Goal: Task Accomplishment & Management: Manage account settings

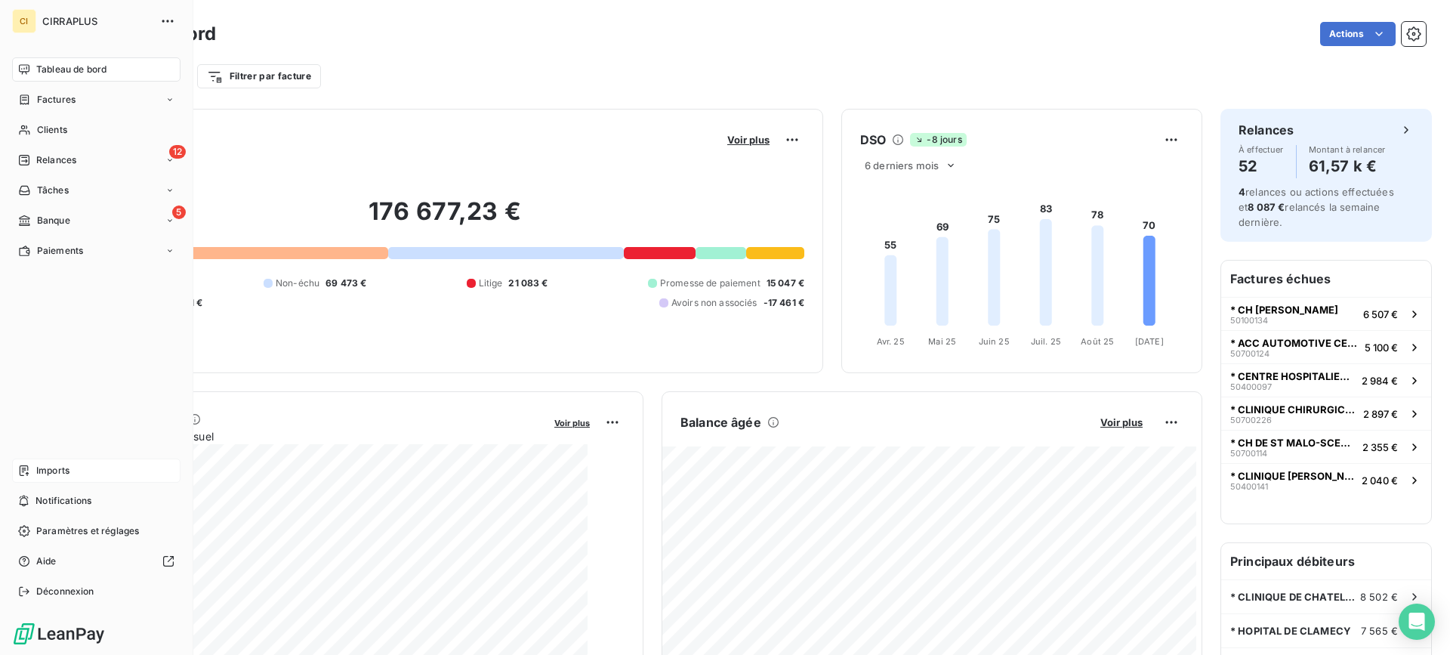
click at [41, 471] on span "Imports" at bounding box center [52, 471] width 33 height 14
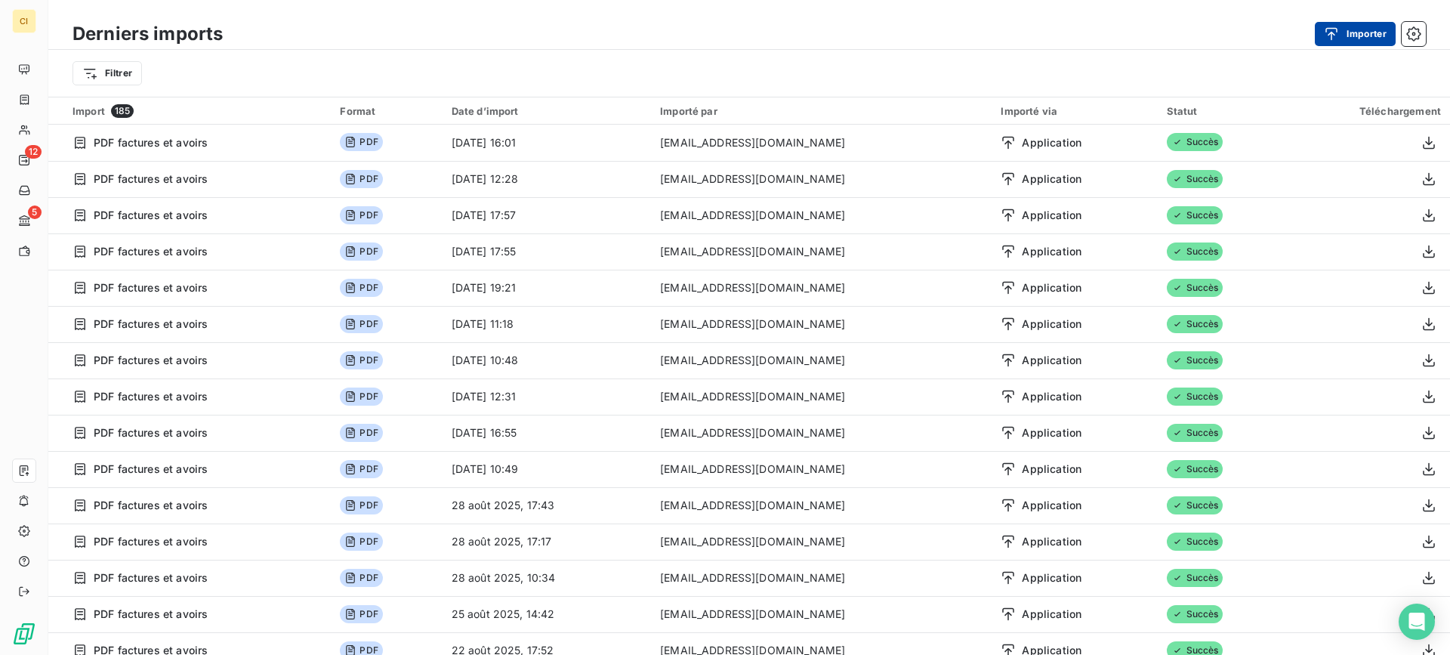
click at [1349, 37] on button "Importer" at bounding box center [1355, 34] width 81 height 24
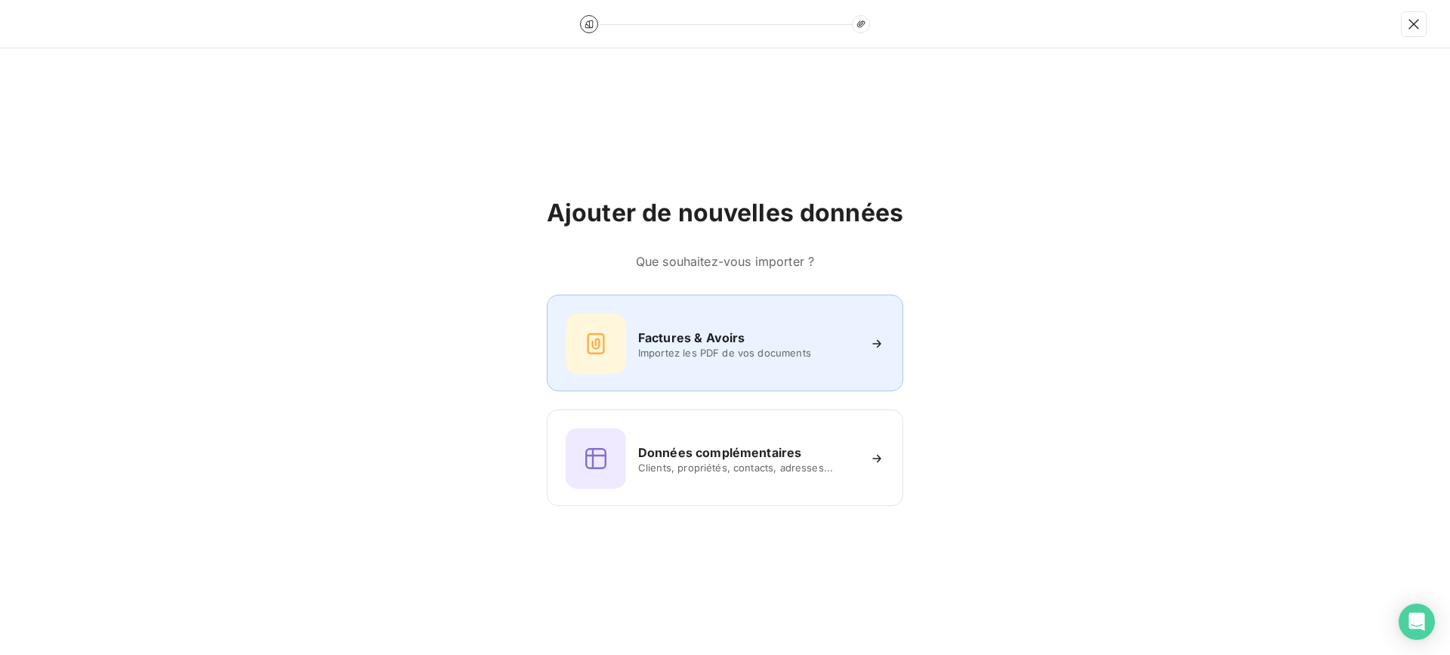
click at [698, 343] on h6 "Factures & Avoirs" at bounding box center [691, 337] width 107 height 18
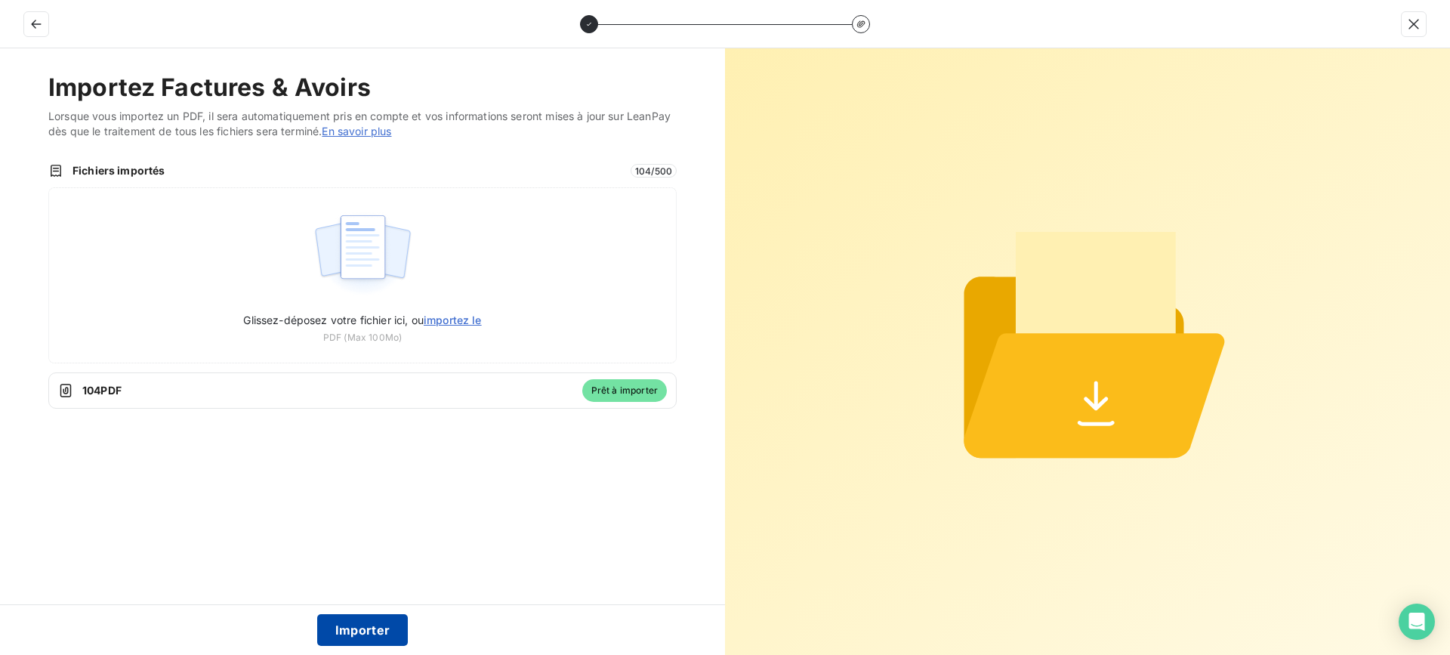
click at [356, 625] on button "Importer" at bounding box center [362, 630] width 91 height 32
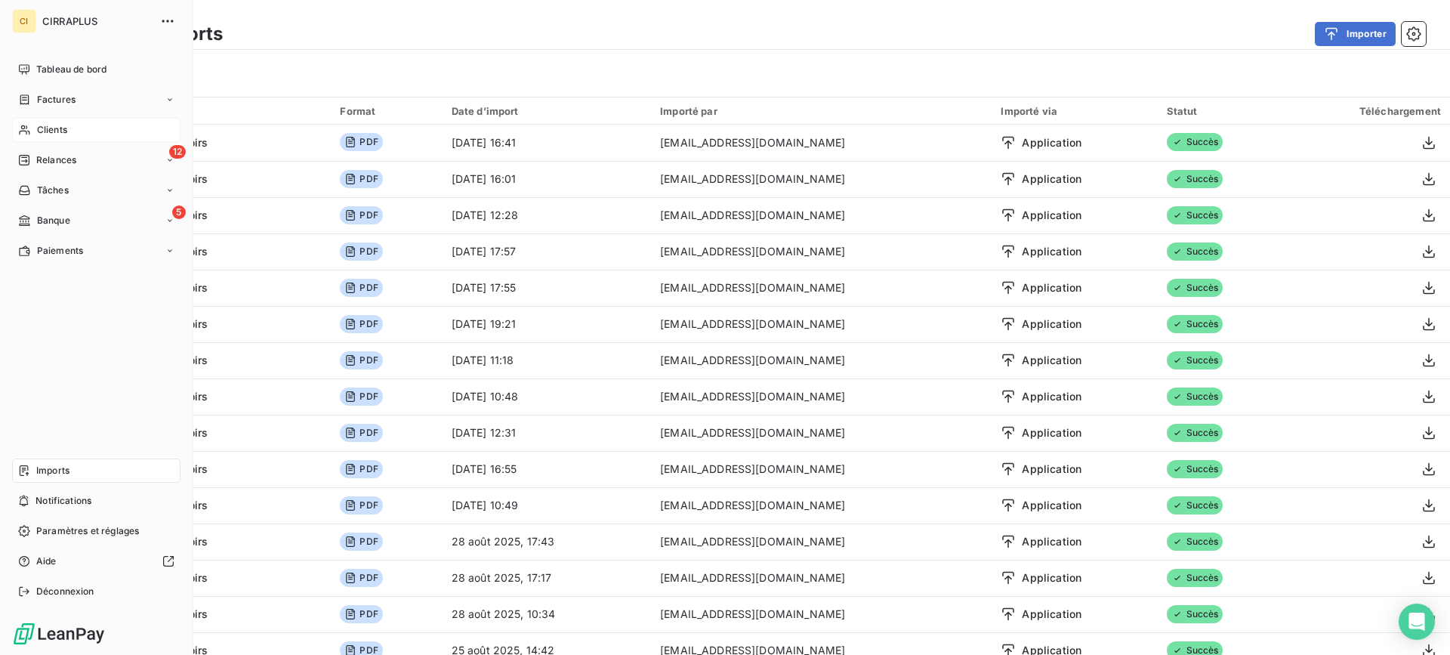
click at [42, 128] on span "Clients" at bounding box center [52, 130] width 30 height 14
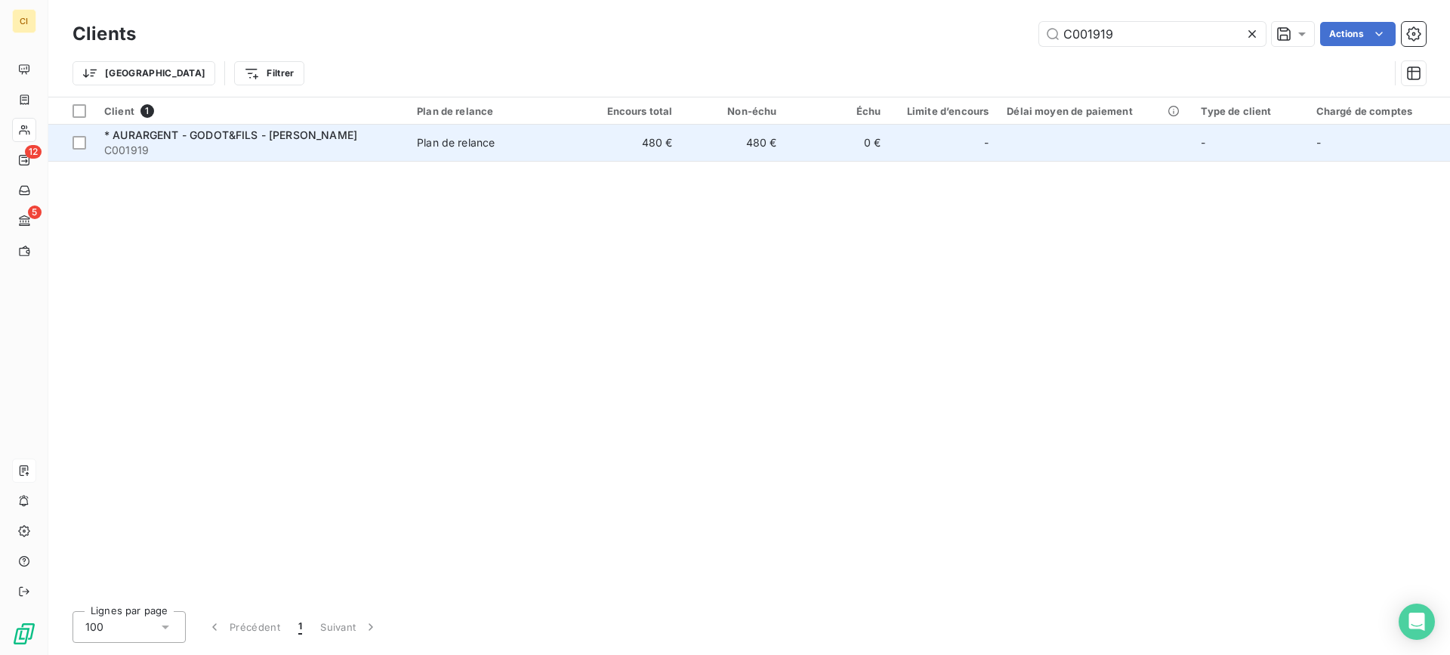
type input "C001919"
click at [195, 132] on span "* AURARGENT - GODOT&FILS - [PERSON_NAME]" at bounding box center [230, 134] width 253 height 13
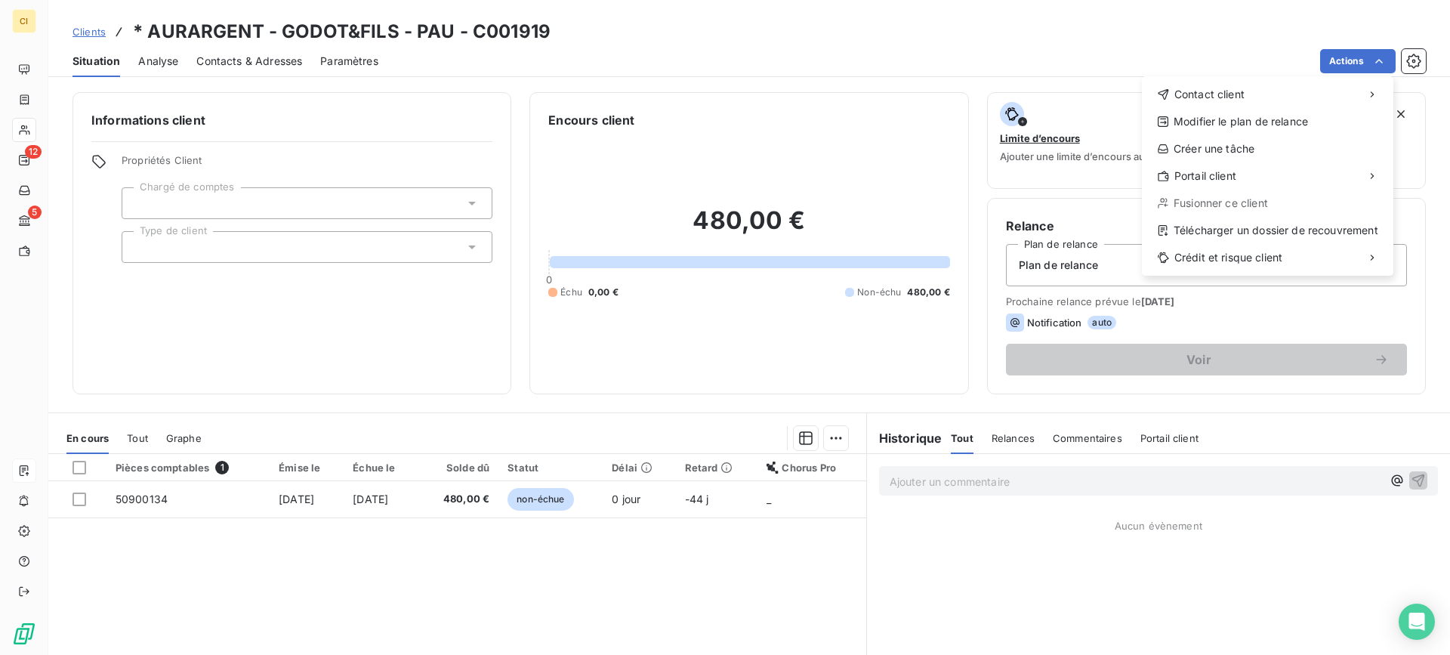
click at [729, 35] on html "CI 12 5 Clients * AURARGENT - GODOT&FILS - PAU - C001919 Situation Analyse Cont…" at bounding box center [725, 327] width 1450 height 655
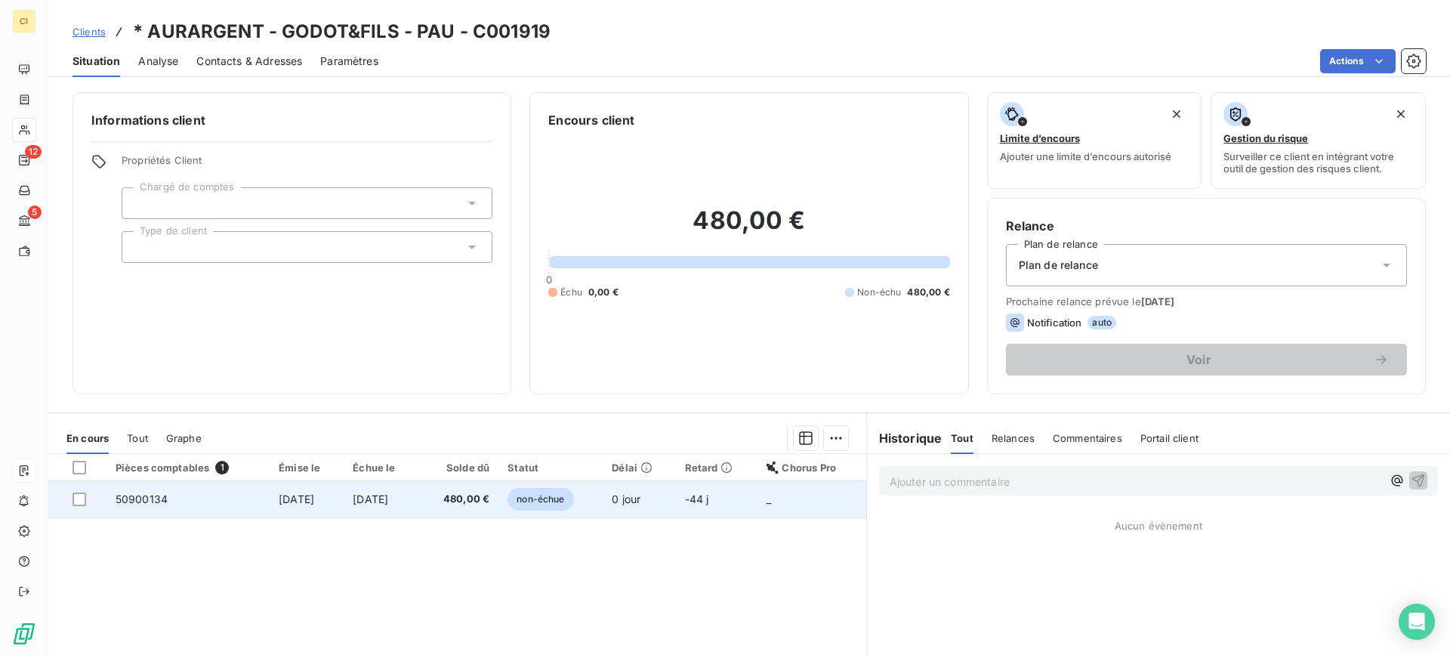
click at [127, 495] on span "50900134" at bounding box center [142, 498] width 52 height 13
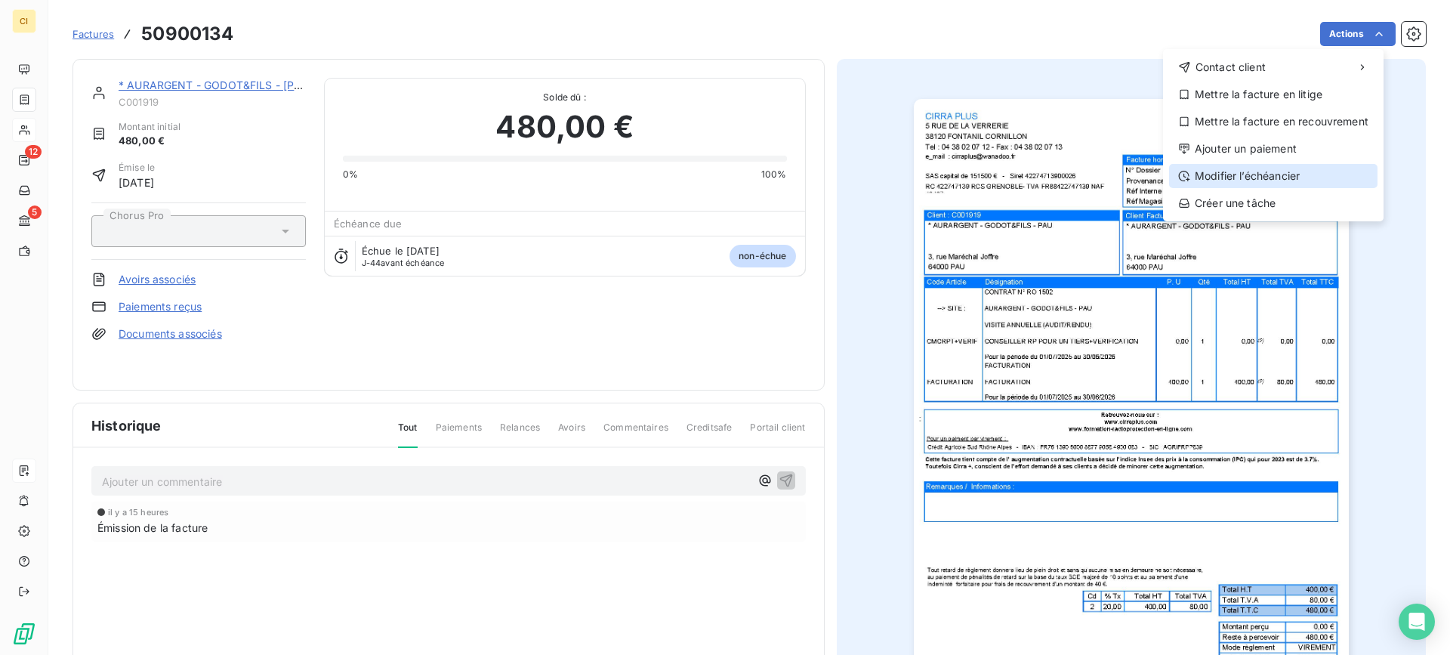
click at [1252, 169] on div "Modifier l’échéancier" at bounding box center [1273, 176] width 208 height 24
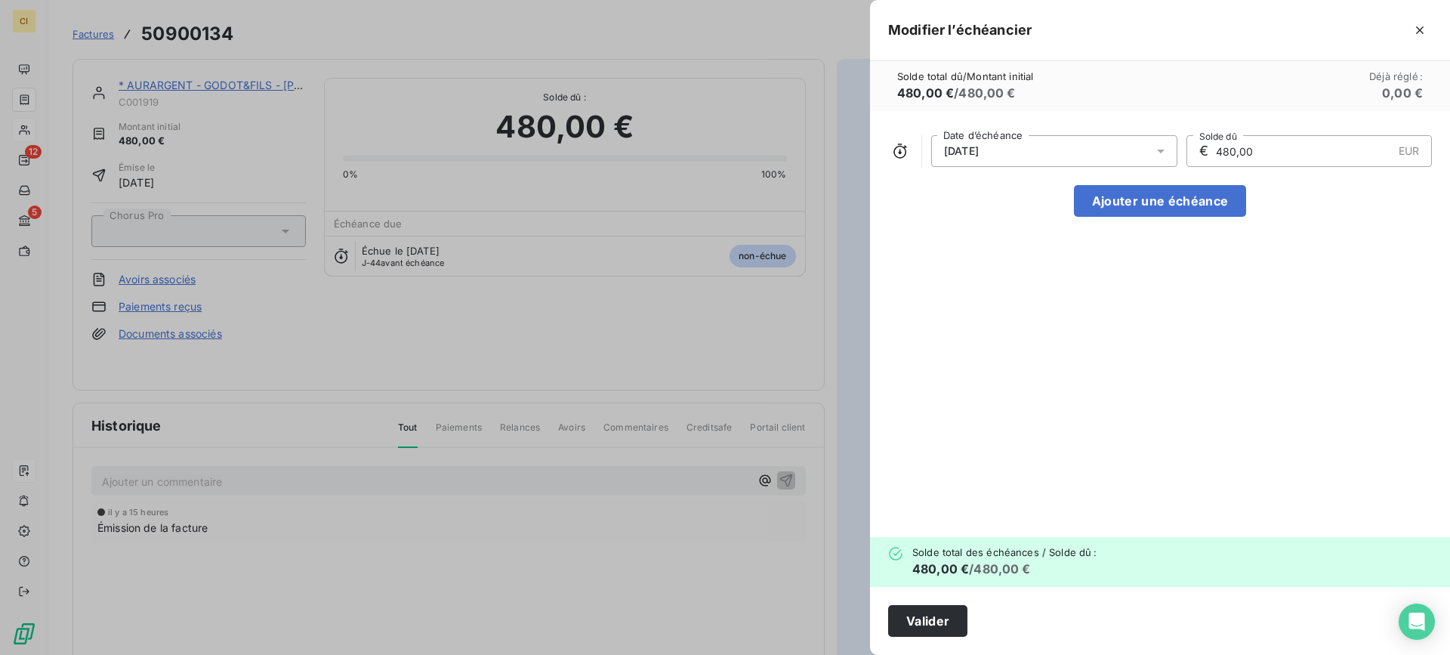
click at [1160, 150] on icon at bounding box center [1161, 152] width 8 height 4
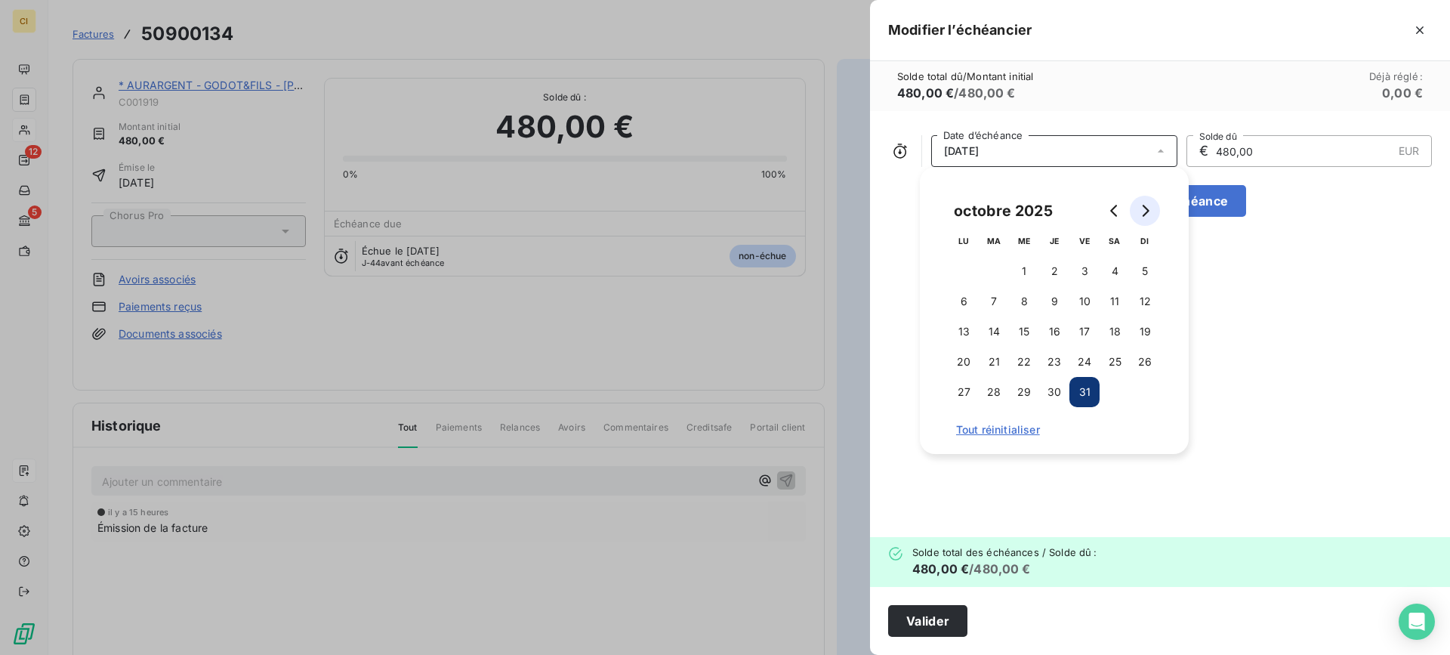
click at [1147, 211] on icon "Go to next month" at bounding box center [1145, 211] width 12 height 12
click at [1143, 389] on button "30" at bounding box center [1145, 392] width 30 height 30
click at [1273, 319] on div "[DATE] Date d’échéance € 480,00 EUR Solde dû Ajouter une échéance" at bounding box center [1160, 324] width 580 height 426
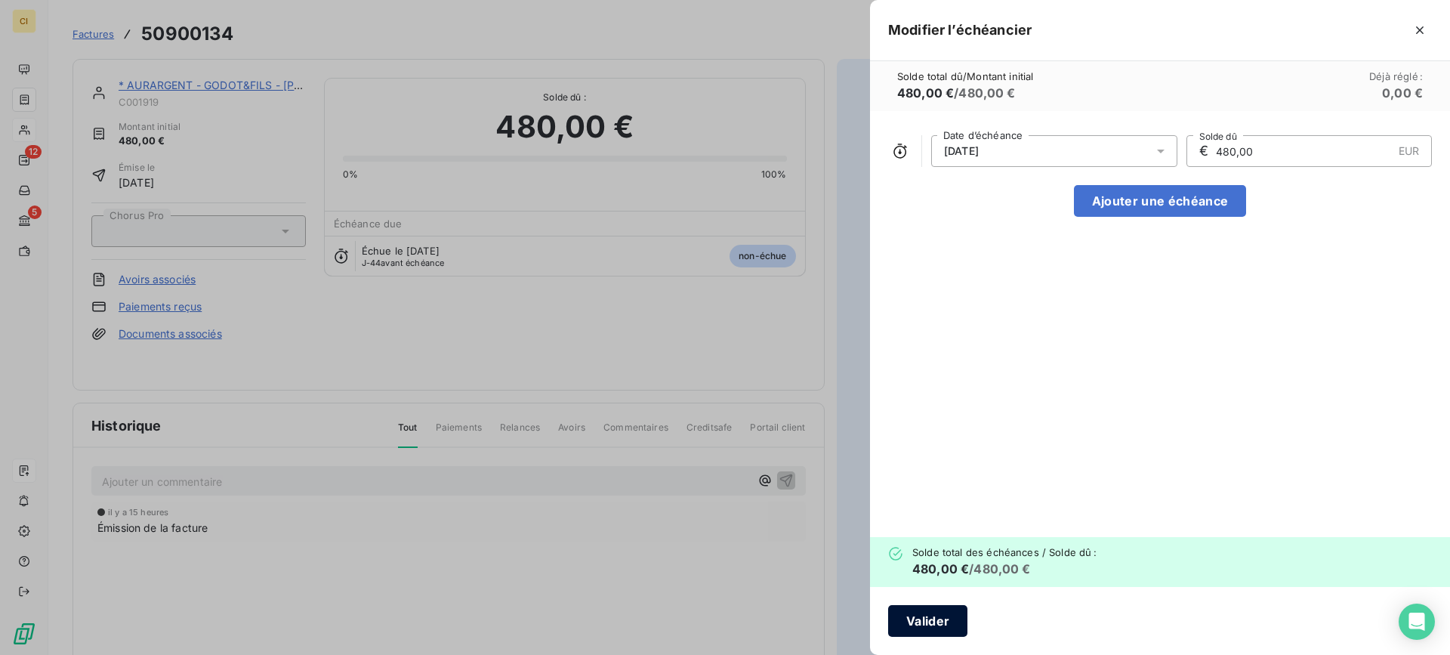
click at [916, 618] on button "Valider" at bounding box center [927, 621] width 79 height 32
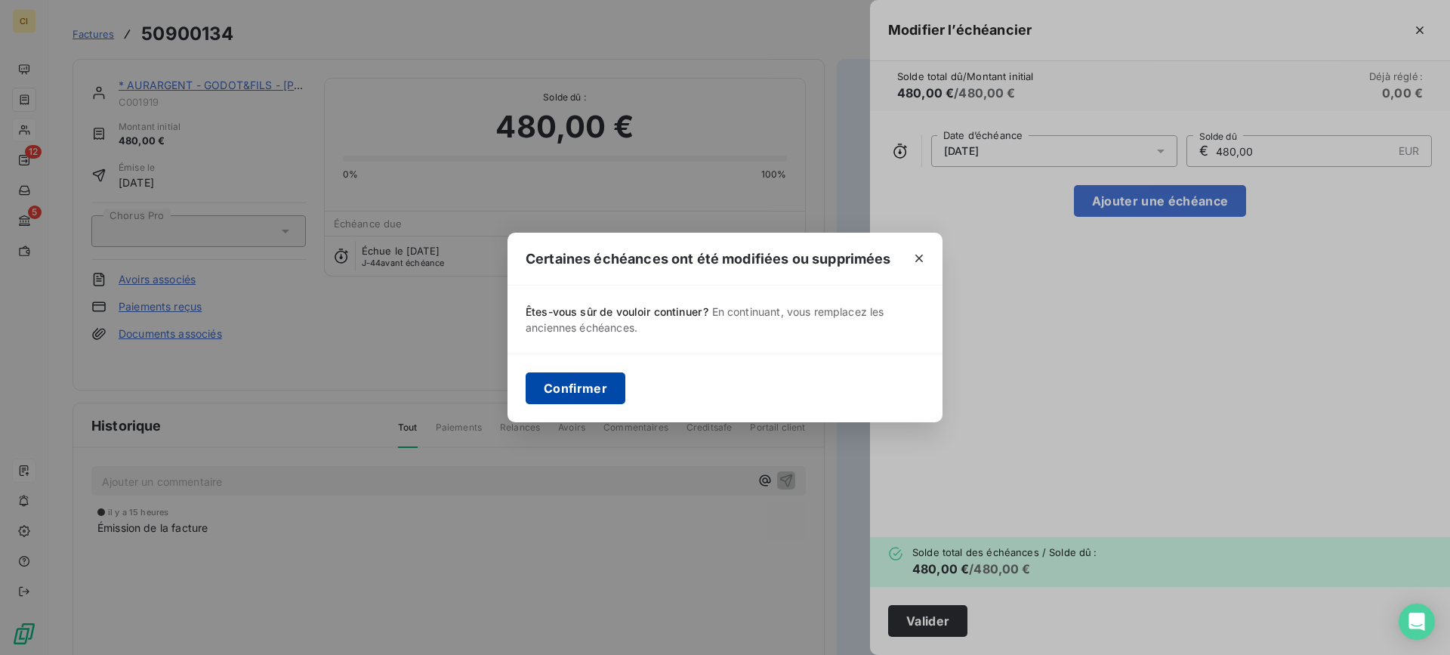
click at [595, 394] on button "Confirmer" at bounding box center [576, 388] width 100 height 32
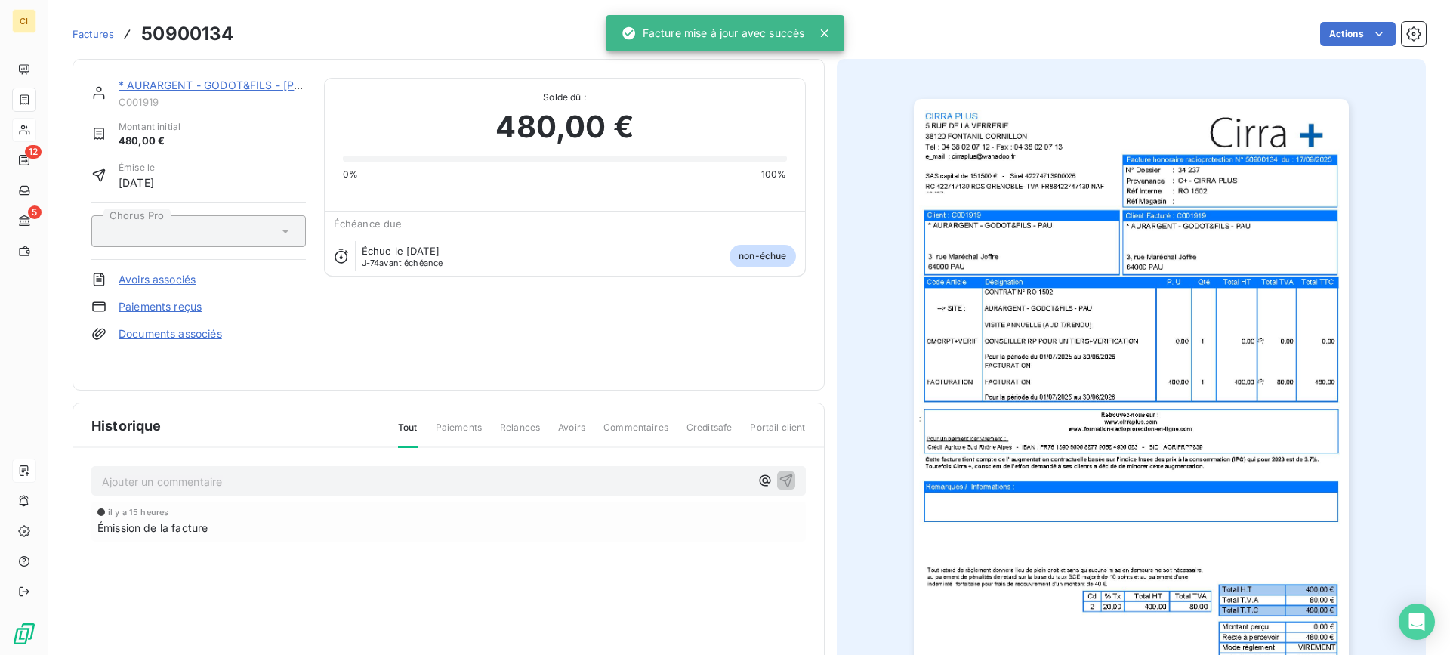
click at [190, 482] on p "Ajouter un commentaire ﻿" at bounding box center [426, 481] width 648 height 19
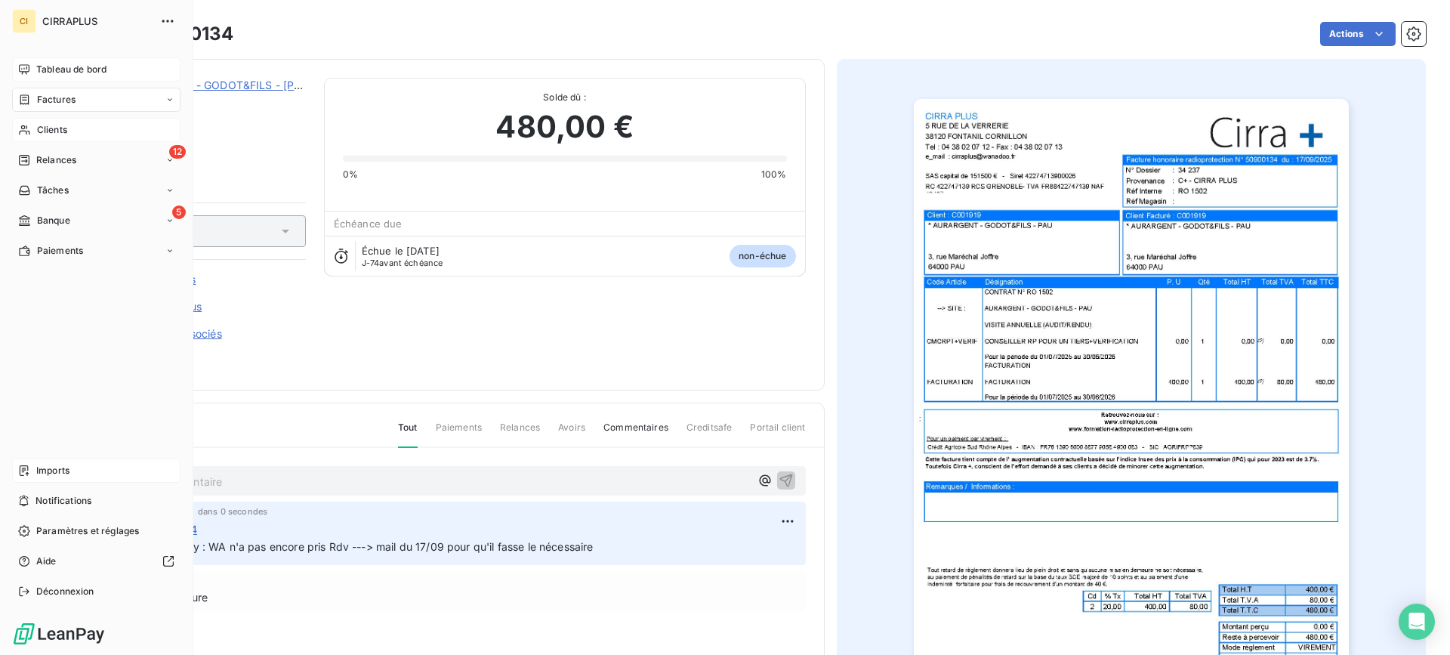
click at [66, 68] on span "Tableau de bord" at bounding box center [71, 70] width 70 height 14
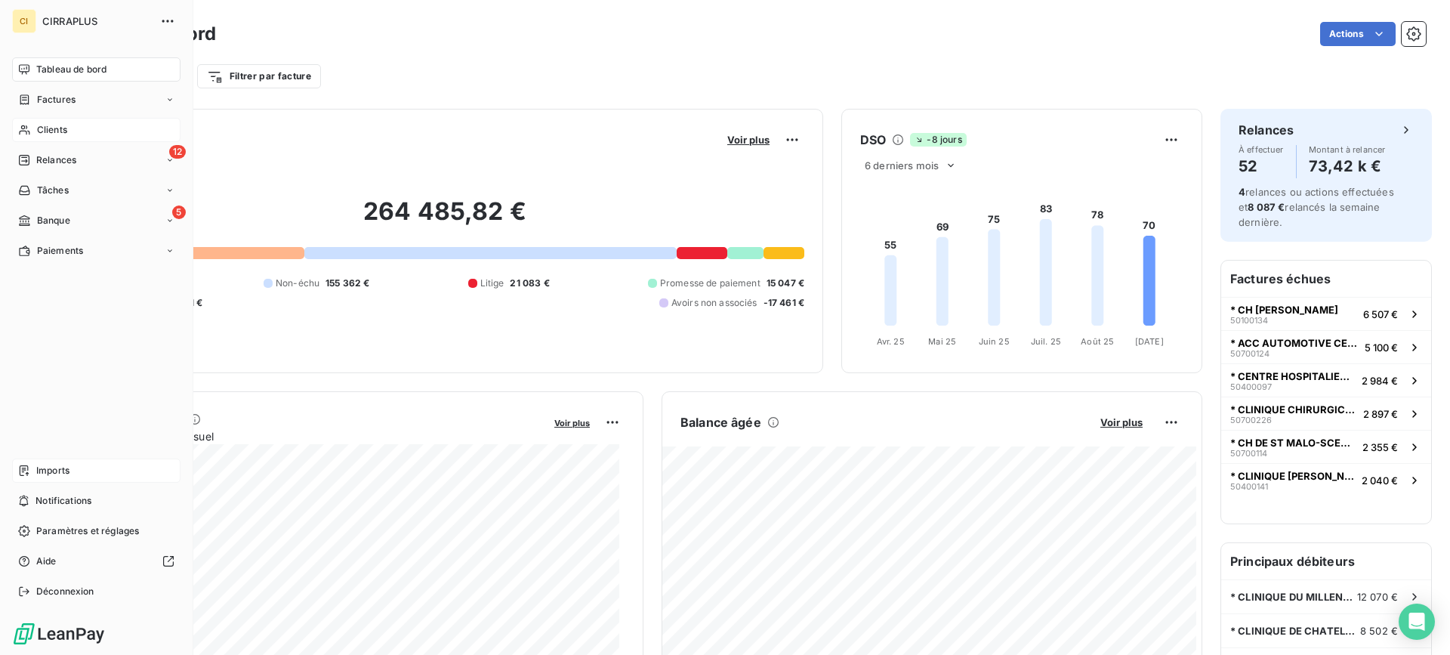
click at [63, 131] on span "Clients" at bounding box center [52, 130] width 30 height 14
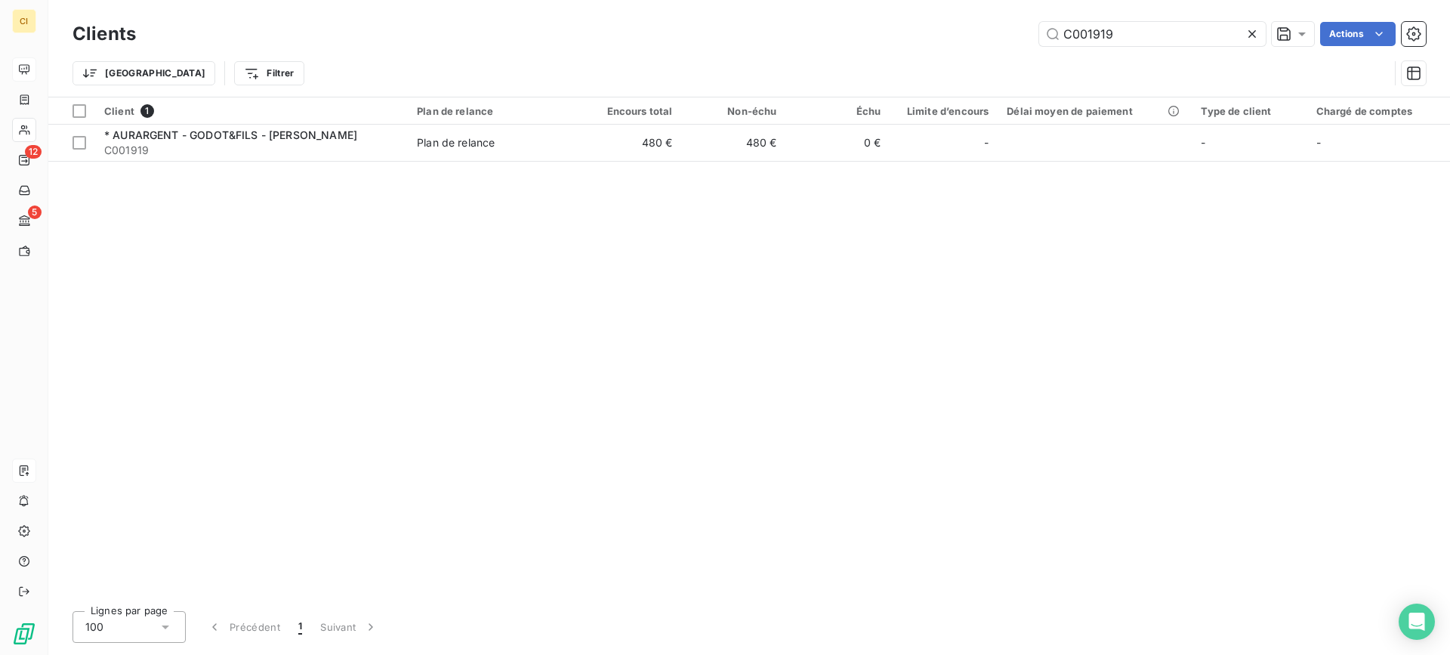
drag, startPoint x: 1127, startPoint y: 32, endPoint x: 959, endPoint y: 20, distance: 168.0
click at [959, 20] on div "Clients C001919 Actions" at bounding box center [748, 34] width 1353 height 32
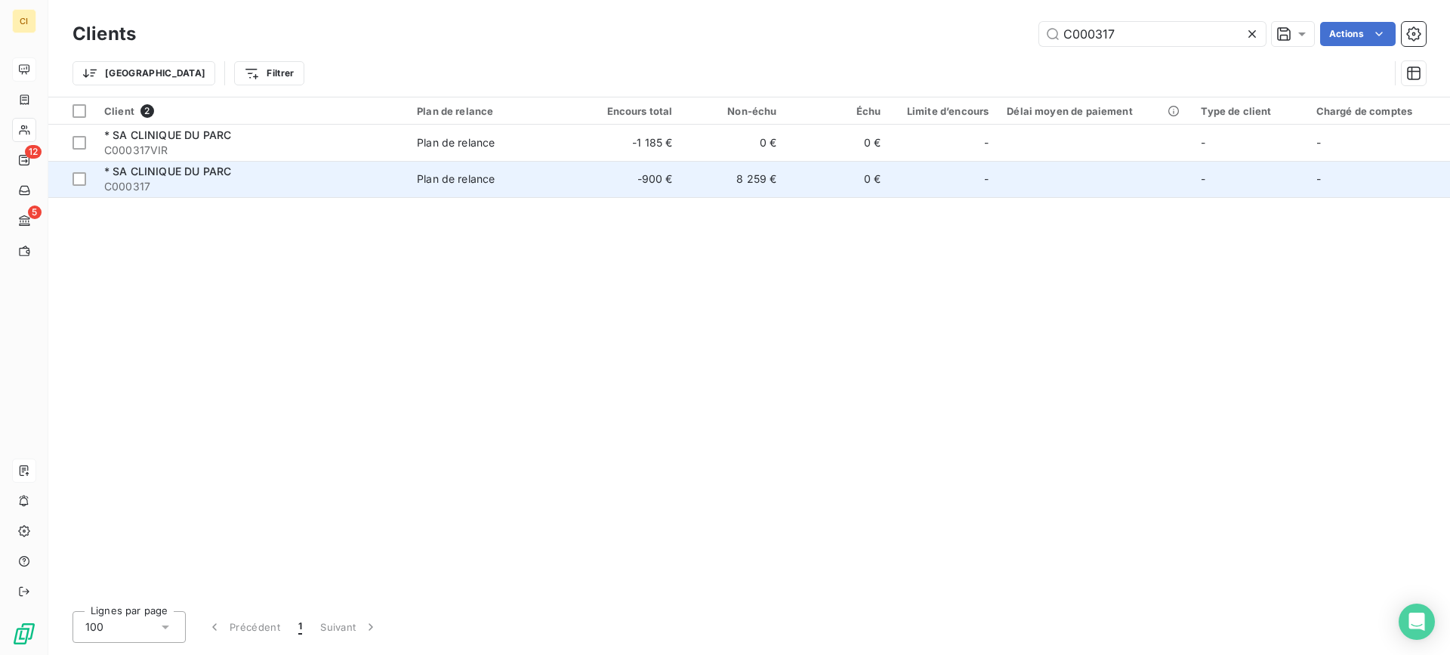
type input "C000317"
click at [169, 173] on span "* SA CLINIQUE DU PARC" at bounding box center [167, 171] width 127 height 13
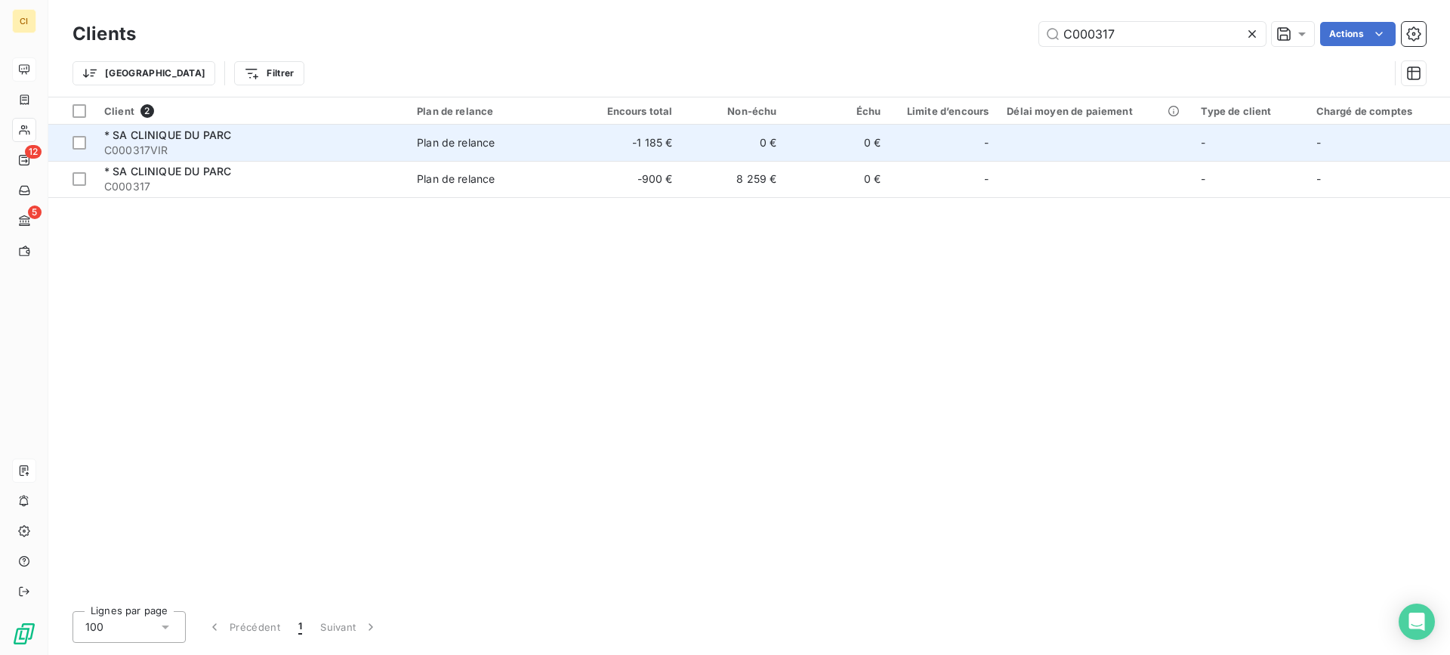
click at [198, 138] on span "* SA CLINIQUE DU PARC" at bounding box center [167, 134] width 127 height 13
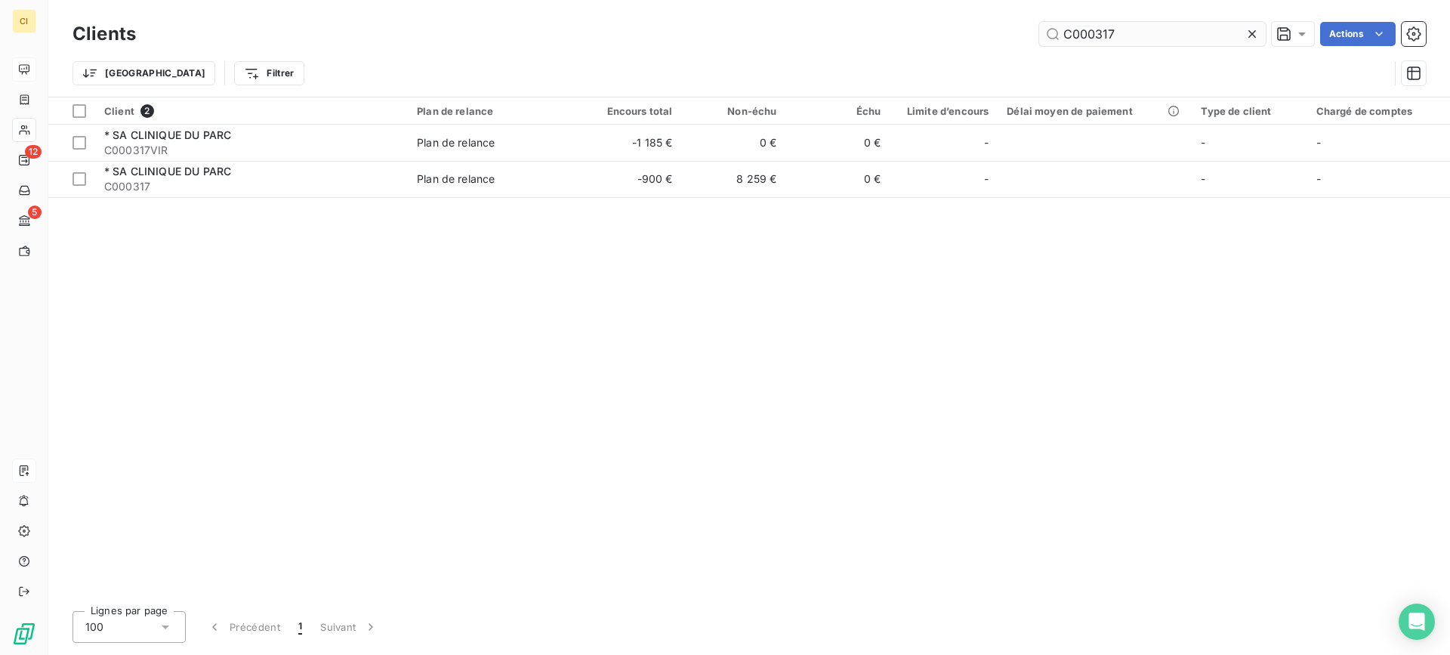
drag, startPoint x: 1088, startPoint y: 35, endPoint x: 1190, endPoint y: 33, distance: 102.0
click at [1190, 33] on input "C000317" at bounding box center [1152, 34] width 227 height 24
type input "C001675"
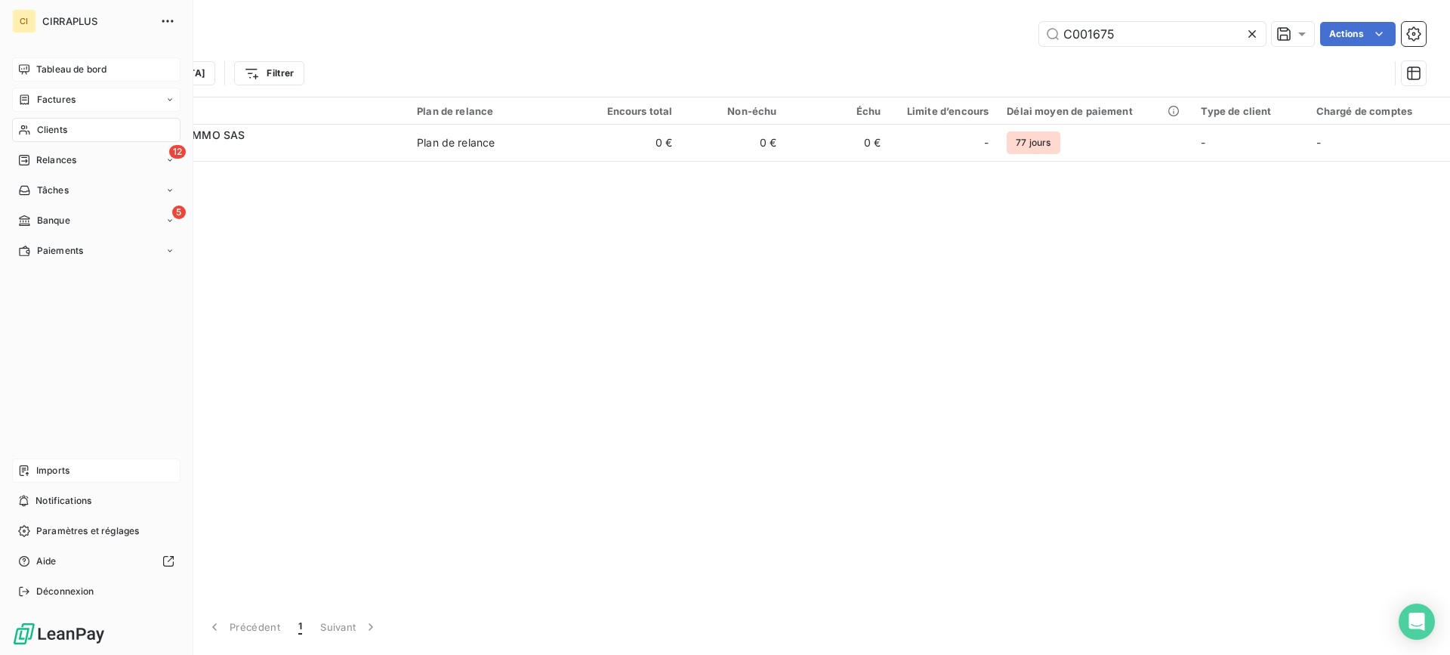
click at [46, 105] on span "Factures" at bounding box center [56, 100] width 39 height 14
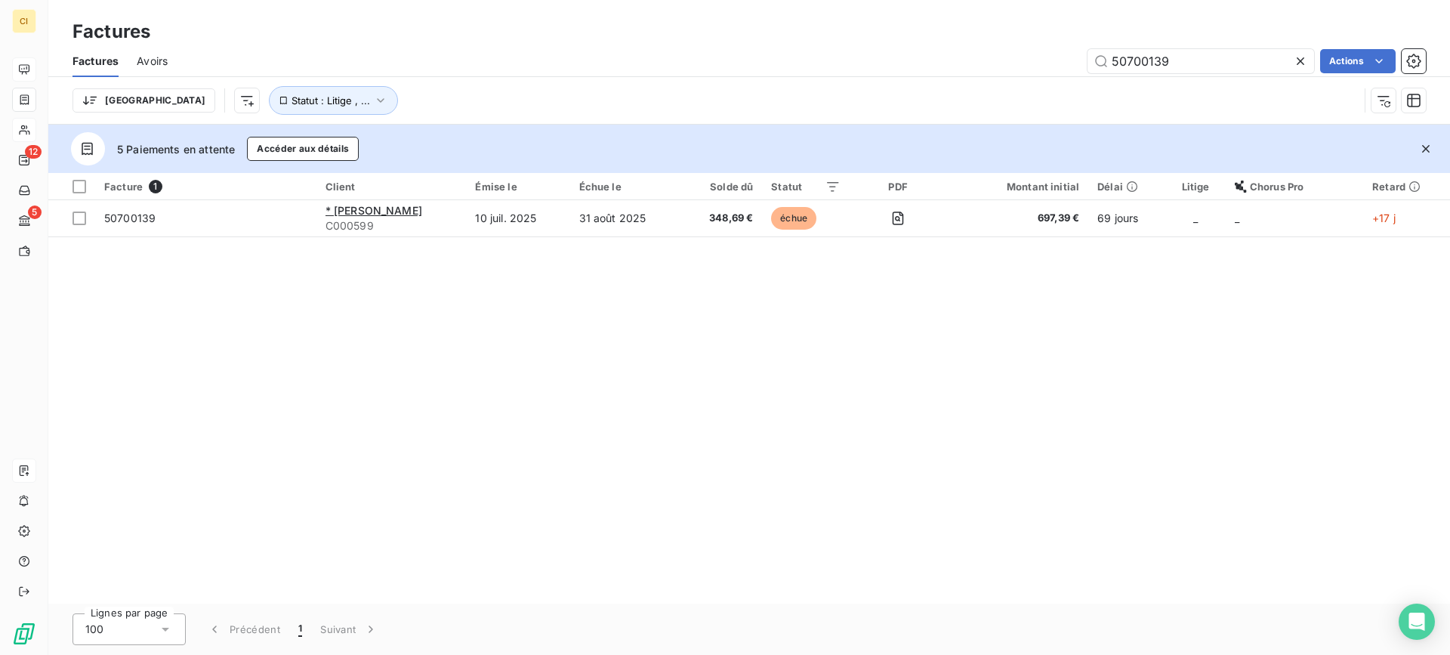
drag, startPoint x: 1181, startPoint y: 57, endPoint x: 1054, endPoint y: 59, distance: 126.9
click at [1054, 59] on div "50700139 Actions" at bounding box center [806, 61] width 1240 height 24
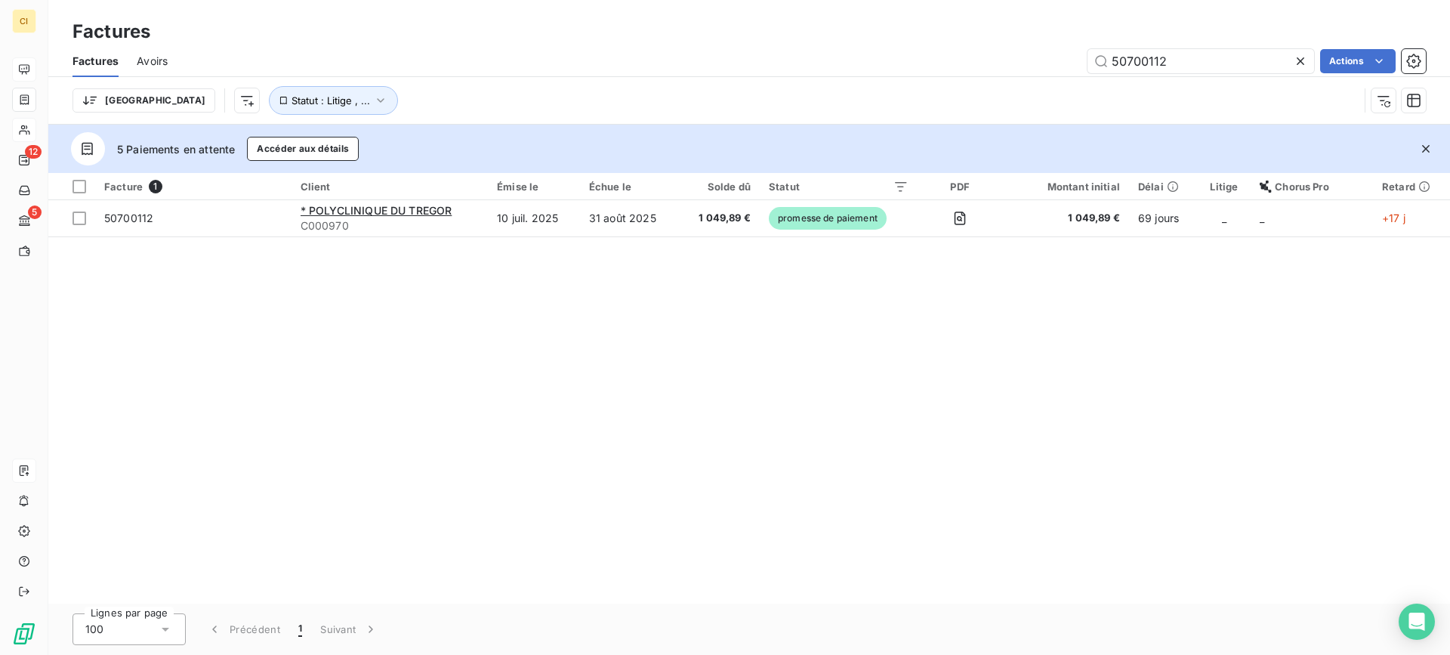
type input "50700112"
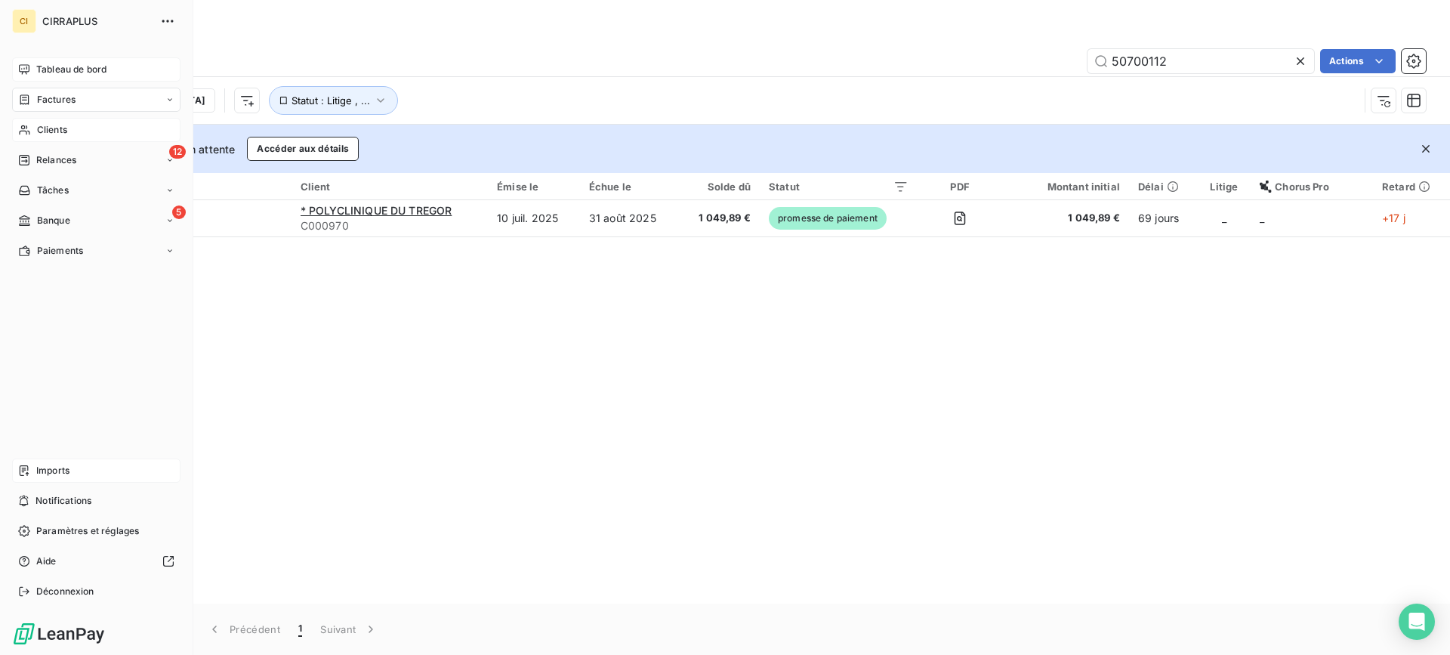
click at [57, 125] on span "Clients" at bounding box center [52, 130] width 30 height 14
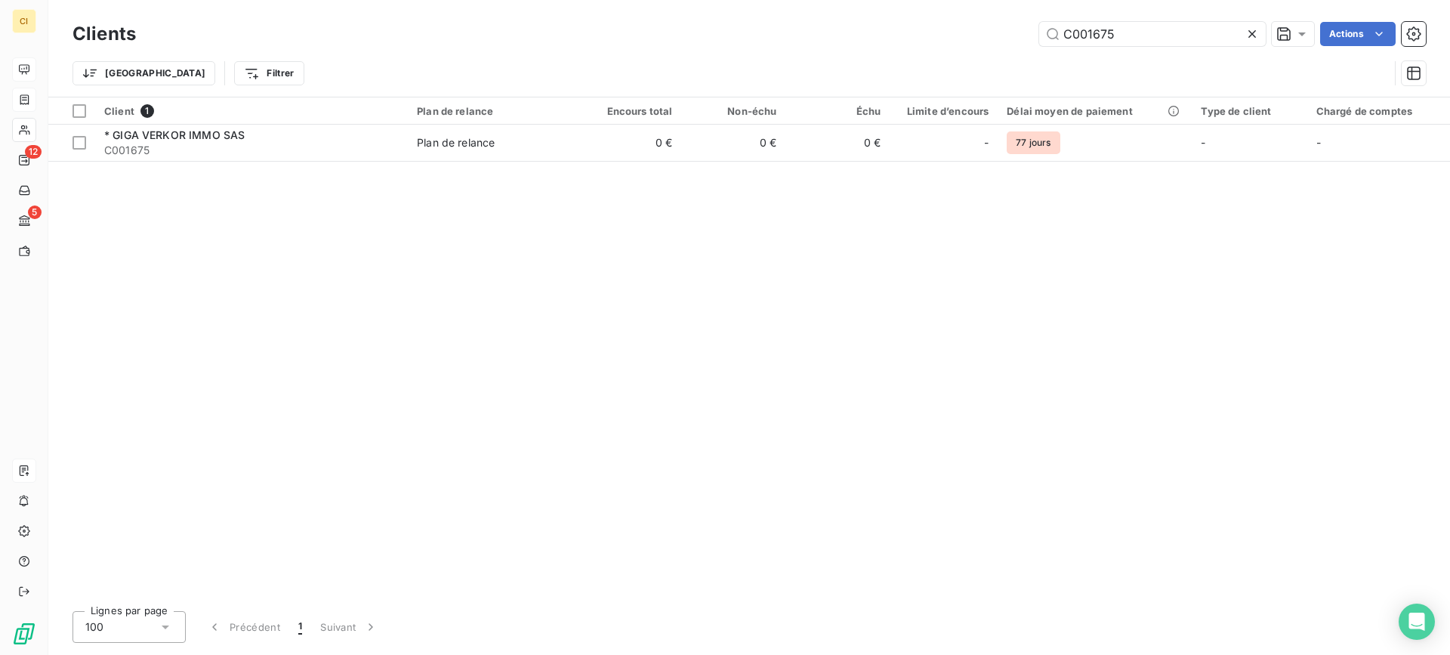
drag, startPoint x: 1121, startPoint y: 36, endPoint x: 948, endPoint y: 30, distance: 173.0
click at [948, 30] on div "C001675 Actions" at bounding box center [790, 34] width 1272 height 24
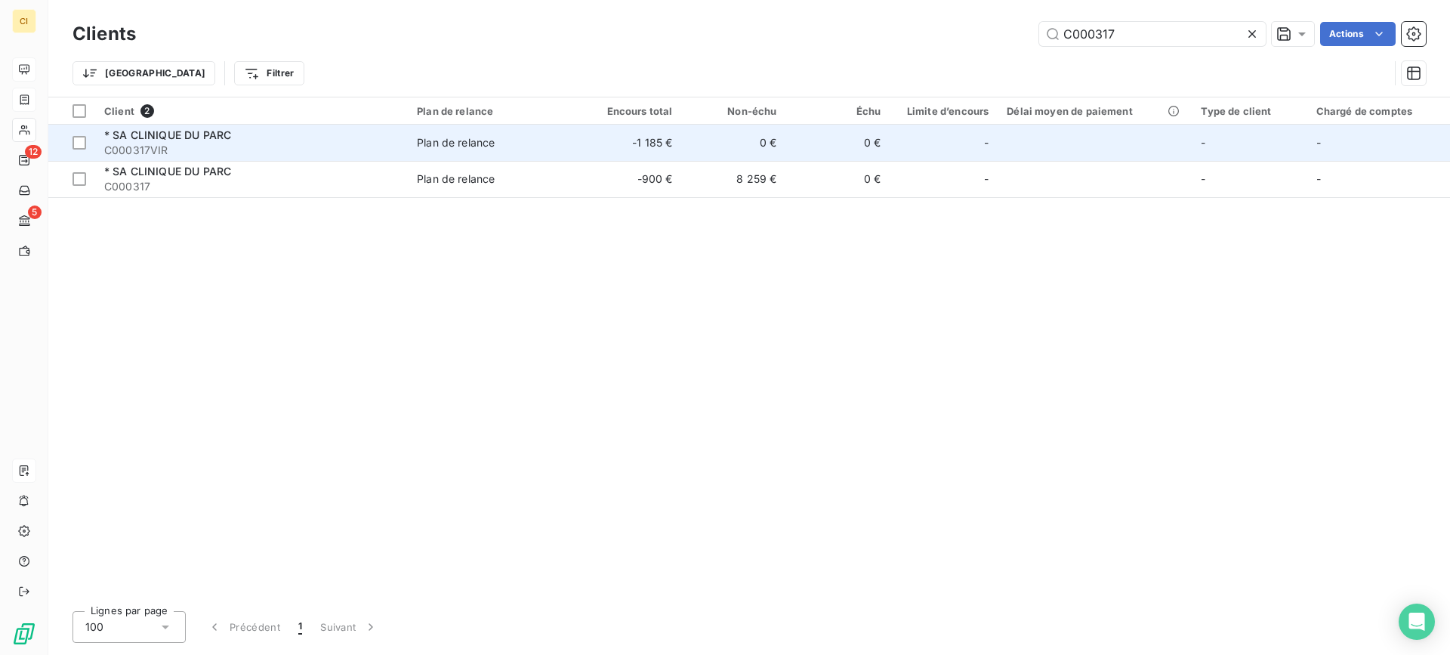
type input "C000317"
click at [192, 143] on span "C000317VIR" at bounding box center [251, 150] width 294 height 15
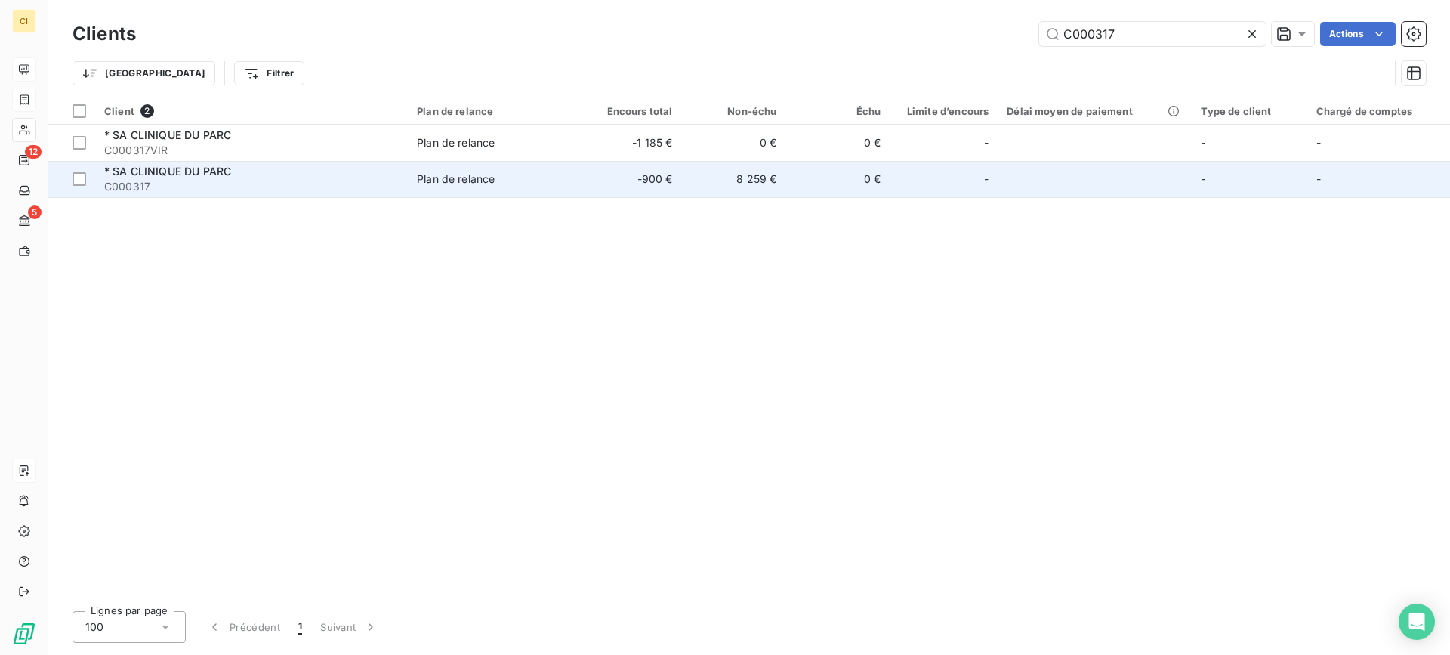
click at [177, 167] on span "* SA CLINIQUE DU PARC" at bounding box center [167, 171] width 127 height 13
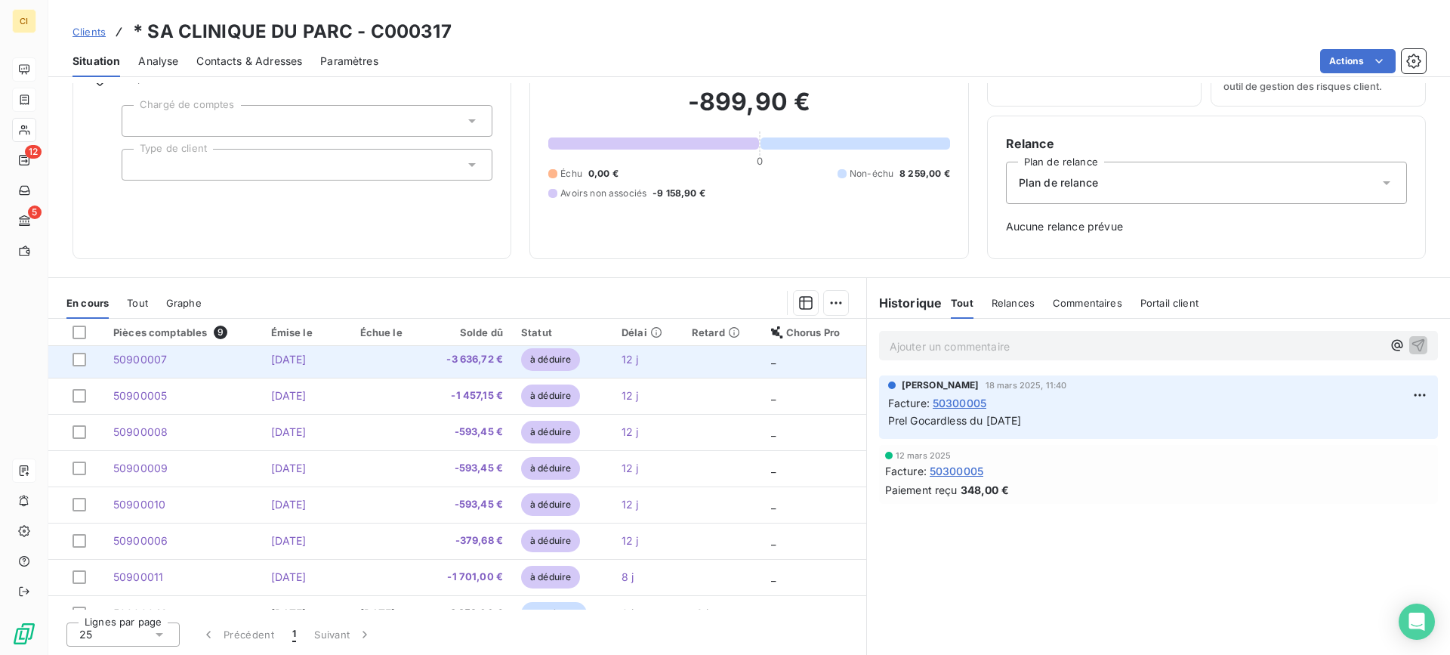
scroll to position [63, 0]
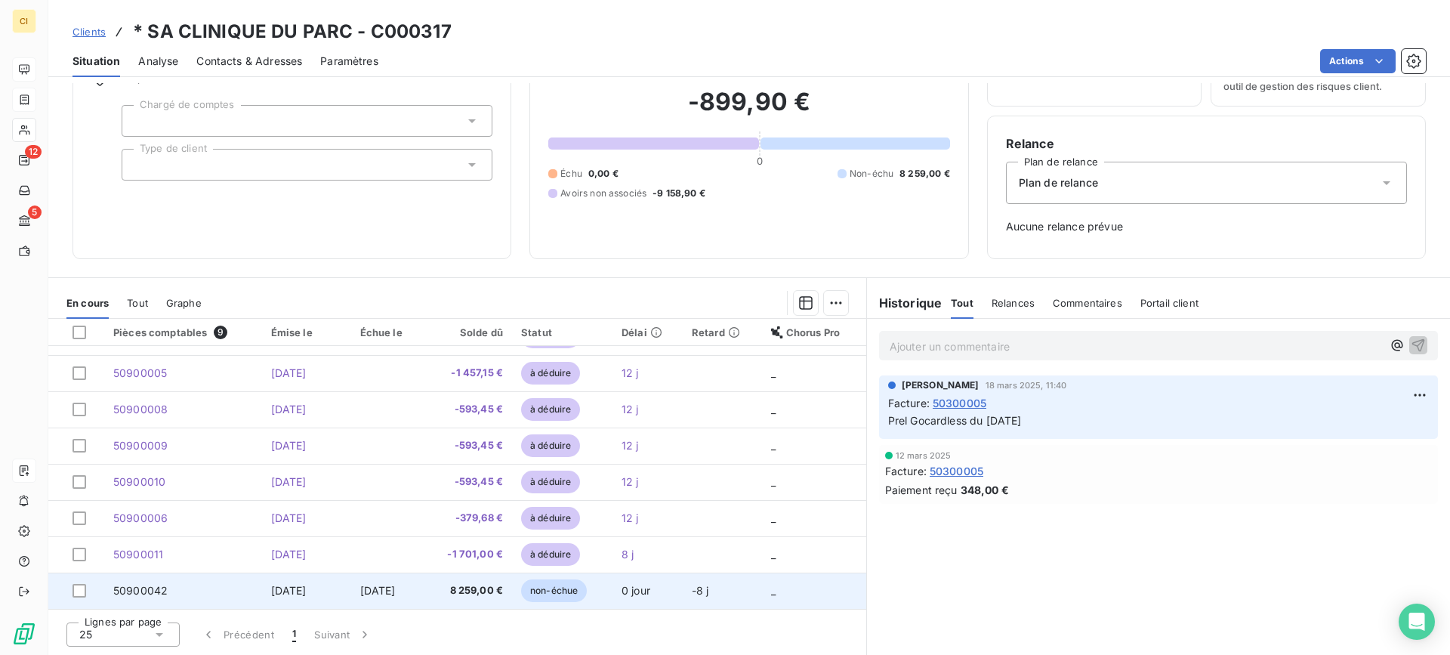
click at [150, 584] on span "50900042" at bounding box center [140, 590] width 54 height 13
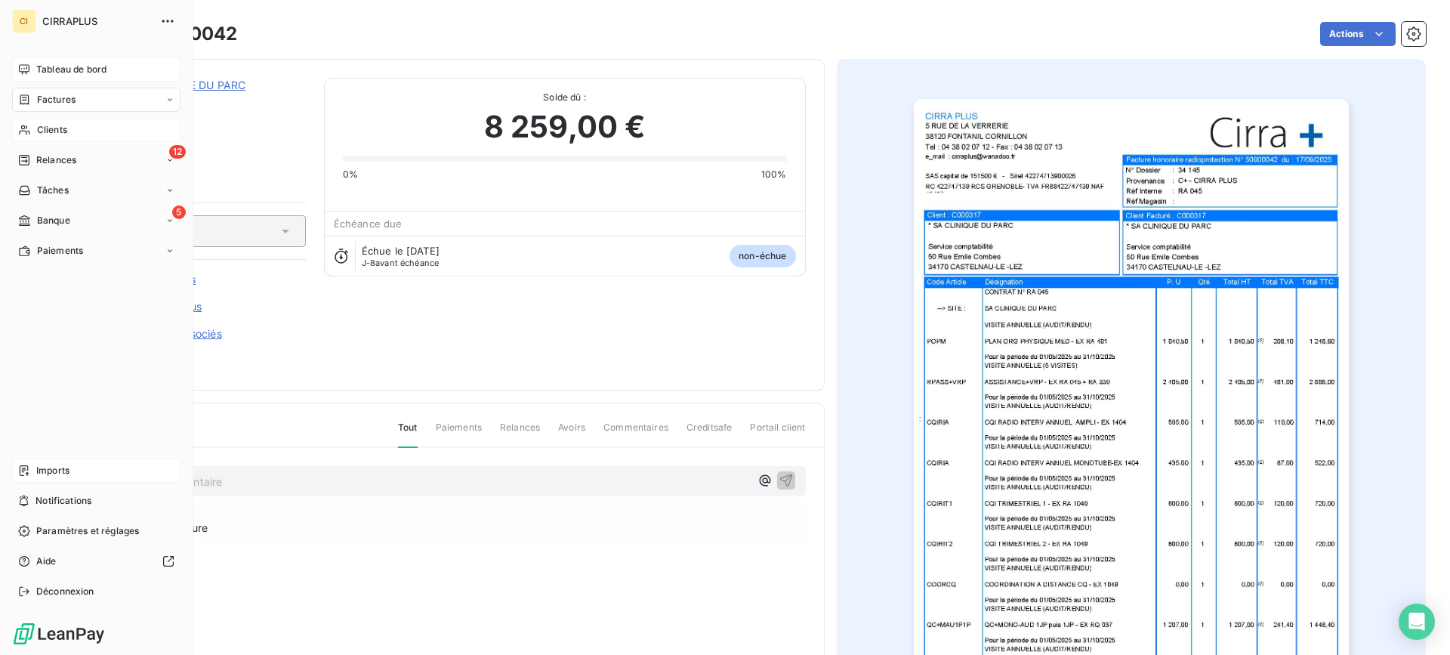
drag, startPoint x: 57, startPoint y: 132, endPoint x: 132, endPoint y: 125, distance: 75.1
click at [57, 132] on span "Clients" at bounding box center [52, 130] width 30 height 14
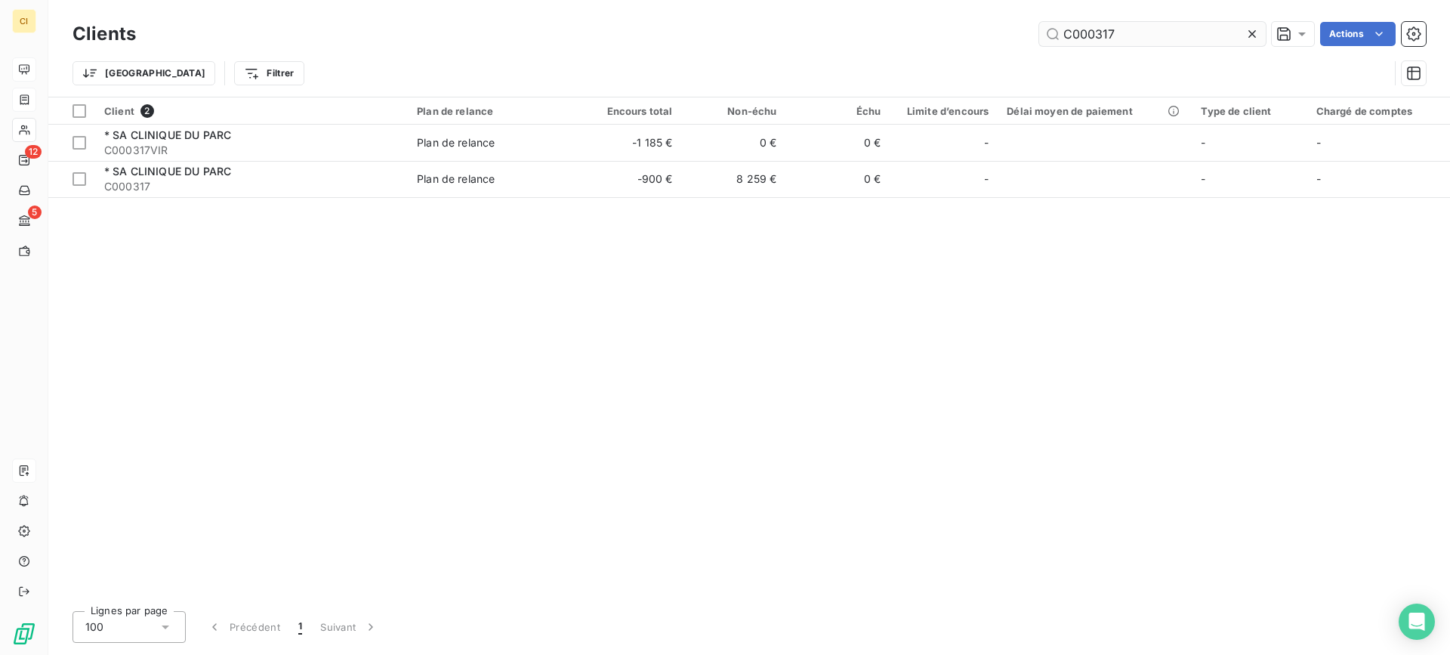
drag, startPoint x: 1087, startPoint y: 33, endPoint x: 1189, endPoint y: 30, distance: 102.0
click at [1189, 30] on input "C000317" at bounding box center [1152, 34] width 227 height 24
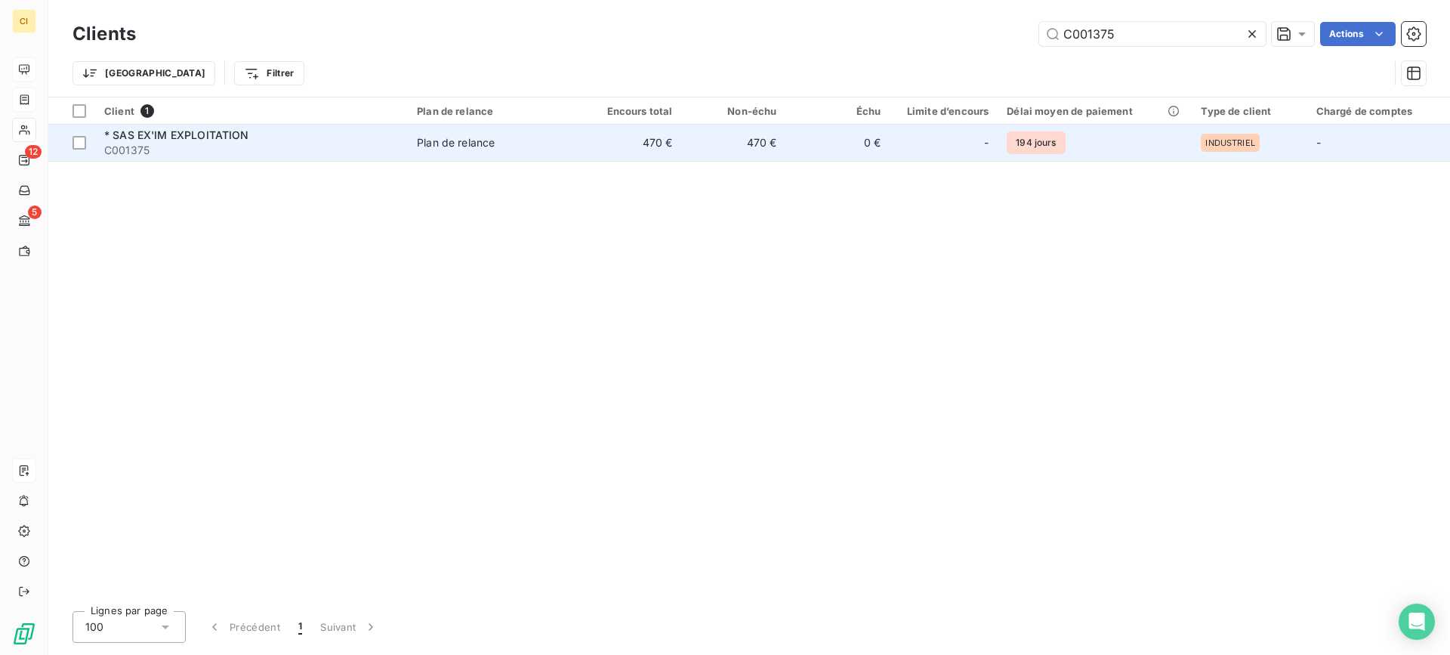
type input "C001375"
click at [187, 134] on span "* SAS EX'IM EXPLOITATION" at bounding box center [176, 134] width 145 height 13
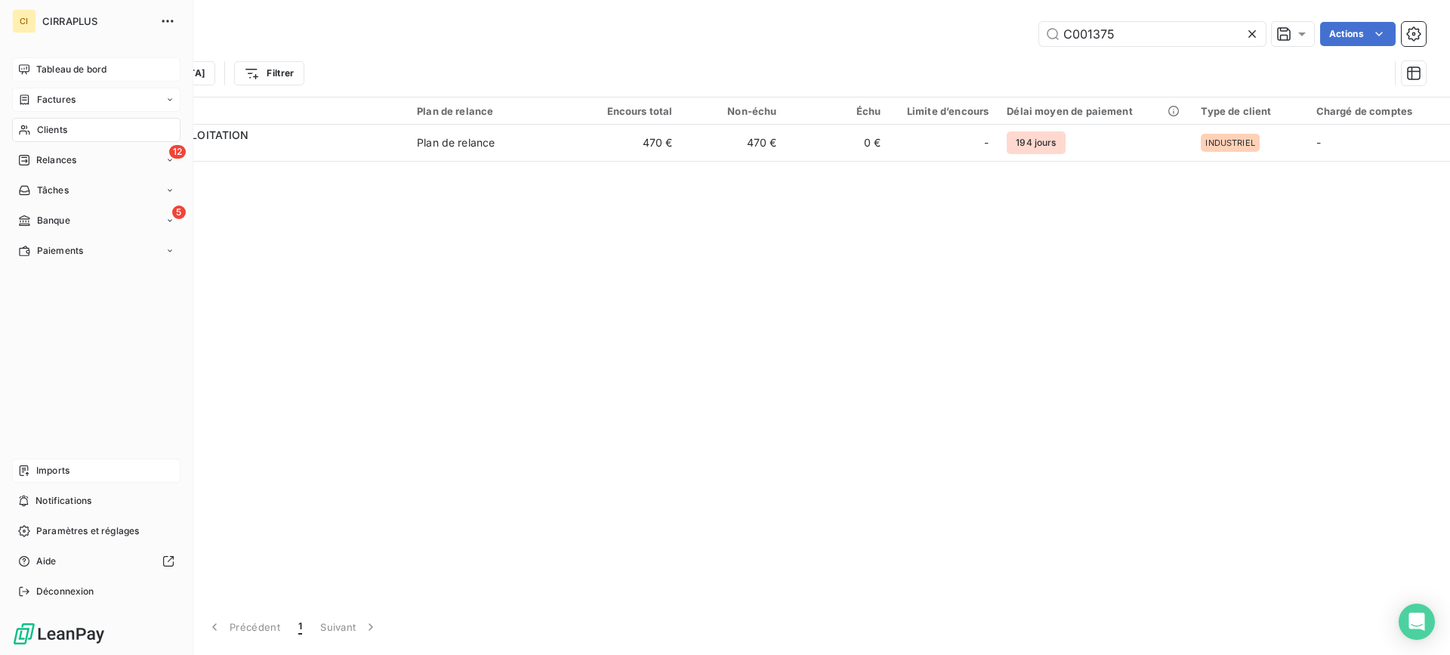
click at [60, 100] on span "Factures" at bounding box center [56, 100] width 39 height 14
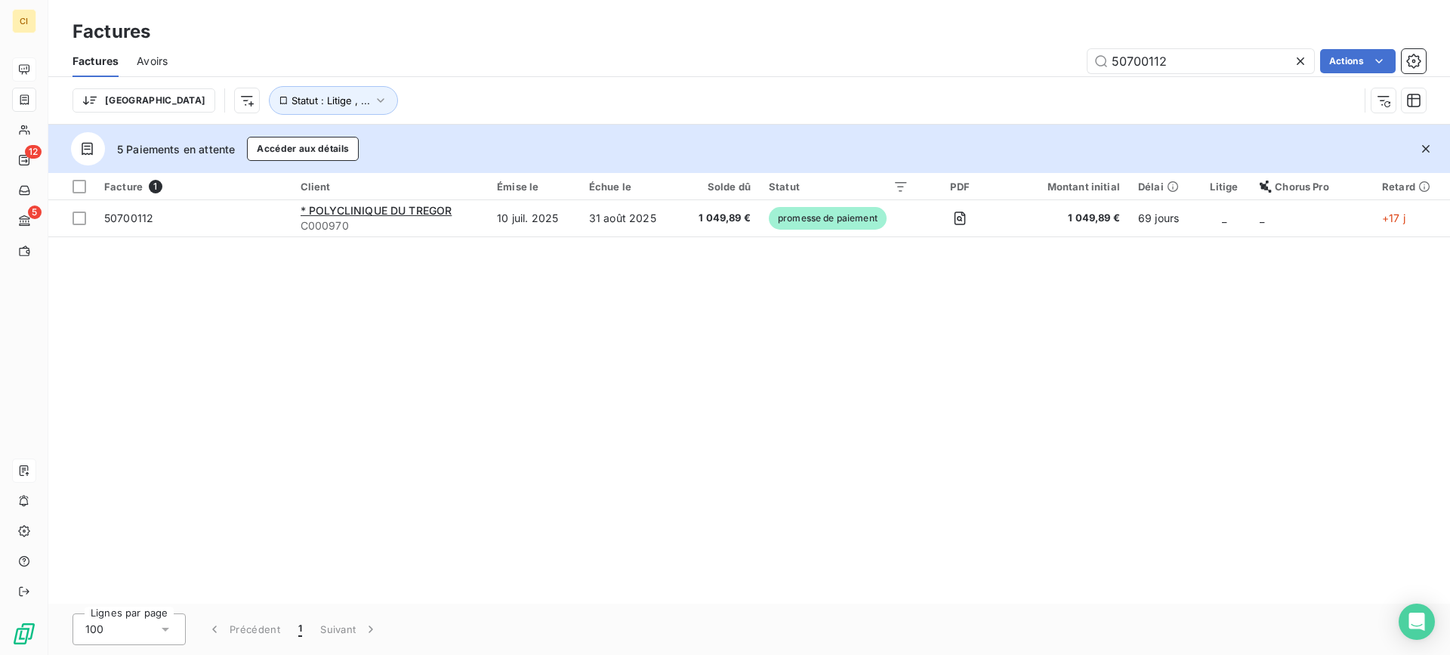
click at [162, 62] on span "Avoirs" at bounding box center [152, 61] width 31 height 15
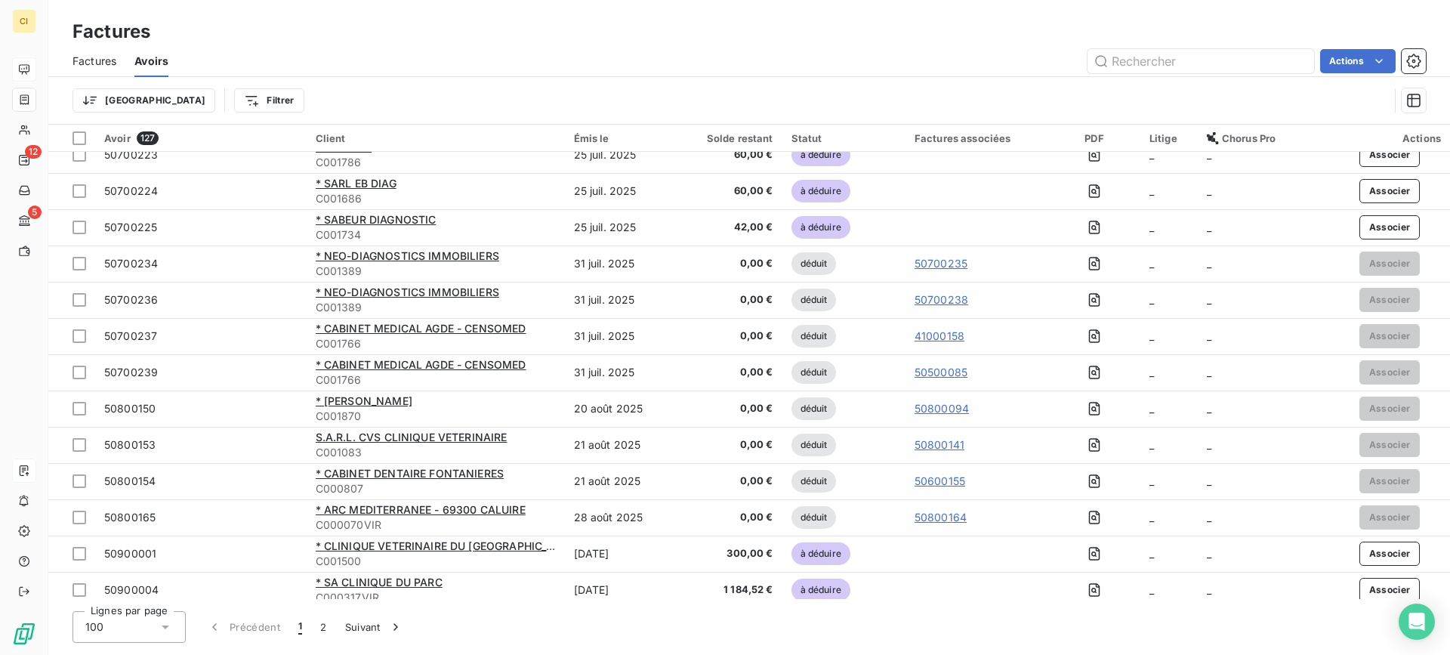
scroll to position [3178, 0]
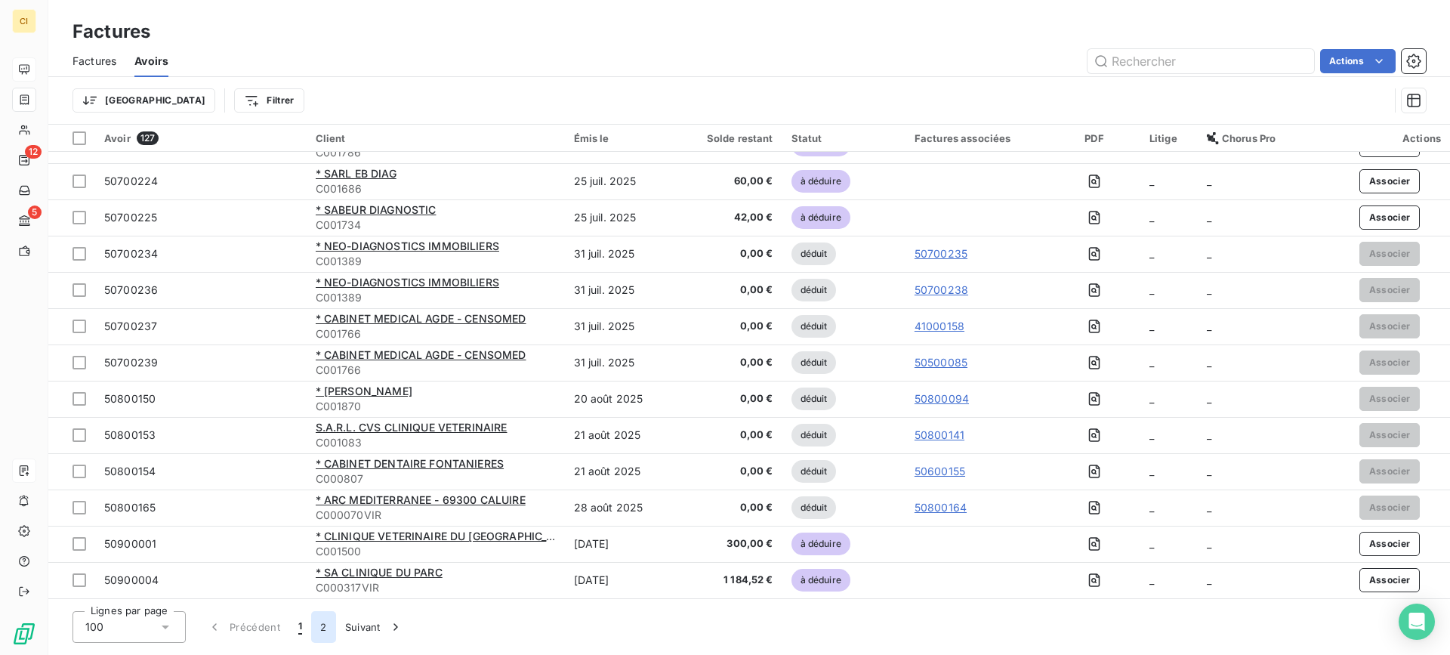
click at [319, 626] on button "2" at bounding box center [323, 627] width 24 height 32
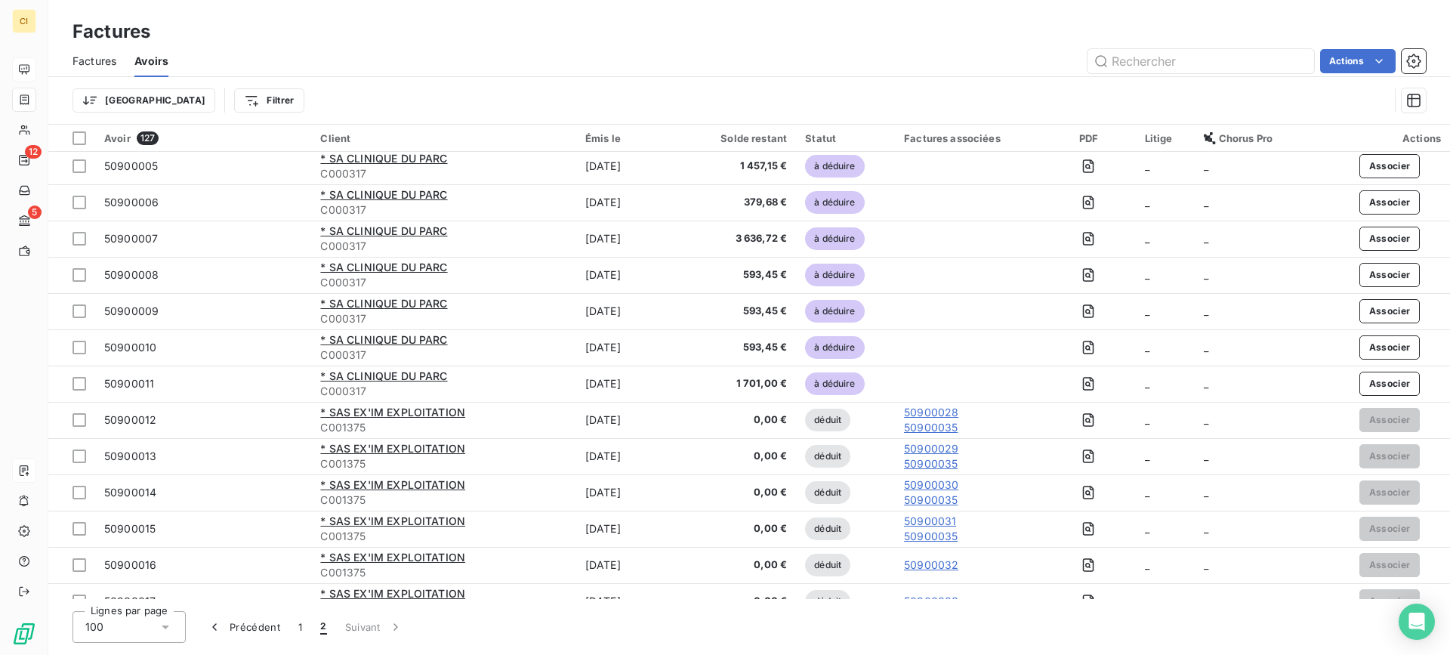
scroll to position [0, 0]
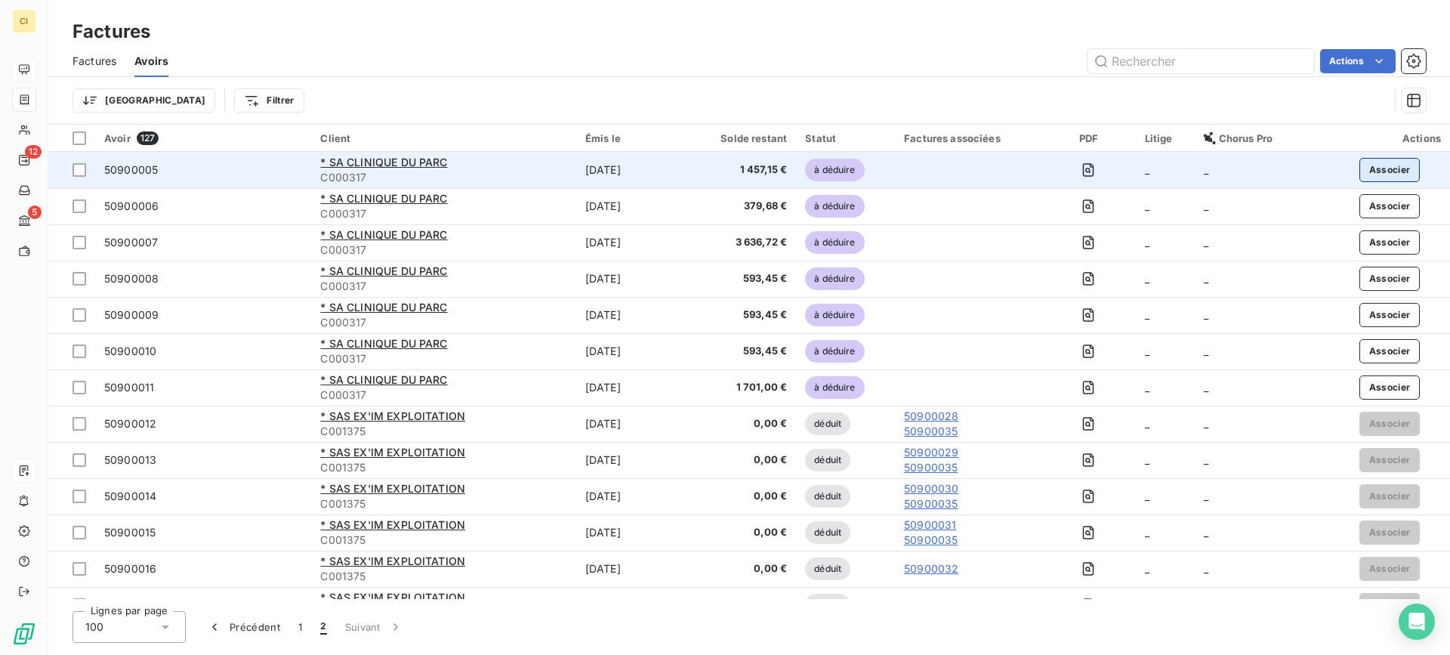
click at [1375, 165] on button "Associer" at bounding box center [1389, 170] width 61 height 24
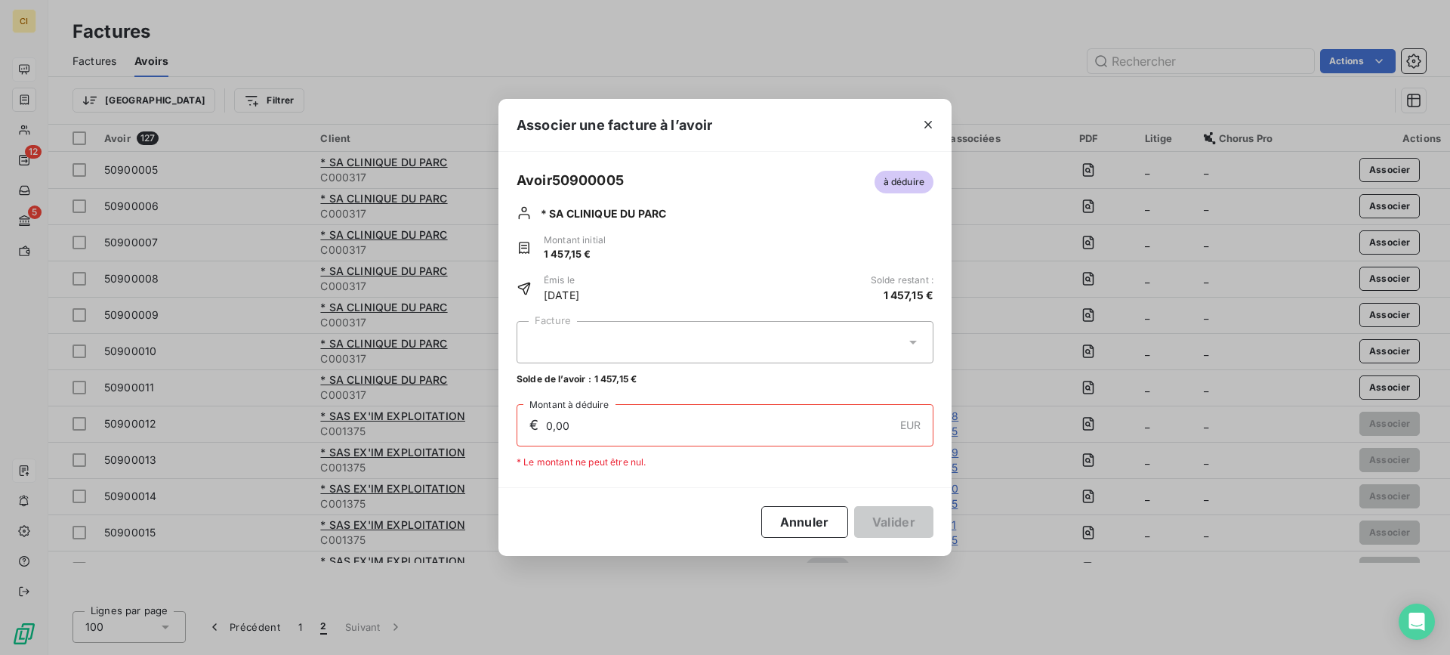
click at [561, 337] on div at bounding box center [724, 342] width 417 height 42
click at [566, 374] on span "50900042" at bounding box center [550, 379] width 48 height 11
type input "1 457,15"
click at [878, 519] on button "Valider" at bounding box center [893, 522] width 79 height 32
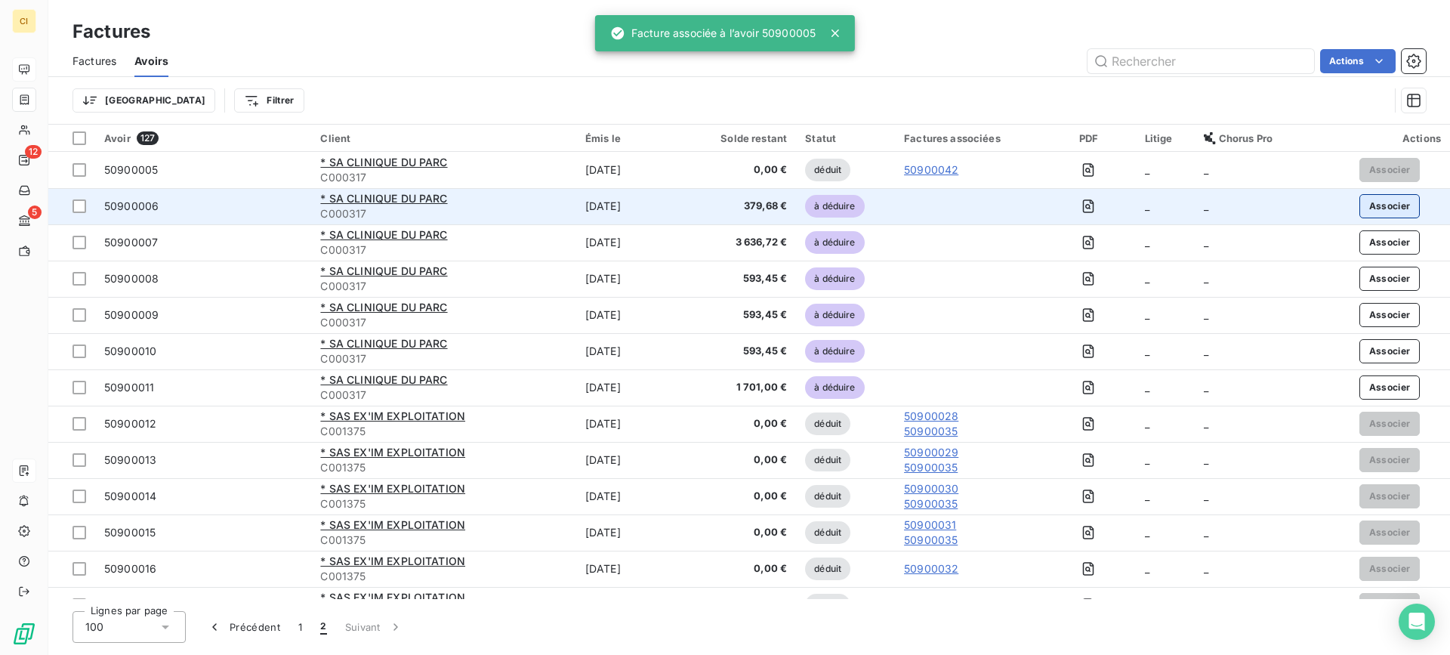
click at [1368, 199] on button "Associer" at bounding box center [1389, 206] width 61 height 24
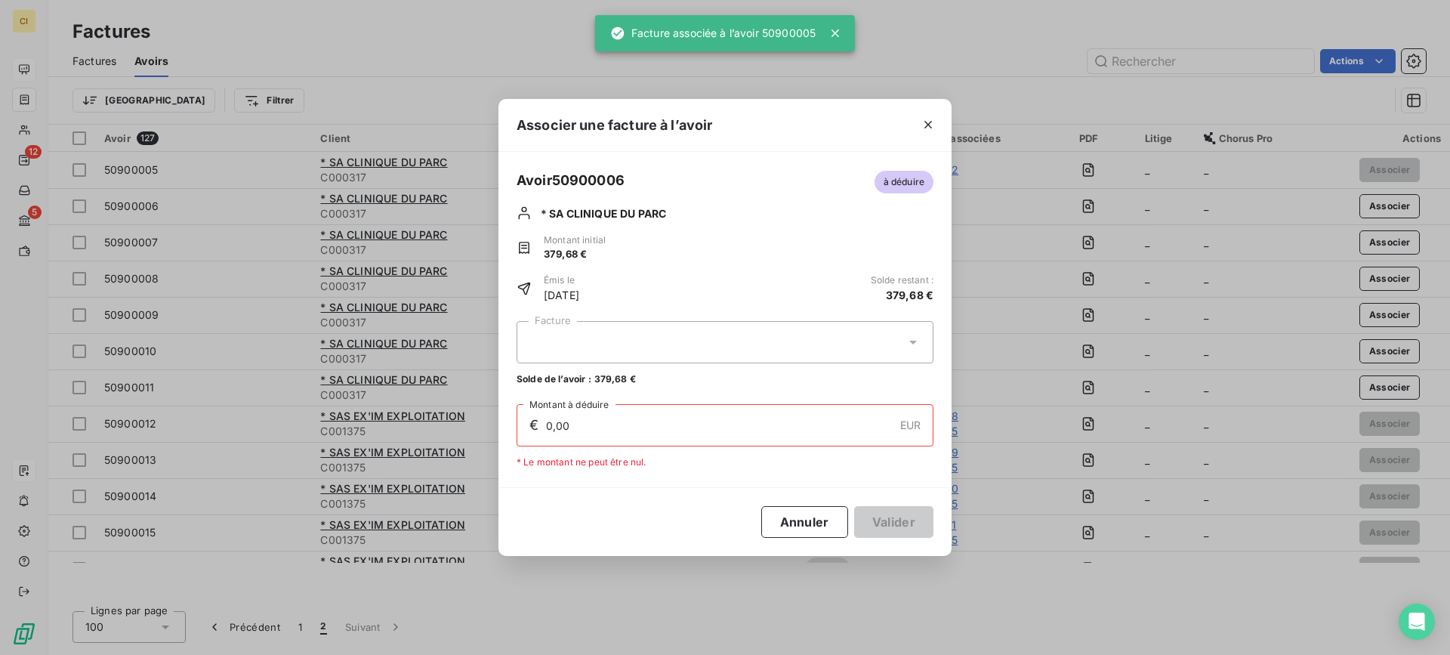
click at [576, 338] on div at bounding box center [724, 342] width 417 height 42
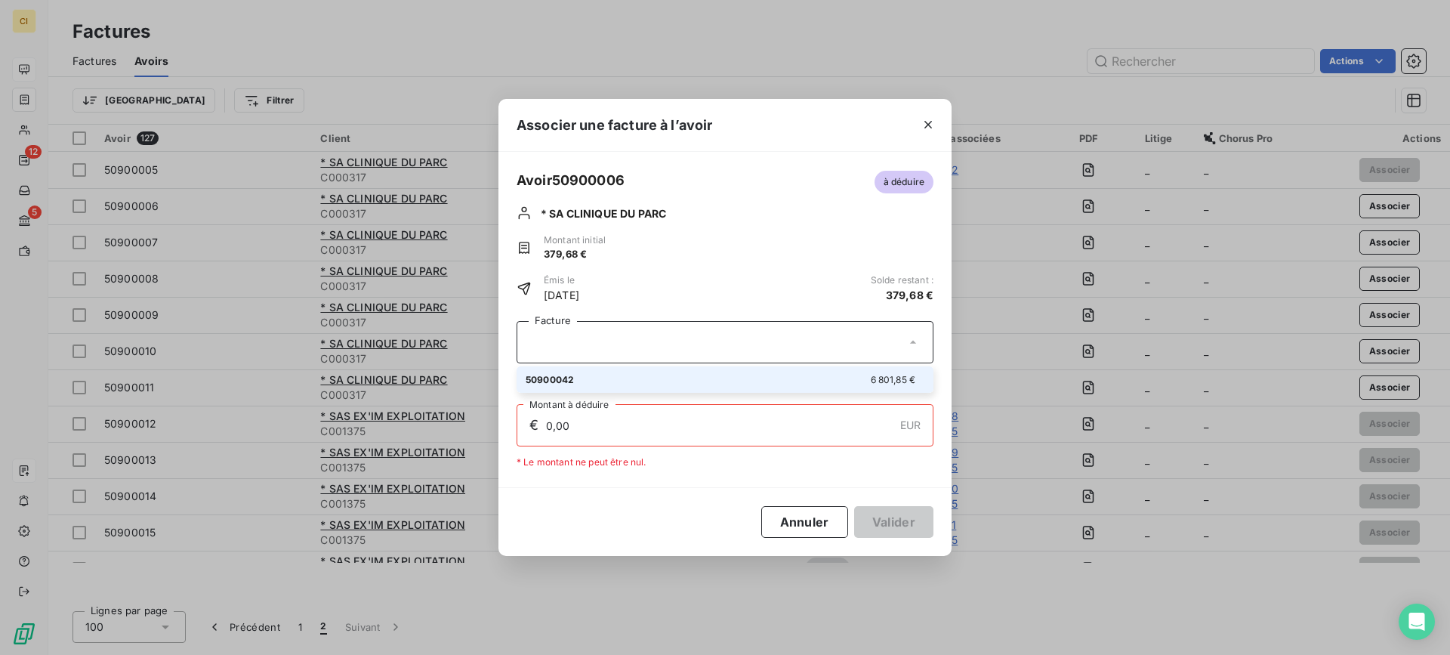
click at [596, 384] on div "50900042 6 801,85 €" at bounding box center [725, 379] width 399 height 14
type input "379,68"
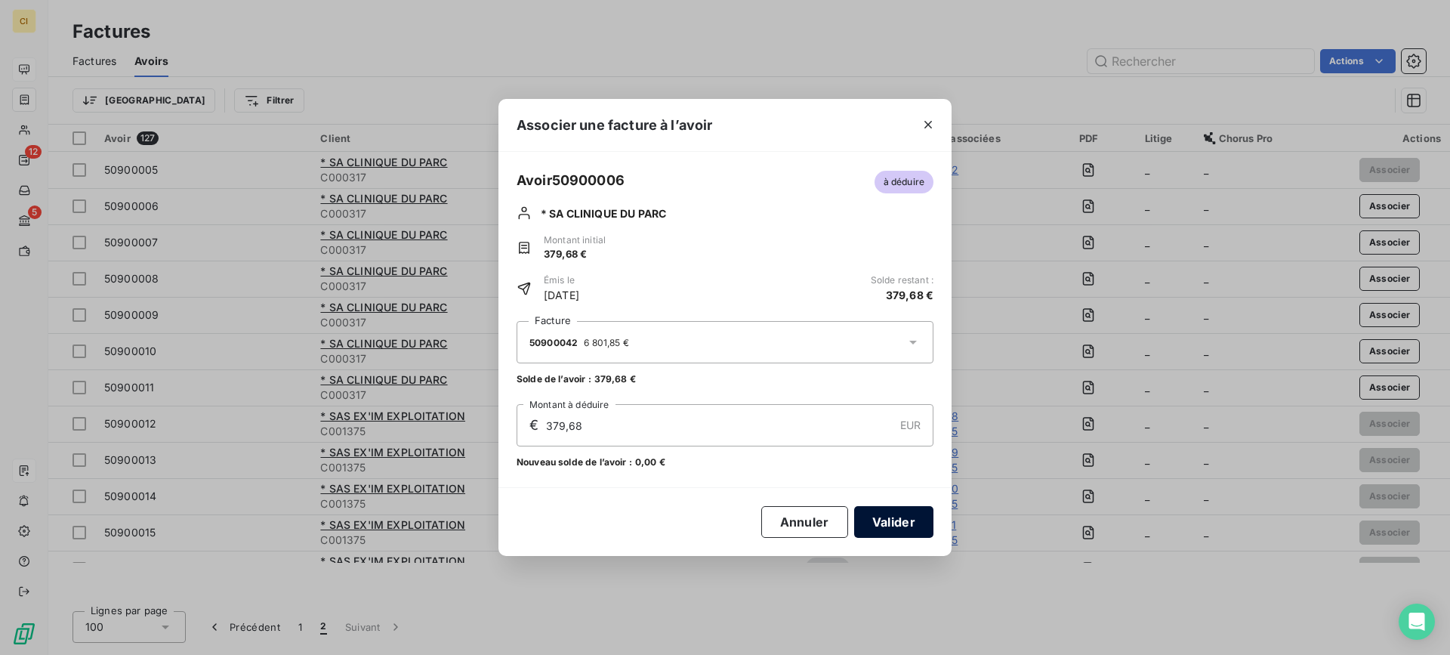
click at [905, 518] on button "Valider" at bounding box center [893, 522] width 79 height 32
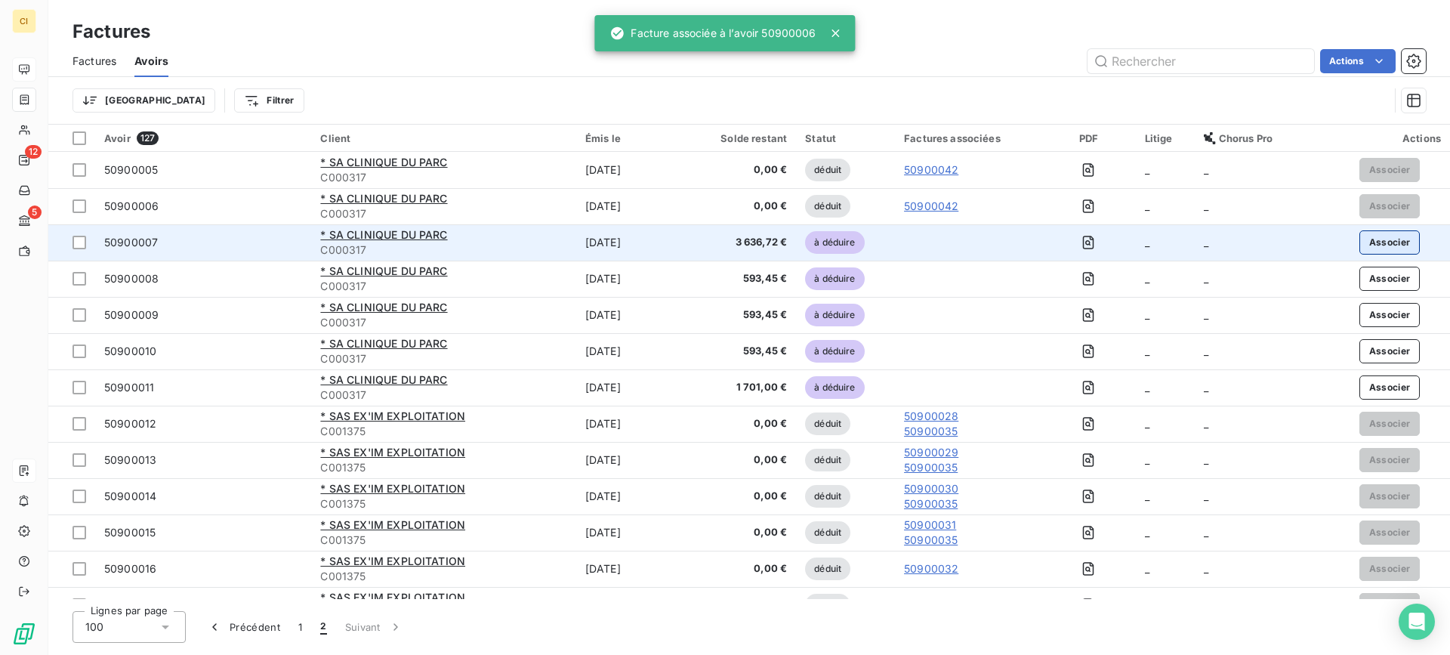
click at [1376, 234] on button "Associer" at bounding box center [1389, 242] width 61 height 24
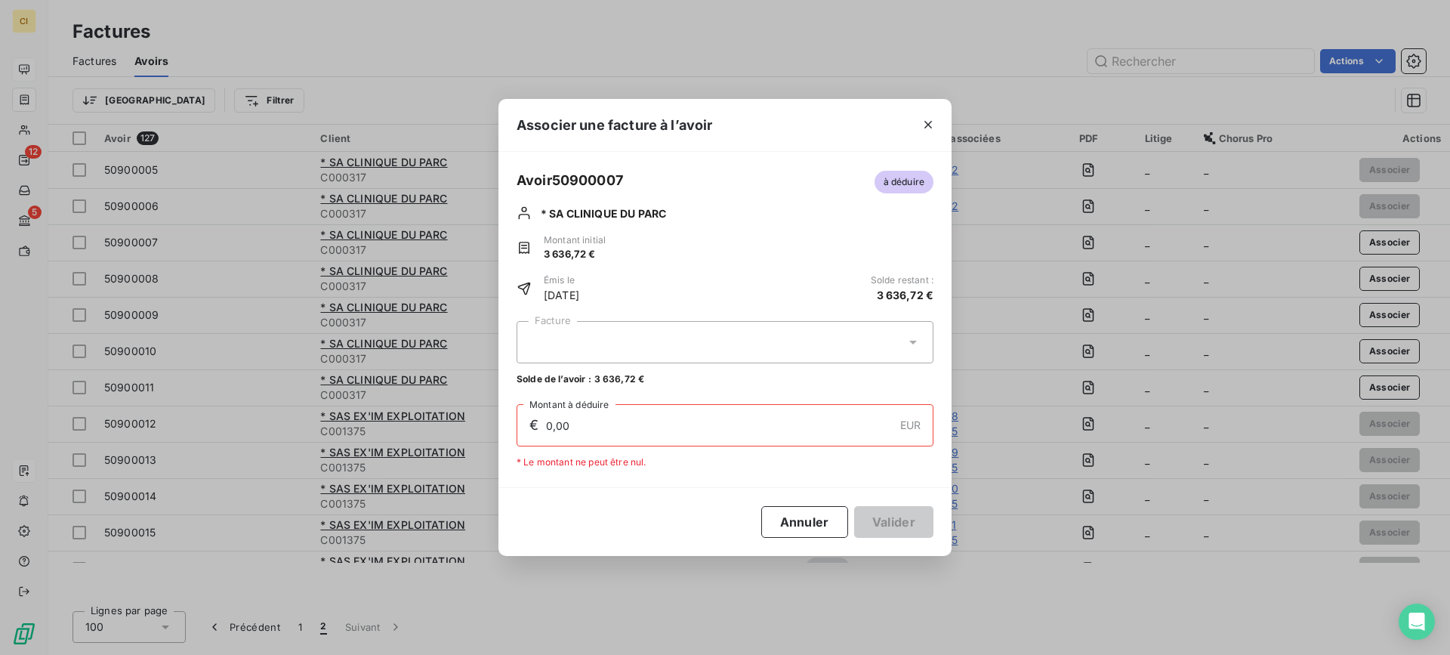
click at [537, 328] on div at bounding box center [724, 342] width 417 height 42
click at [595, 374] on div "50900042 6 422,17 €" at bounding box center [725, 379] width 399 height 14
type input "3 636,72"
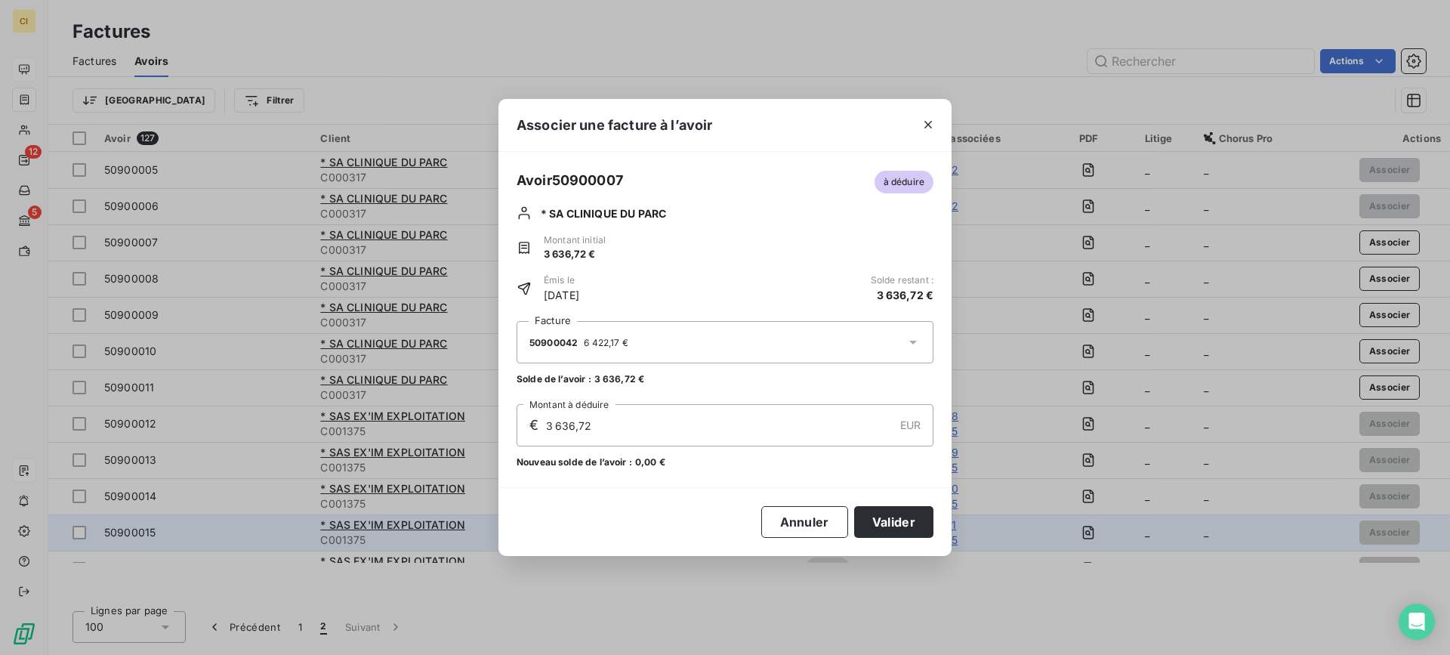
click at [871, 515] on button "Valider" at bounding box center [893, 522] width 79 height 32
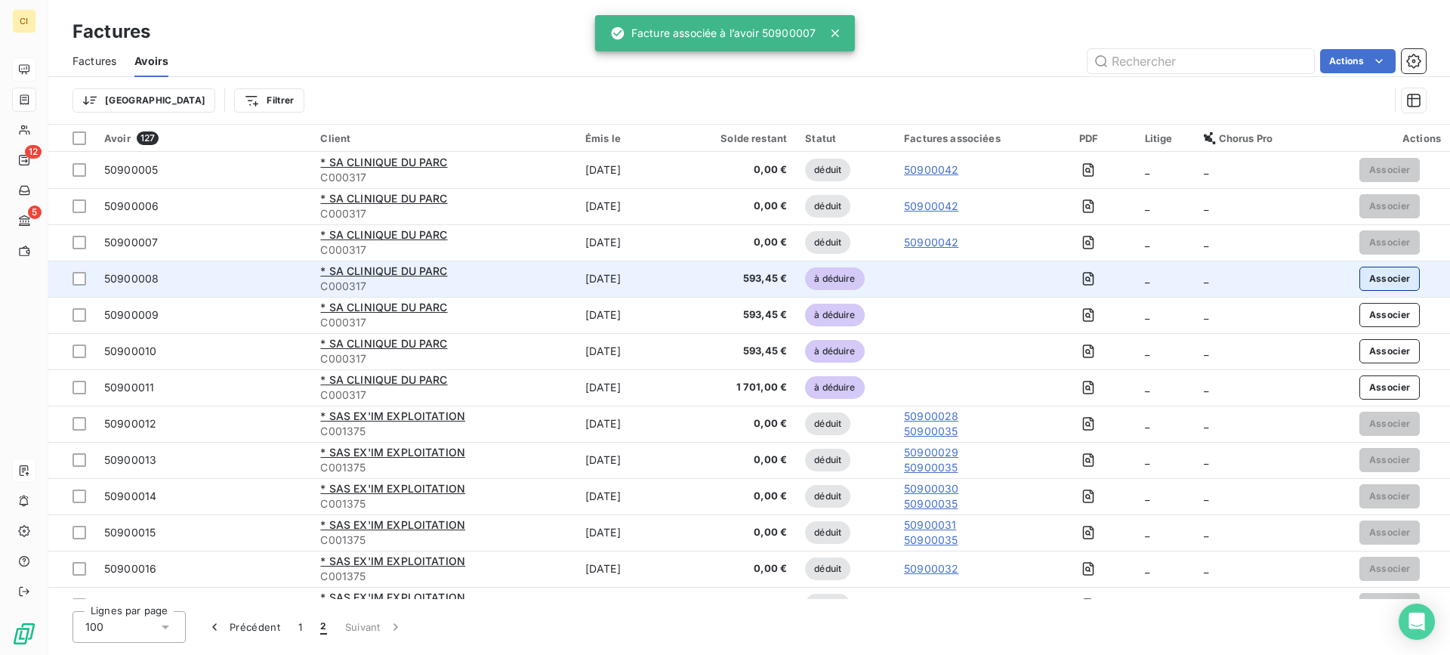
click at [1370, 276] on button "Associer" at bounding box center [1389, 279] width 61 height 24
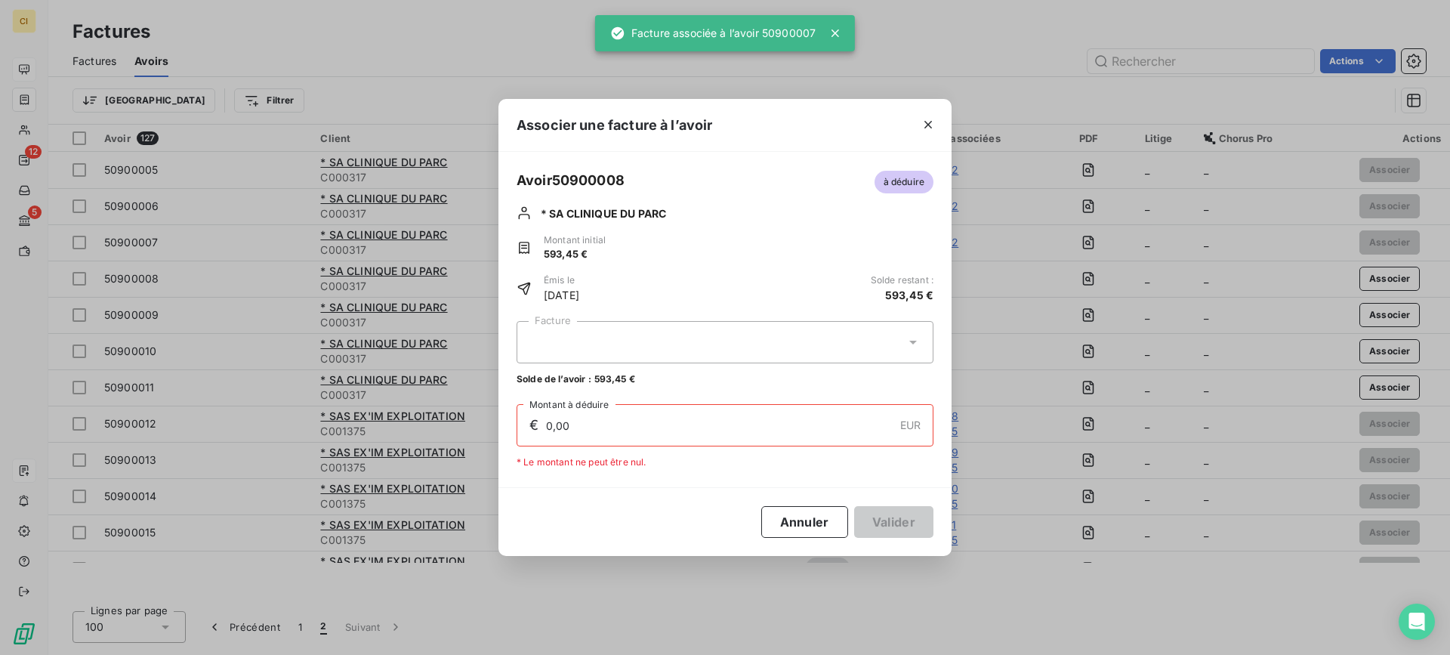
click at [649, 327] on div at bounding box center [724, 342] width 417 height 42
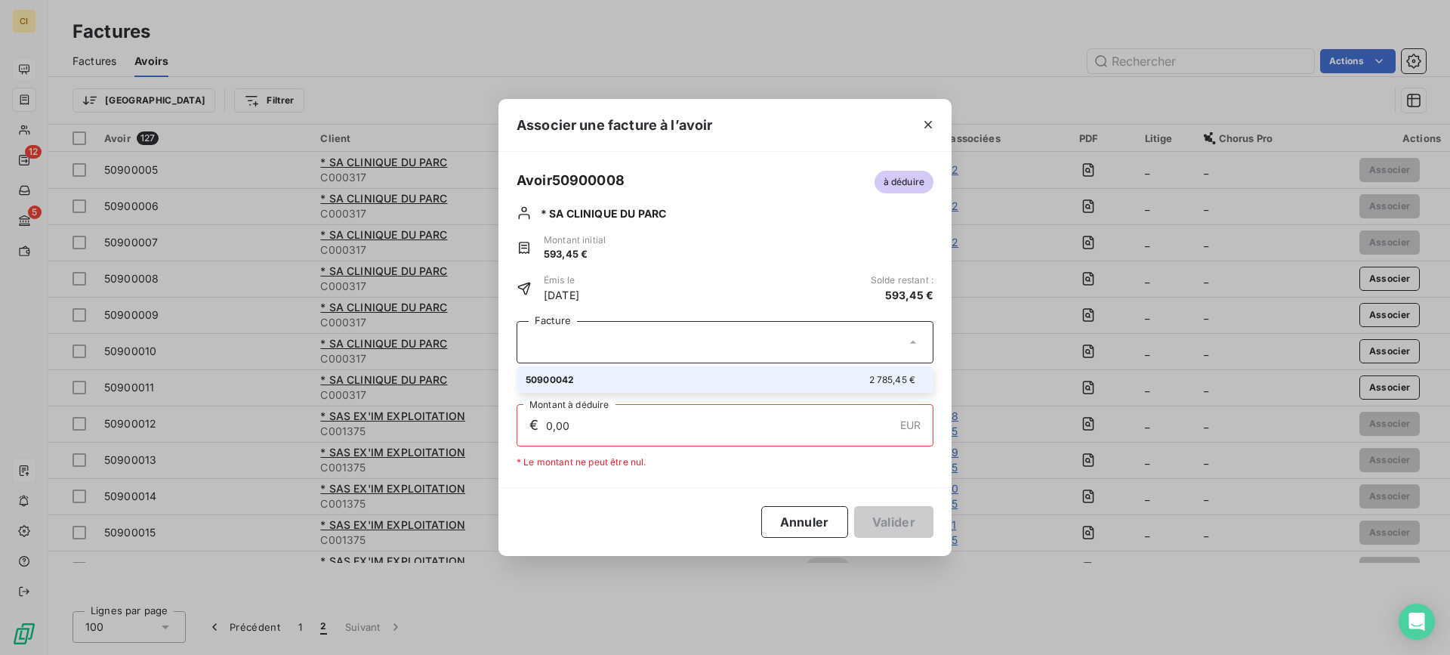
click at [610, 375] on div "50900042 2 785,45 €" at bounding box center [725, 379] width 399 height 14
type input "593,45"
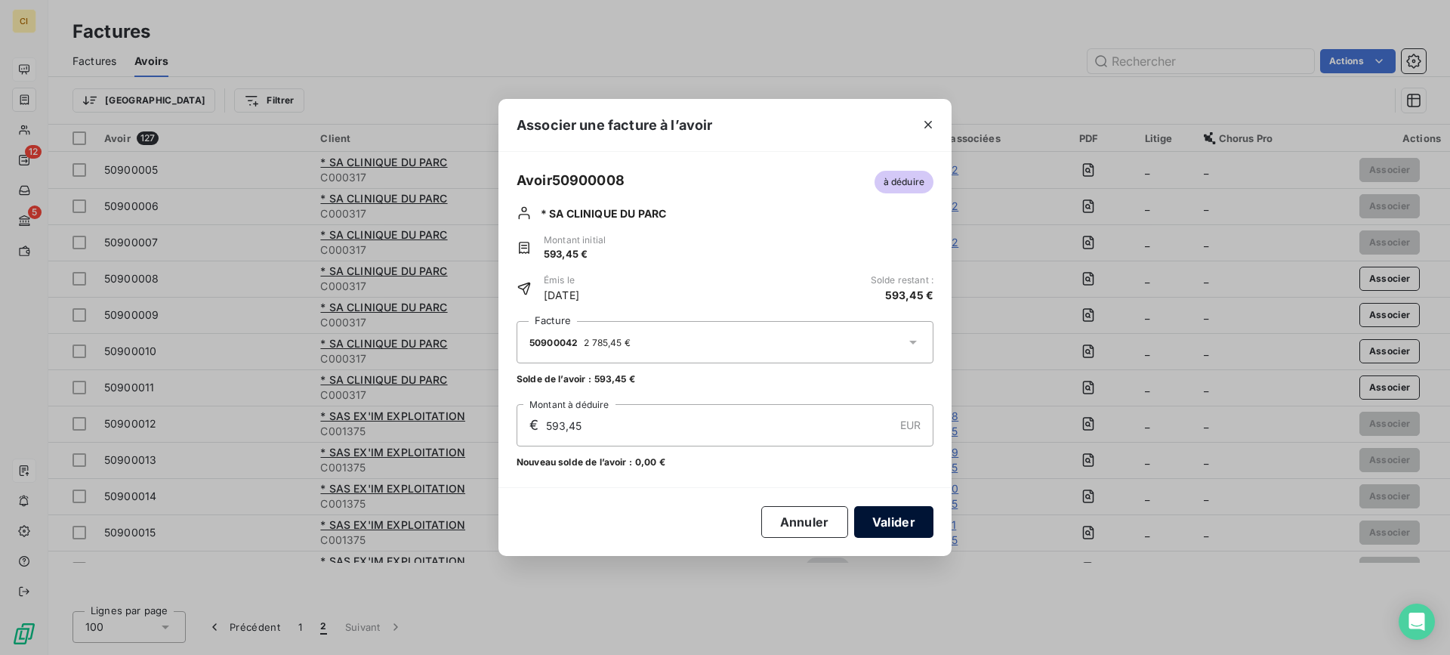
click at [882, 513] on button "Valider" at bounding box center [893, 522] width 79 height 32
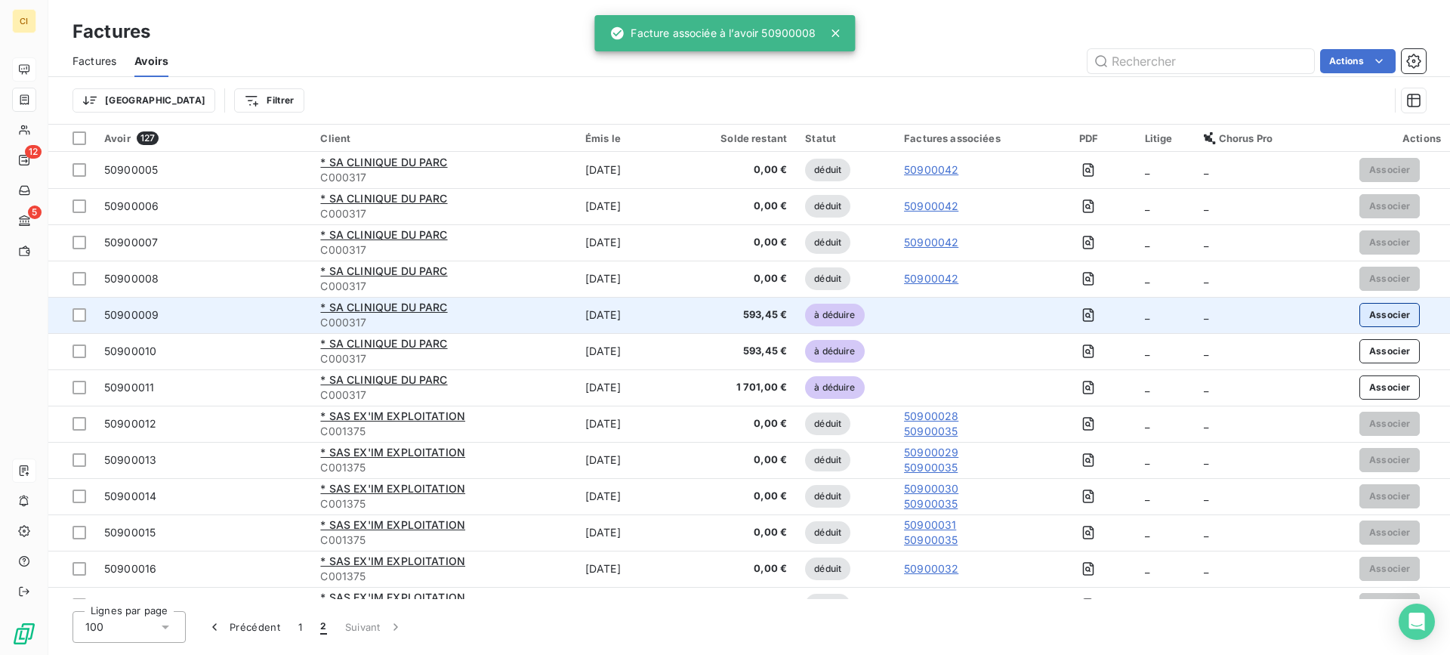
click at [1389, 319] on button "Associer" at bounding box center [1389, 315] width 61 height 24
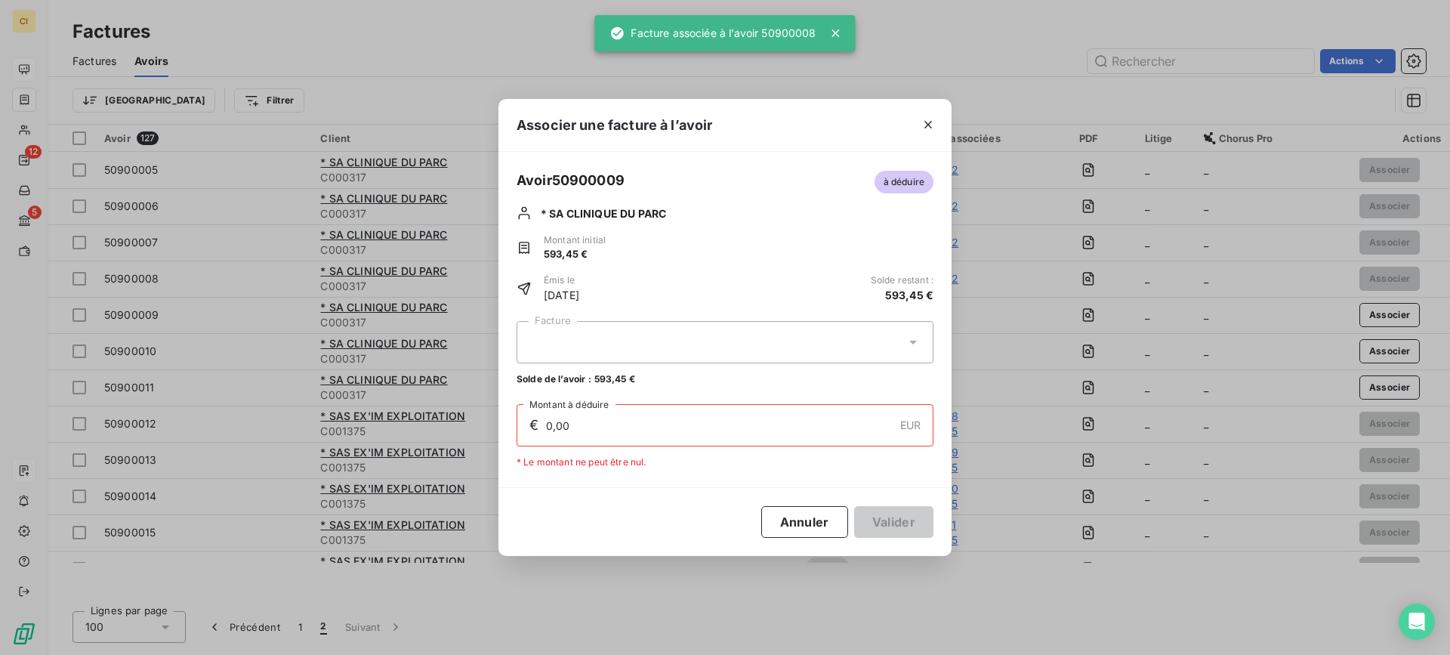
click at [594, 341] on div at bounding box center [724, 342] width 417 height 42
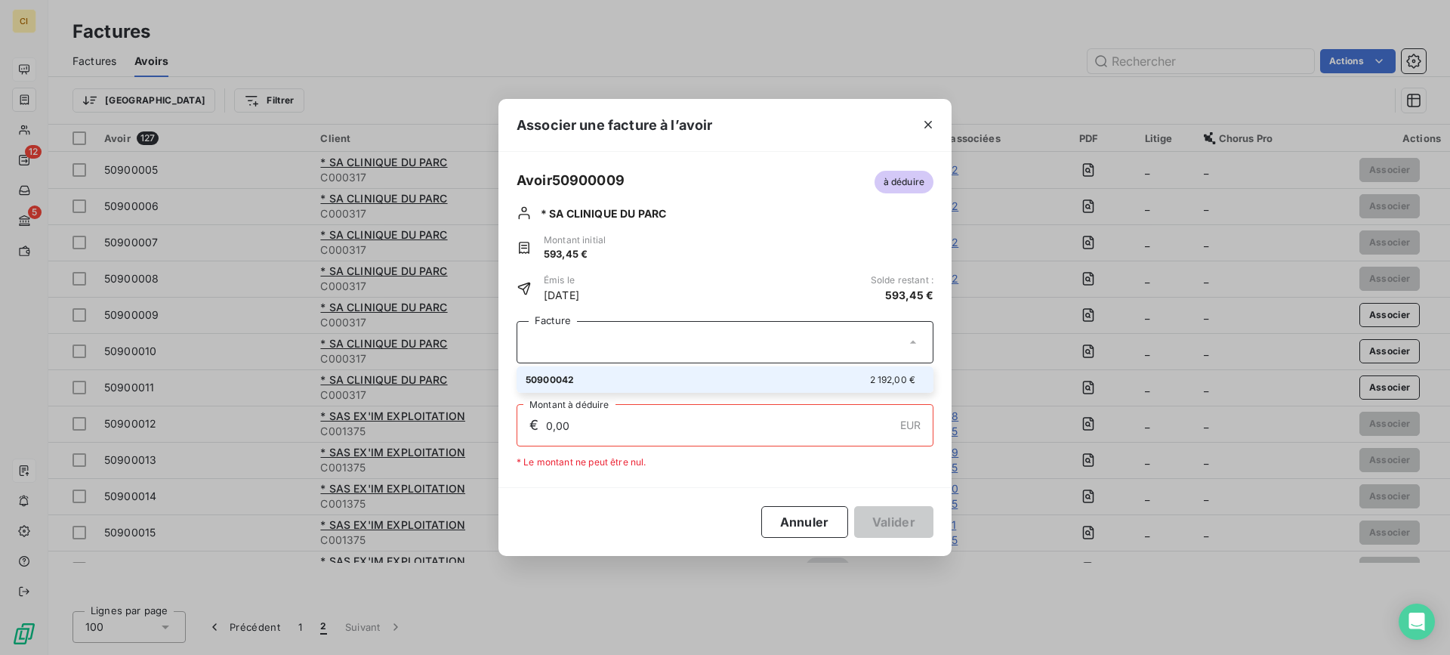
click at [603, 381] on div "50900042 2 192,00 €" at bounding box center [725, 379] width 399 height 14
type input "593,45"
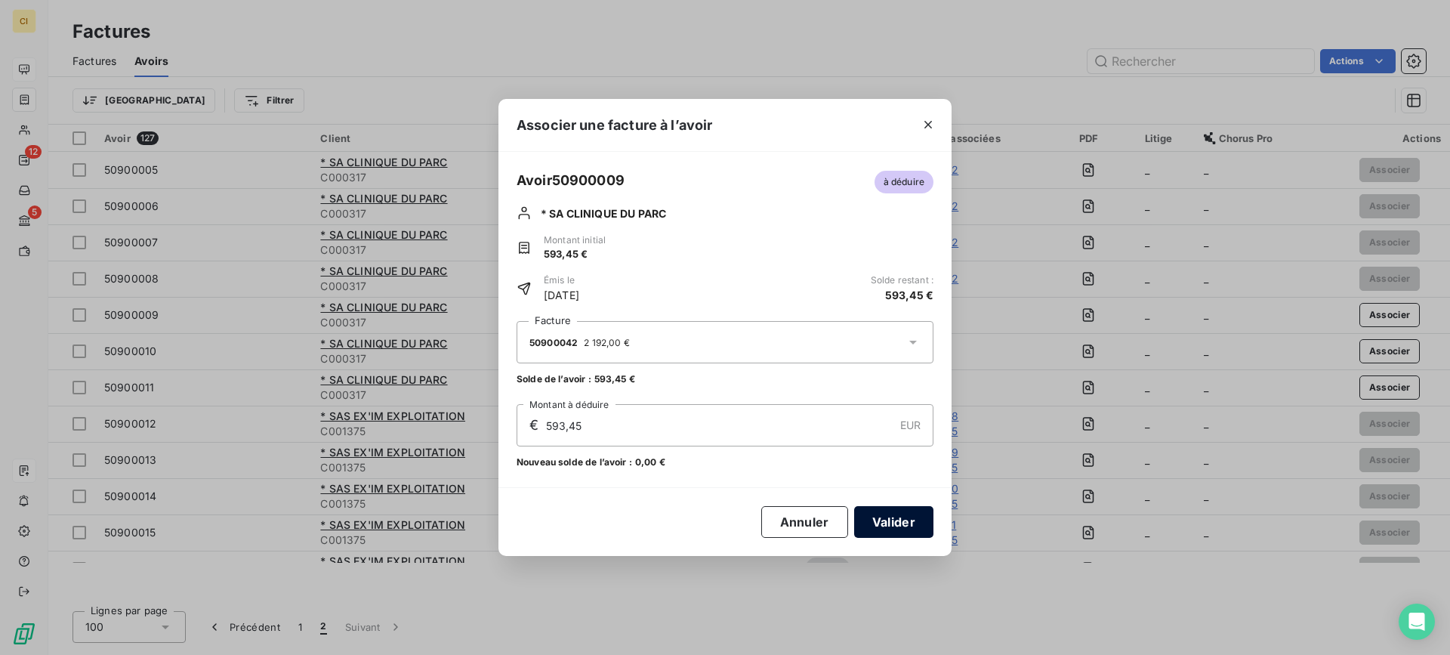
click at [874, 522] on button "Valider" at bounding box center [893, 522] width 79 height 32
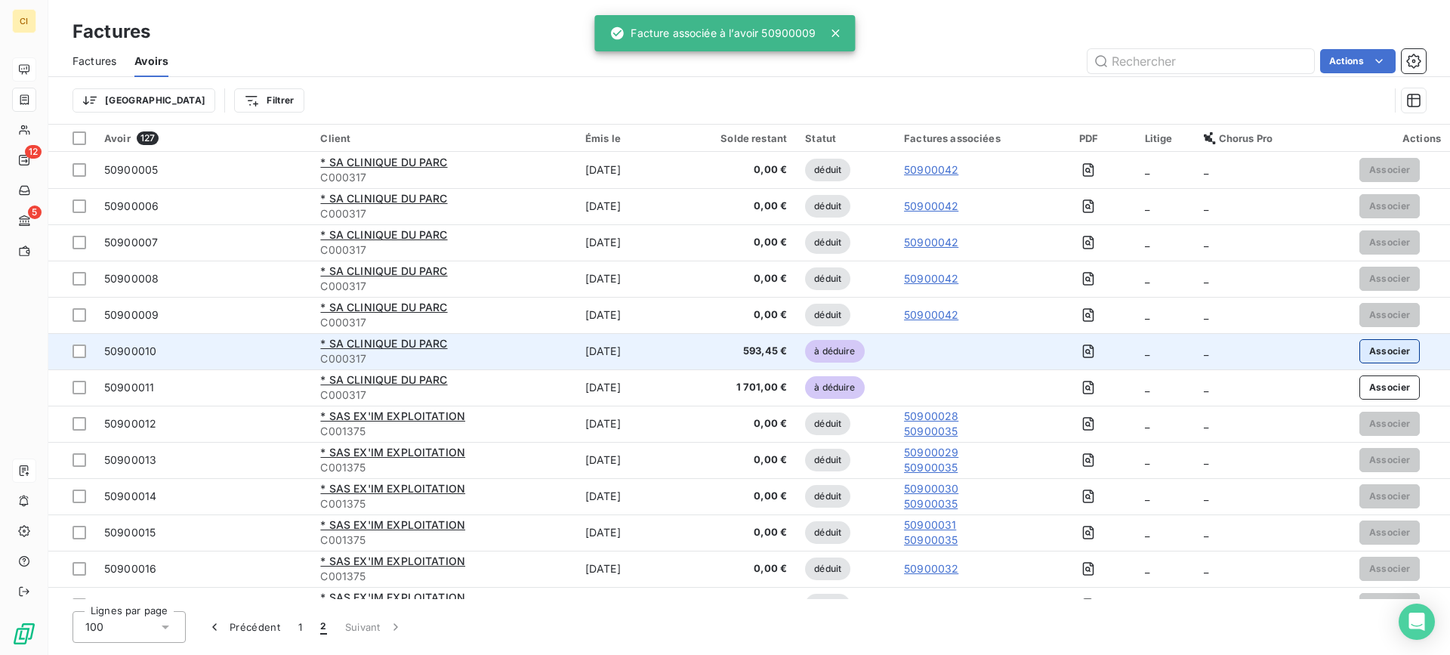
click at [1379, 344] on button "Associer" at bounding box center [1389, 351] width 61 height 24
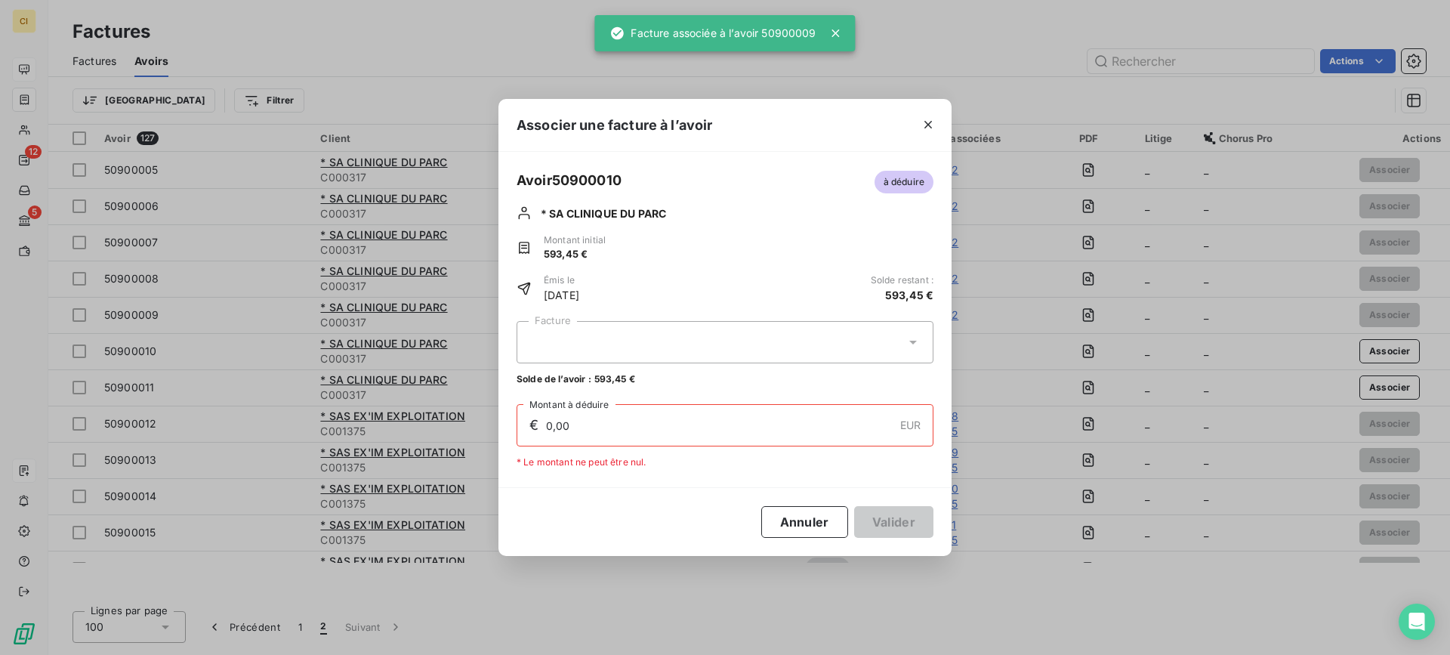
click at [632, 330] on div at bounding box center [724, 342] width 417 height 42
click at [623, 375] on div "50900042 1 598,55 €" at bounding box center [725, 379] width 399 height 14
type input "593,45"
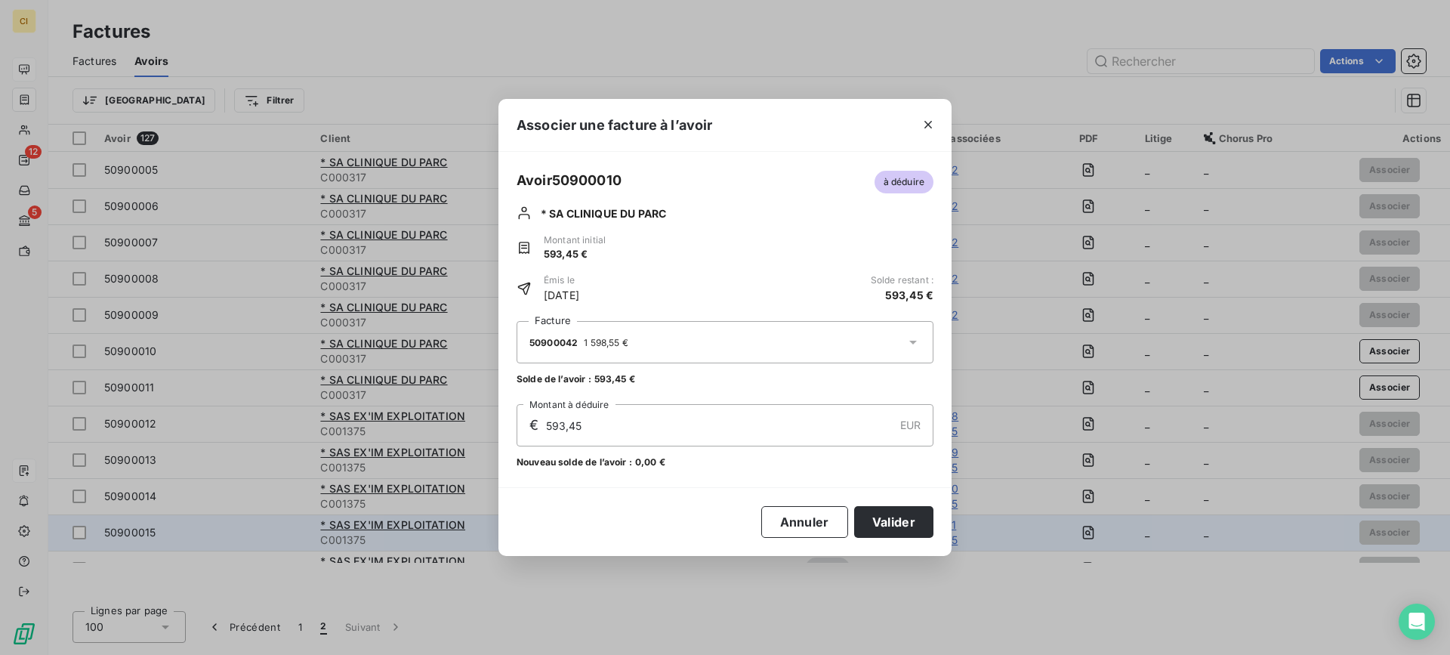
click at [886, 516] on button "Valider" at bounding box center [893, 522] width 79 height 32
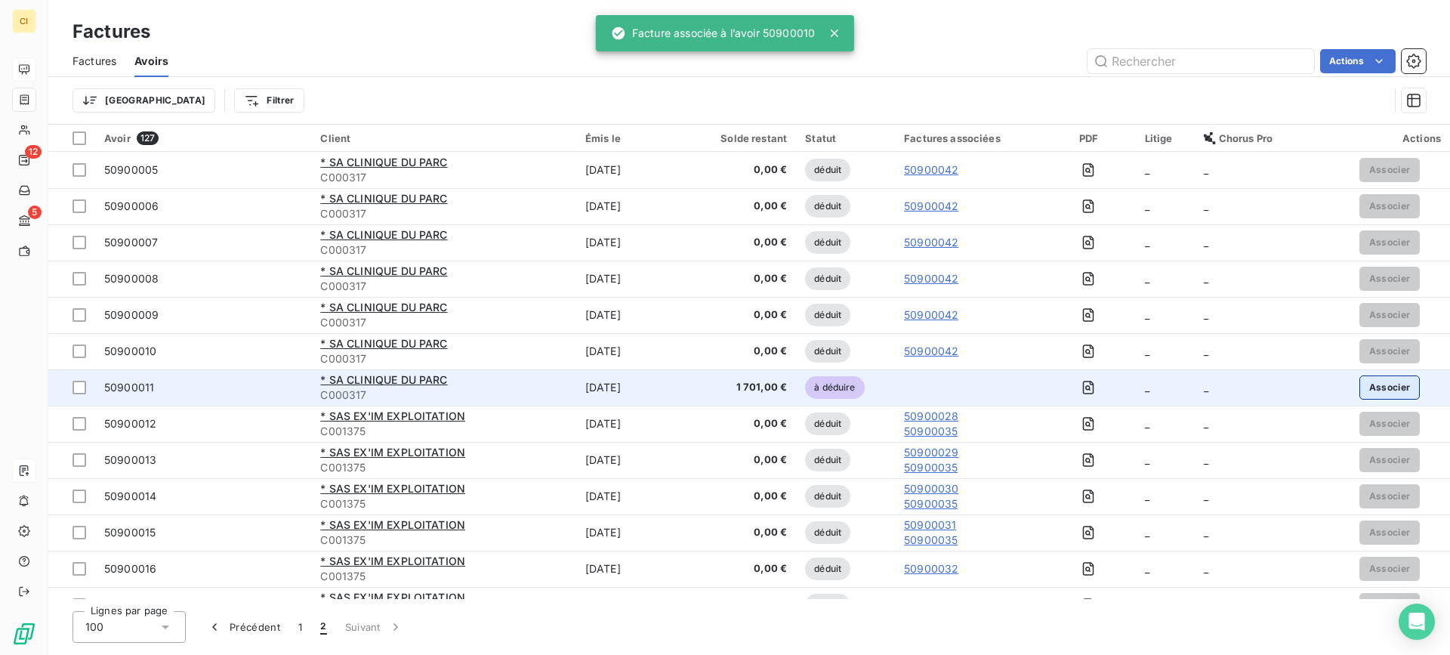
click at [1383, 385] on button "Associer" at bounding box center [1389, 387] width 61 height 24
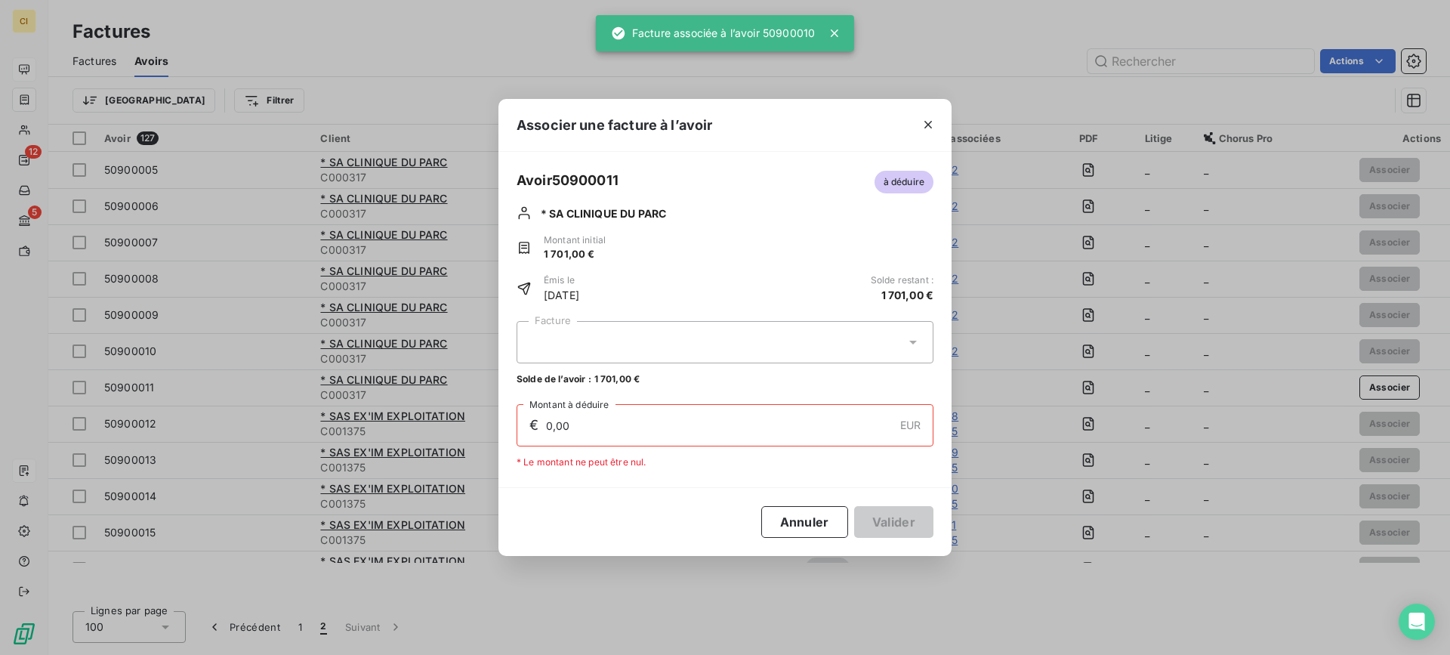
click at [572, 326] on div at bounding box center [724, 342] width 417 height 42
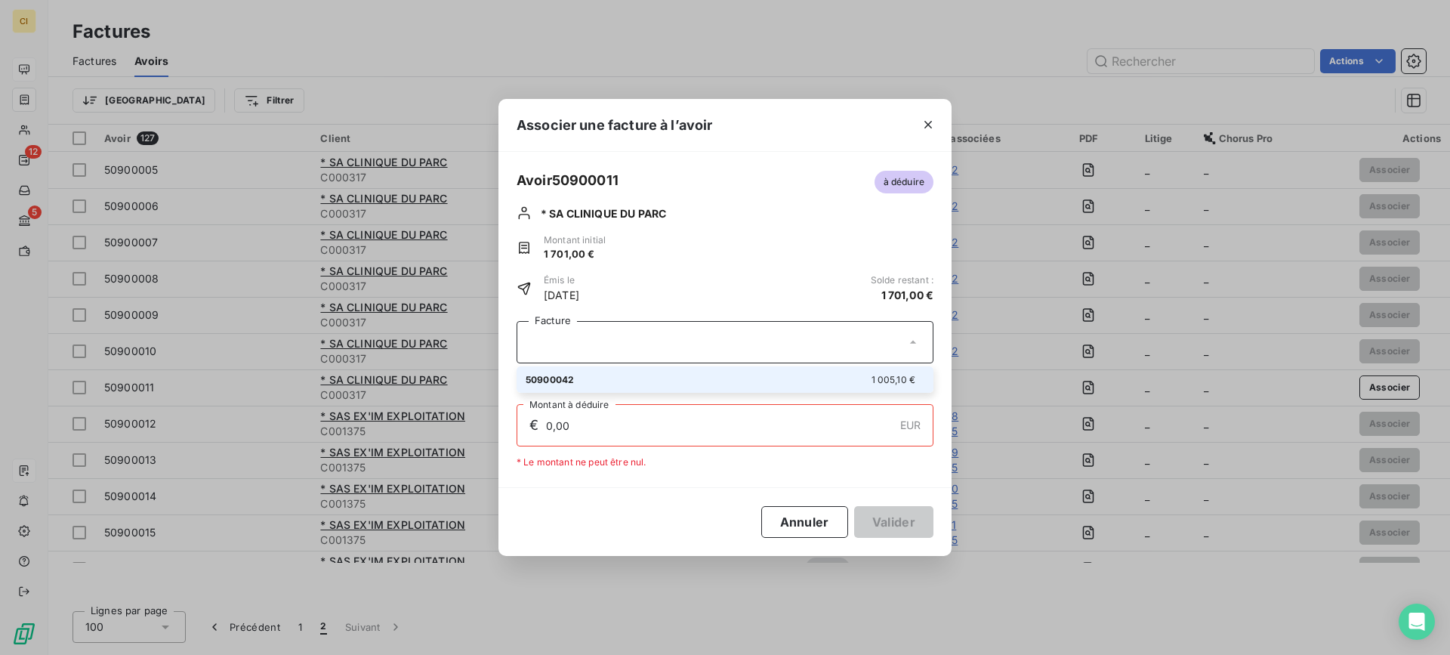
drag, startPoint x: 533, startPoint y: 377, endPoint x: 633, endPoint y: 436, distance: 116.2
click at [534, 377] on span "50900042" at bounding box center [550, 379] width 48 height 11
type input "1 005,10"
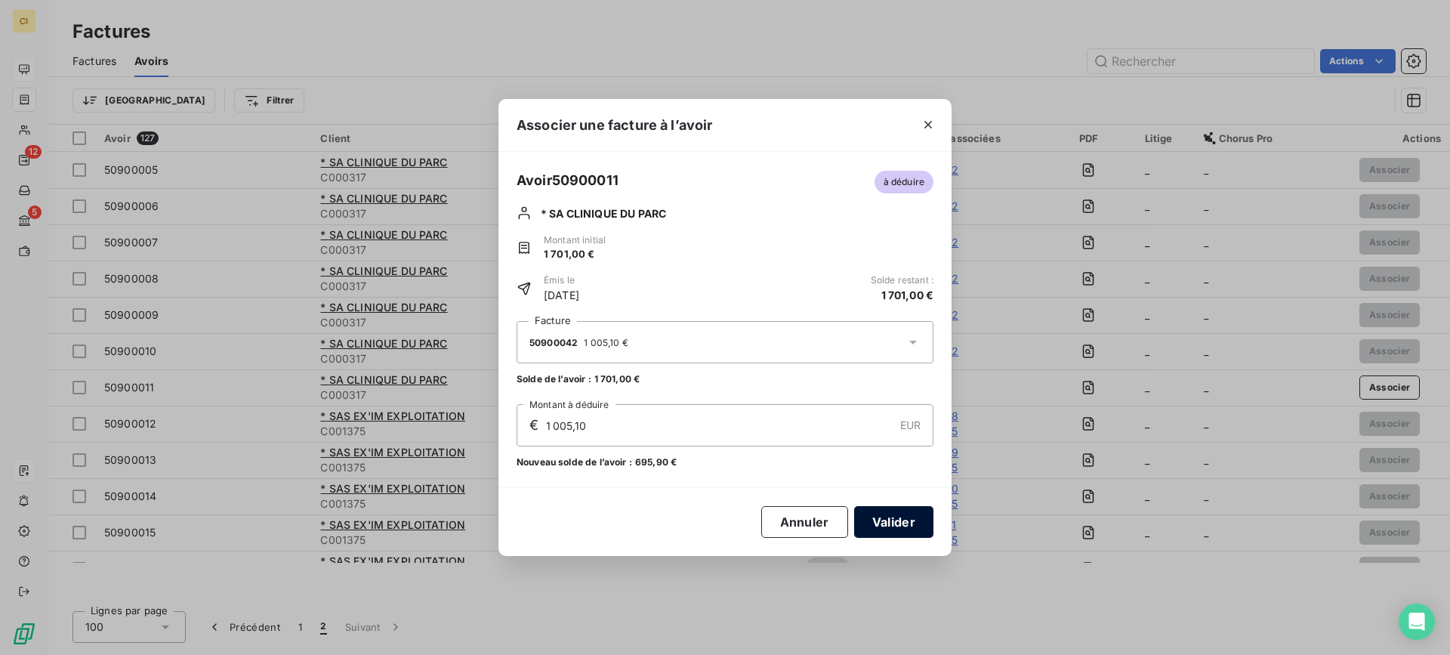
click at [902, 525] on button "Valider" at bounding box center [893, 522] width 79 height 32
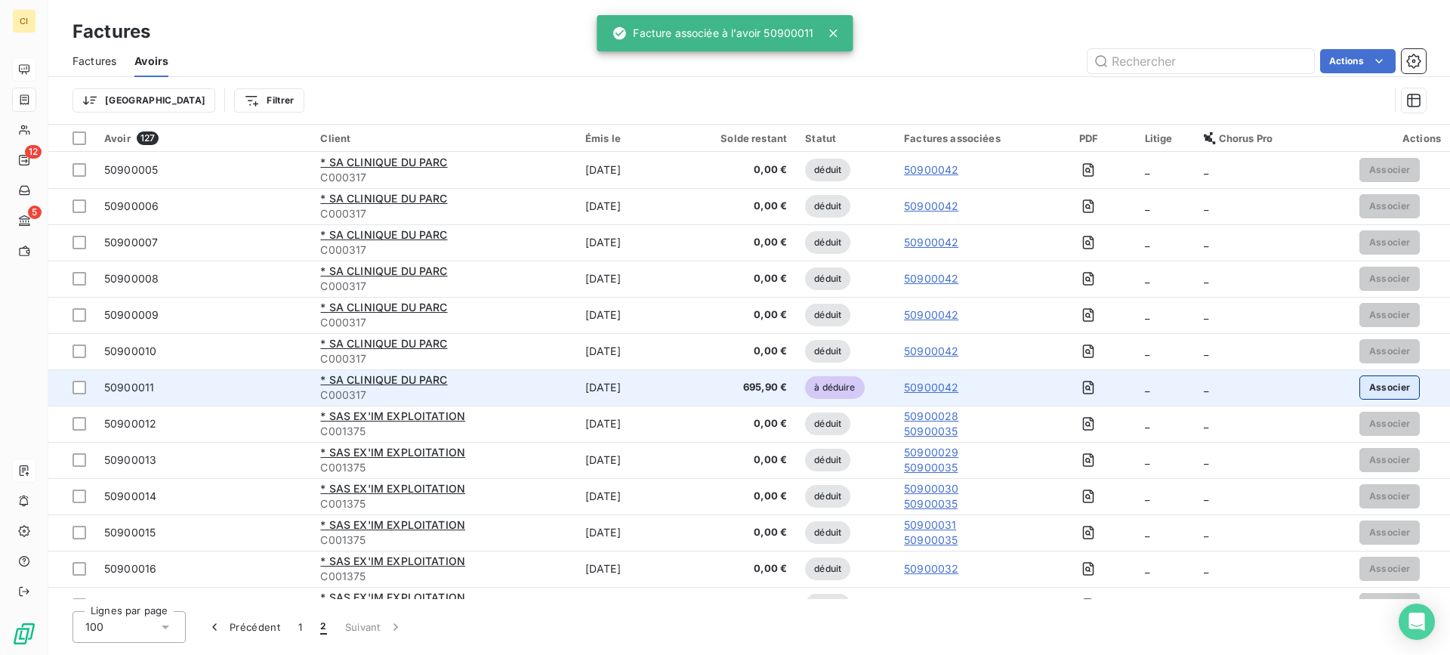
click at [1369, 380] on button "Associer" at bounding box center [1389, 387] width 61 height 24
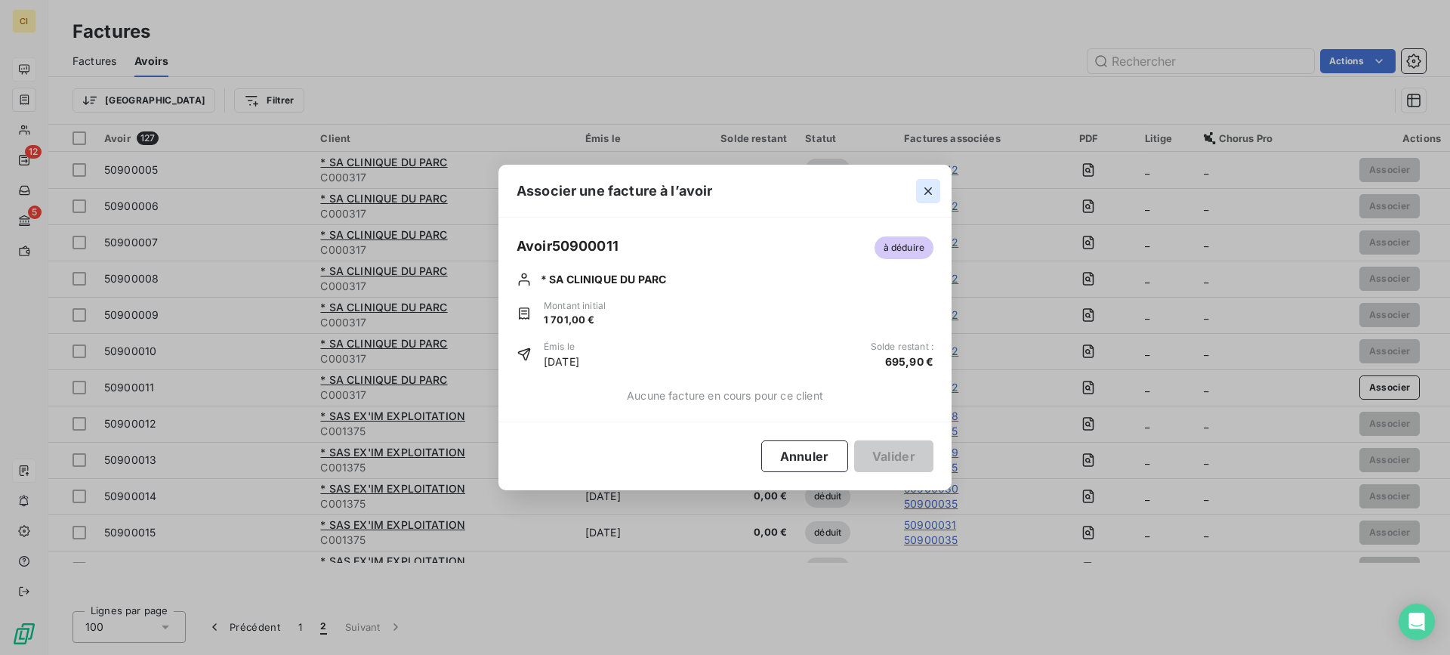
click at [928, 186] on icon "button" at bounding box center [927, 190] width 15 height 15
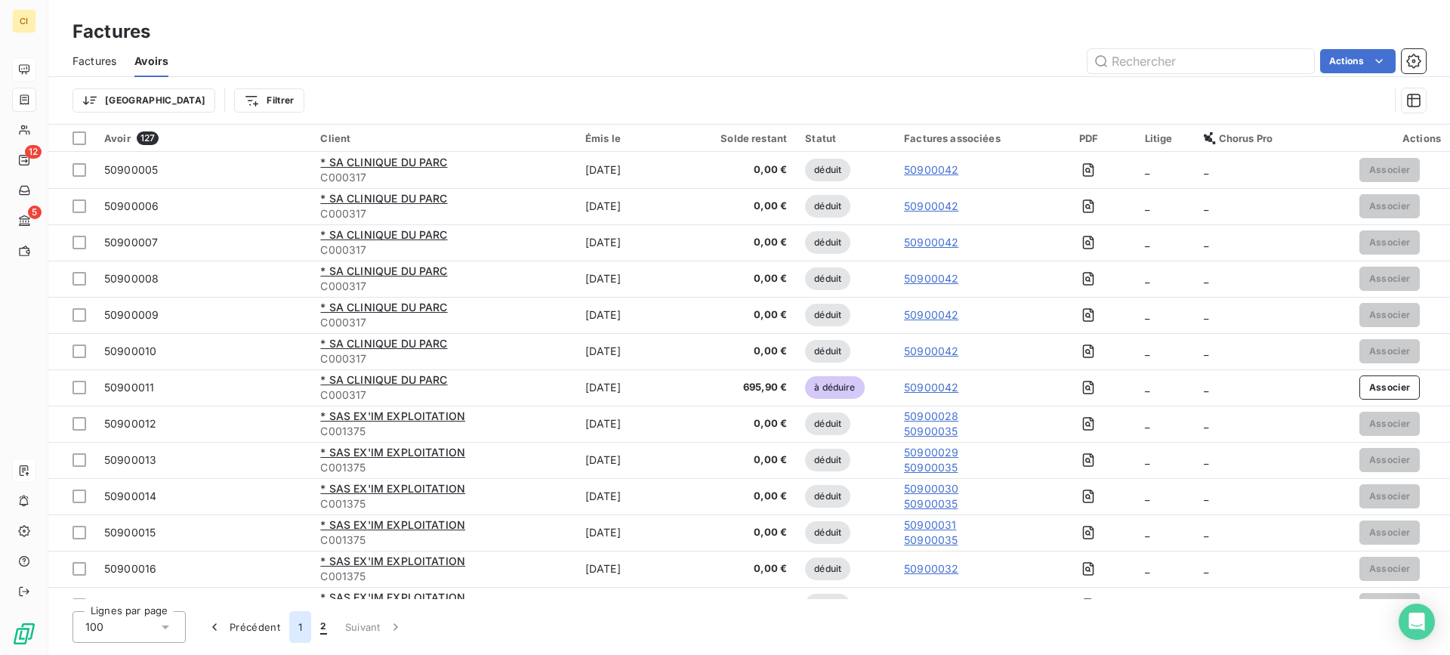
click at [294, 621] on button "1" at bounding box center [300, 627] width 22 height 32
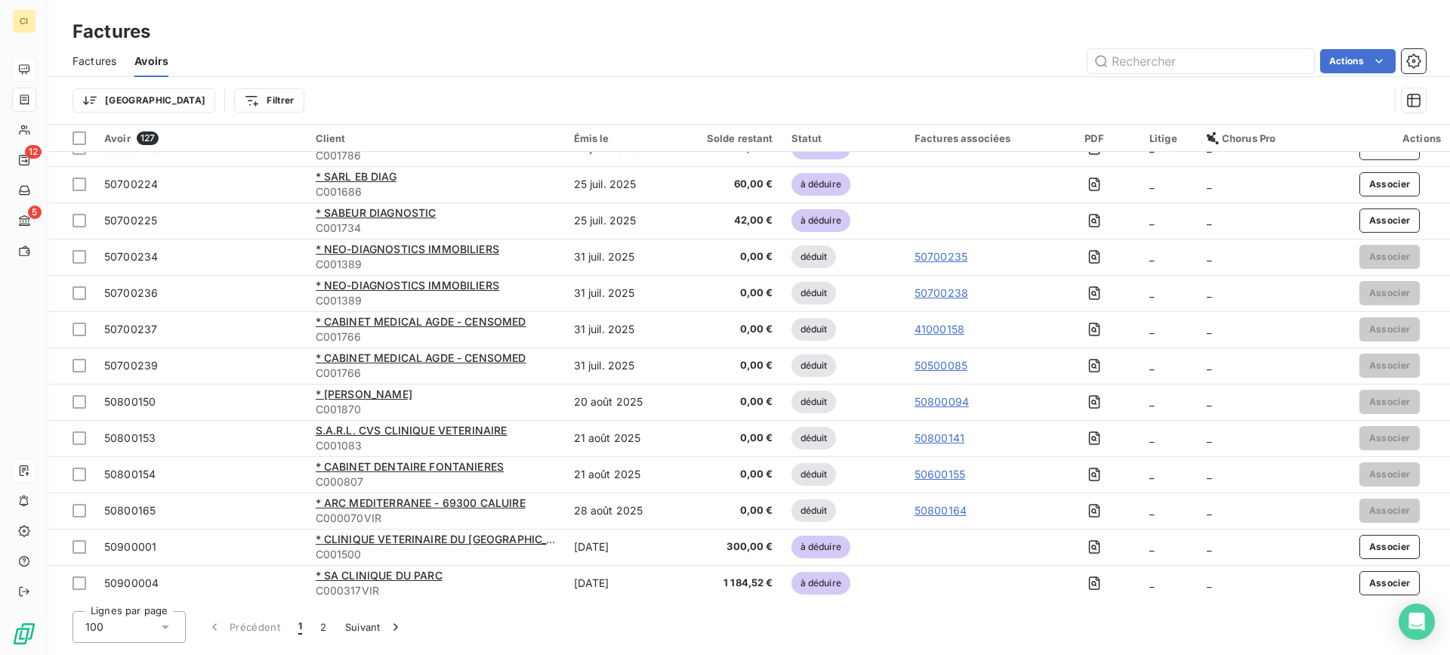
scroll to position [3178, 0]
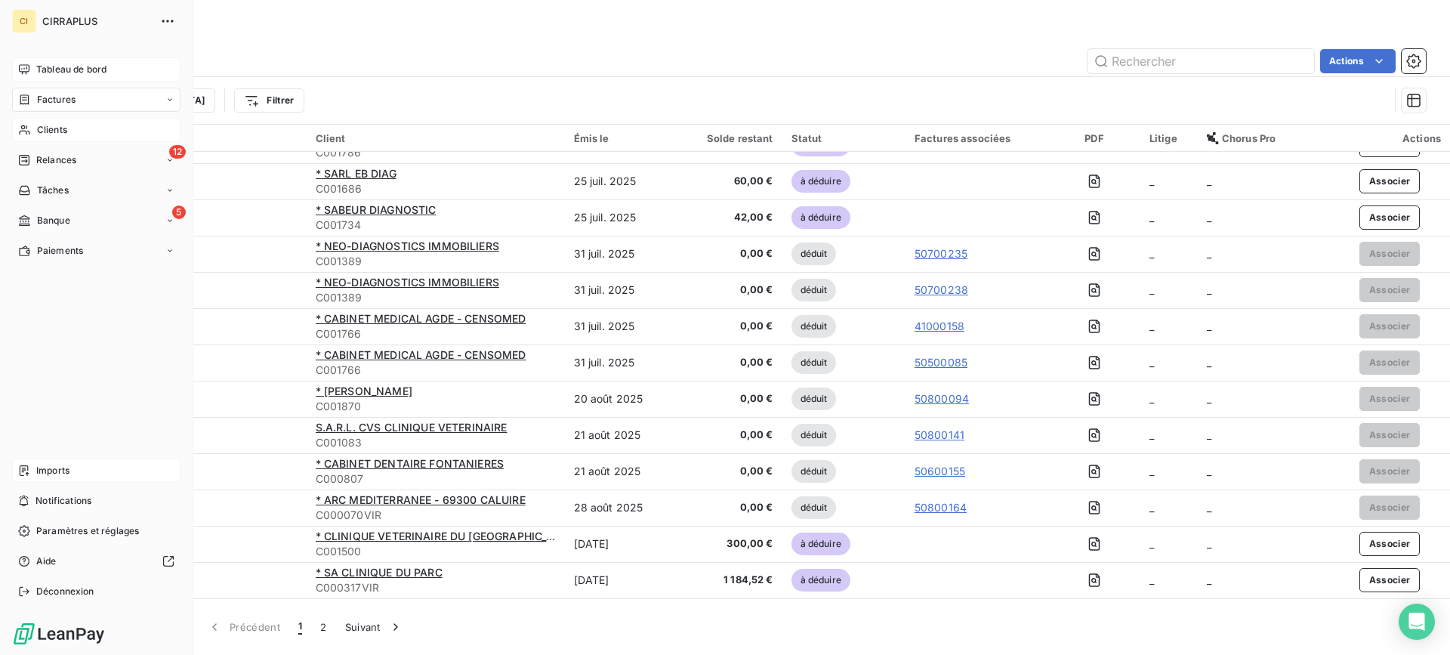
click at [60, 133] on span "Clients" at bounding box center [52, 130] width 30 height 14
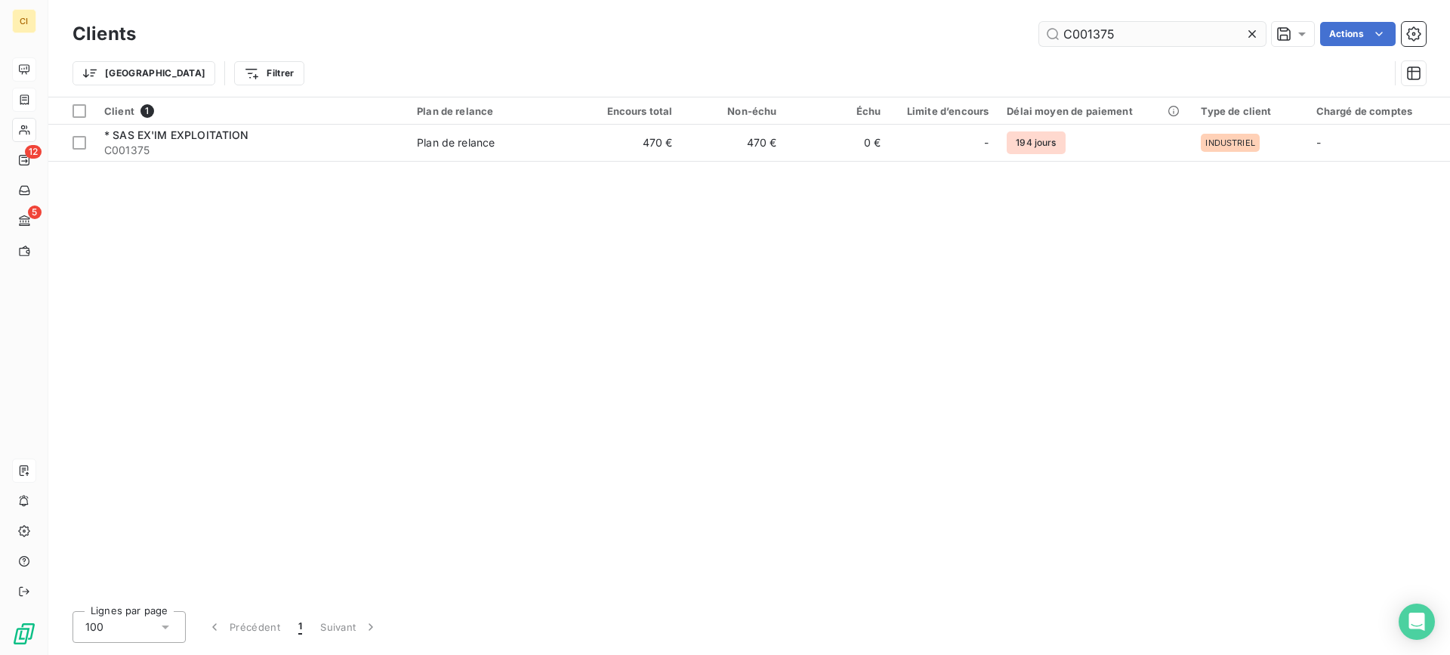
drag, startPoint x: 1087, startPoint y: 30, endPoint x: 1220, endPoint y: 28, distance: 132.9
click at [1220, 28] on input "C001375" at bounding box center [1152, 34] width 227 height 24
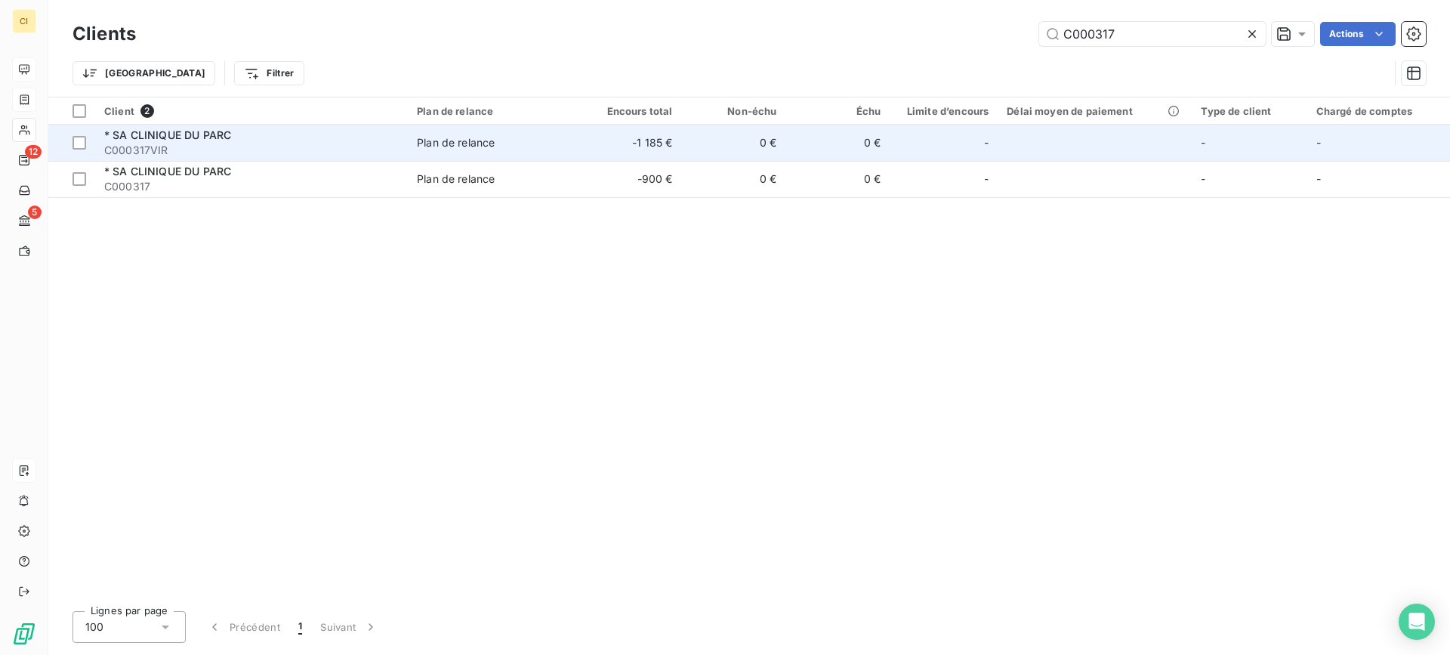
type input "C000317"
click at [175, 150] on span "C000317VIR" at bounding box center [251, 150] width 294 height 15
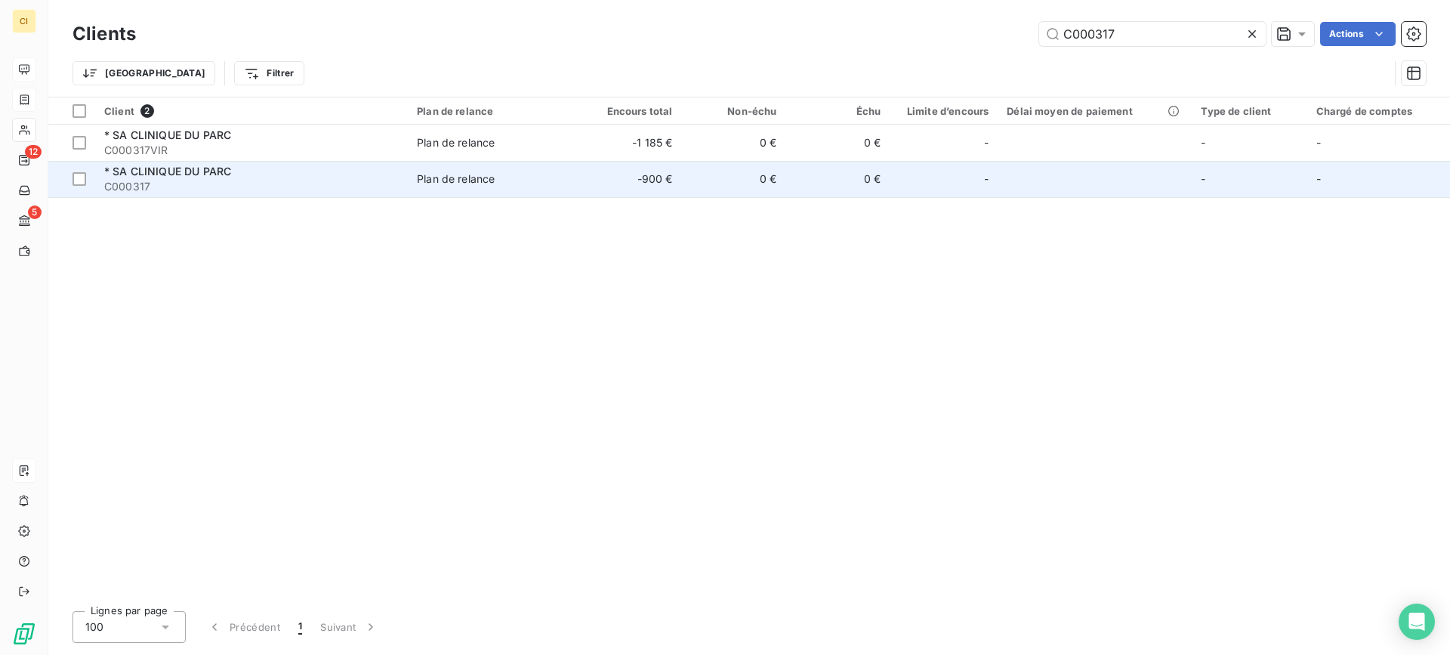
click at [156, 176] on span "* SA CLINIQUE DU PARC" at bounding box center [167, 171] width 127 height 13
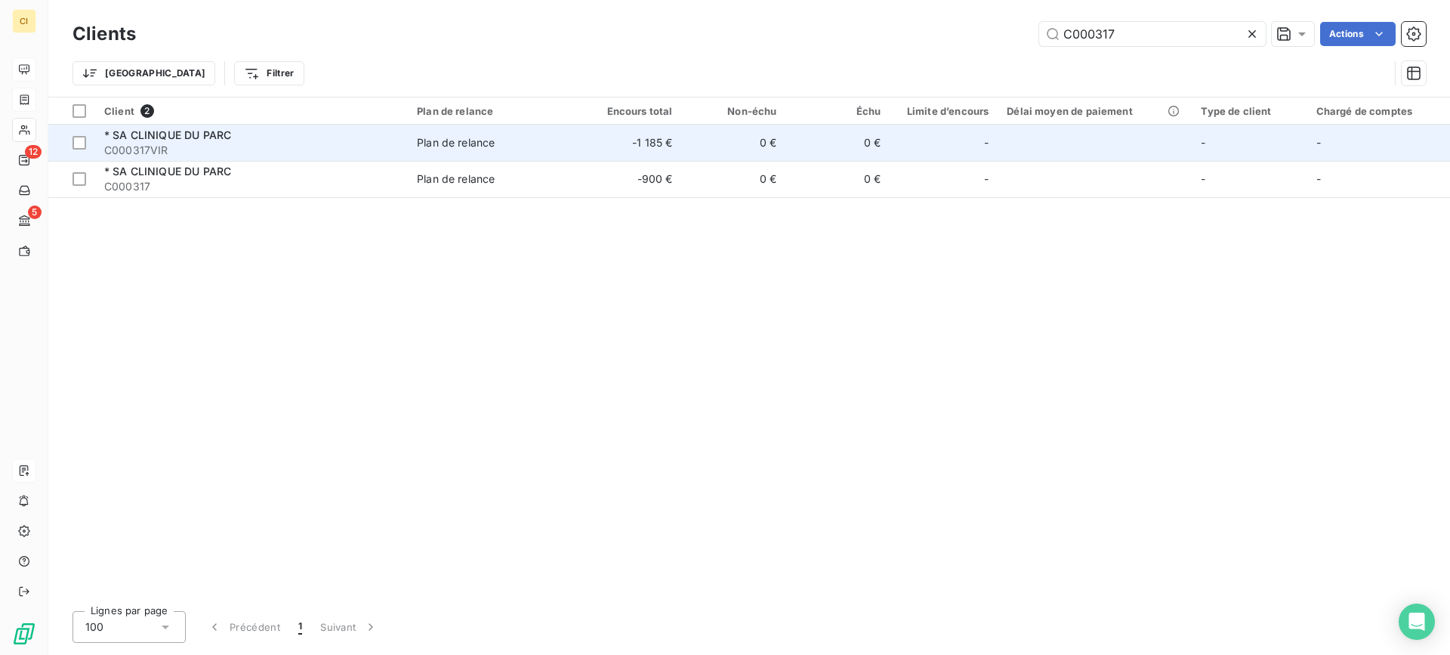
click at [167, 132] on span "* SA CLINIQUE DU PARC" at bounding box center [167, 134] width 127 height 13
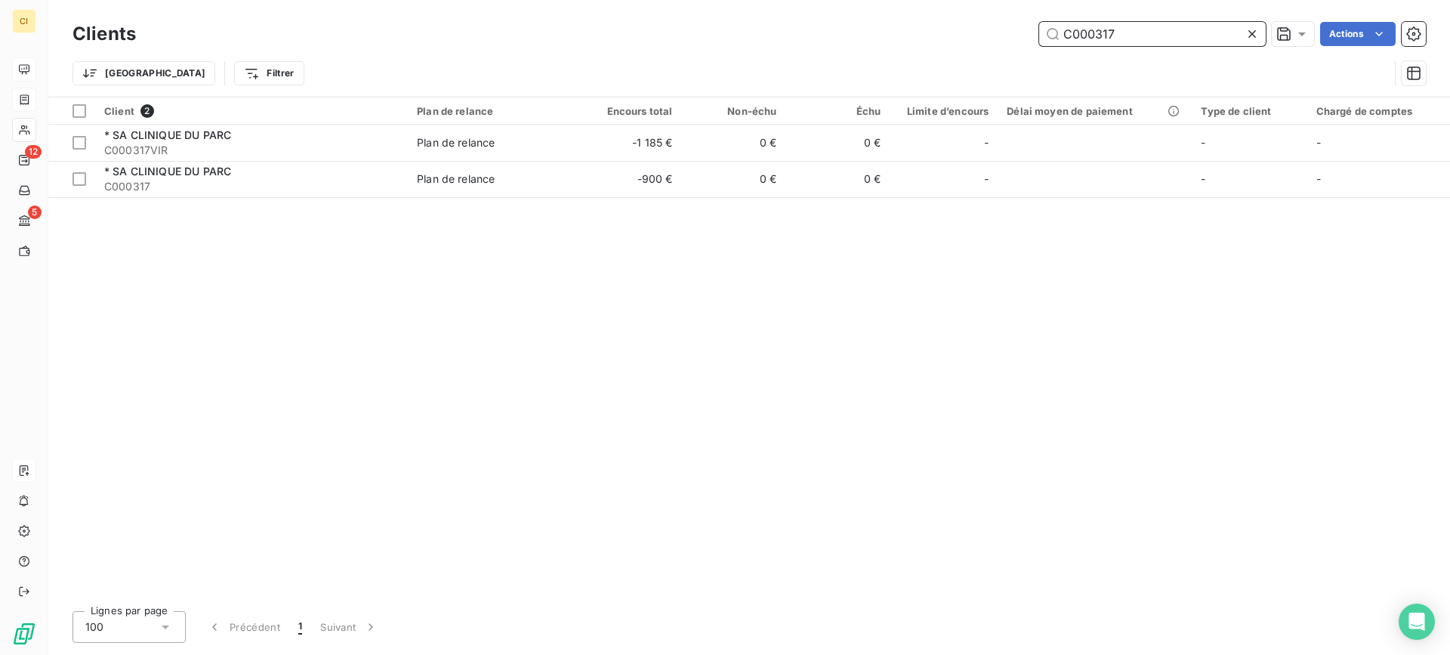
drag, startPoint x: 1086, startPoint y: 37, endPoint x: 1251, endPoint y: 32, distance: 165.5
click at [1251, 32] on div "C000317" at bounding box center [1152, 34] width 227 height 24
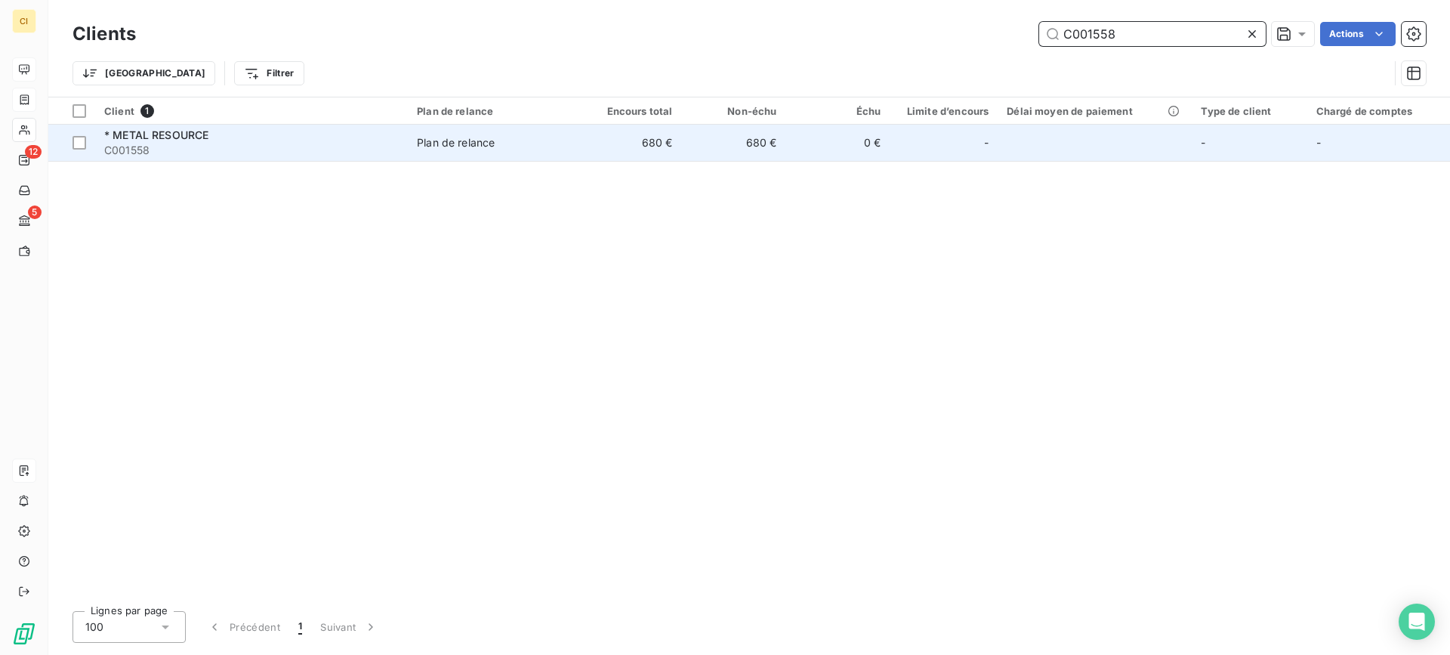
type input "C001558"
click at [194, 145] on span "C001558" at bounding box center [251, 150] width 294 height 15
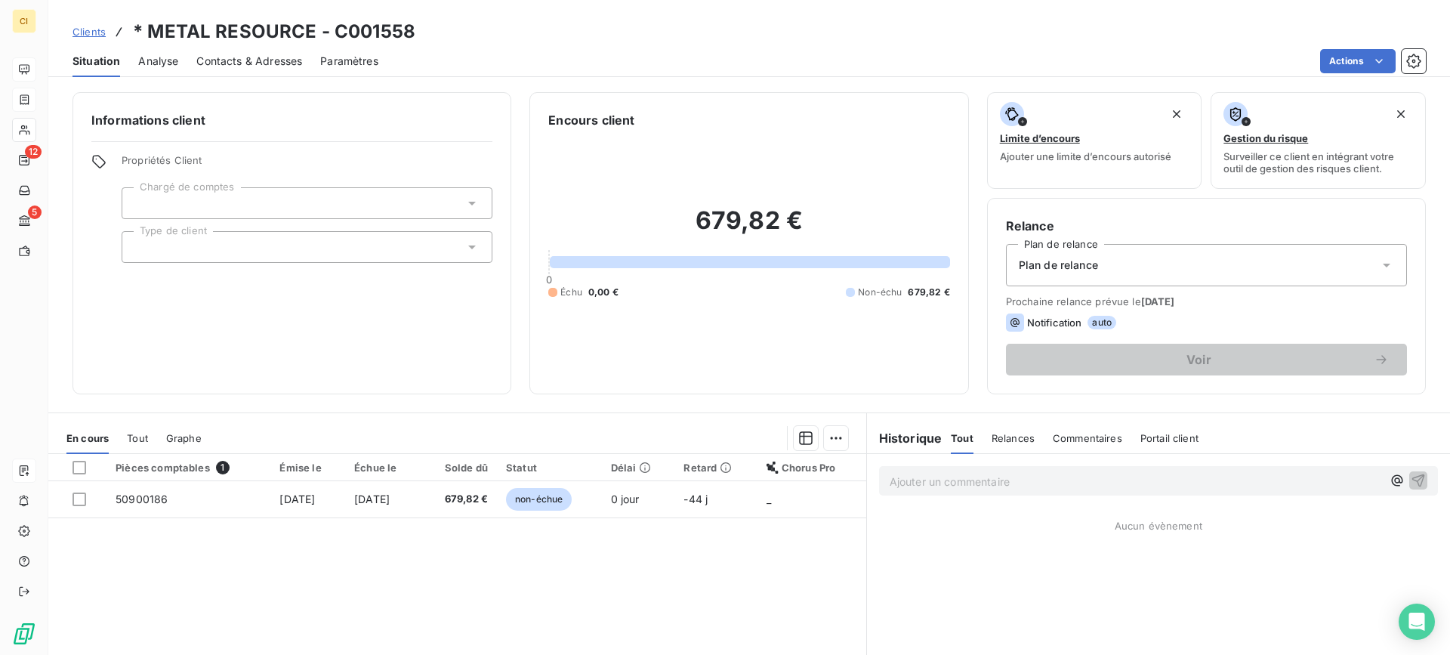
click at [954, 483] on p "Ajouter un commentaire ﻿" at bounding box center [1136, 481] width 492 height 19
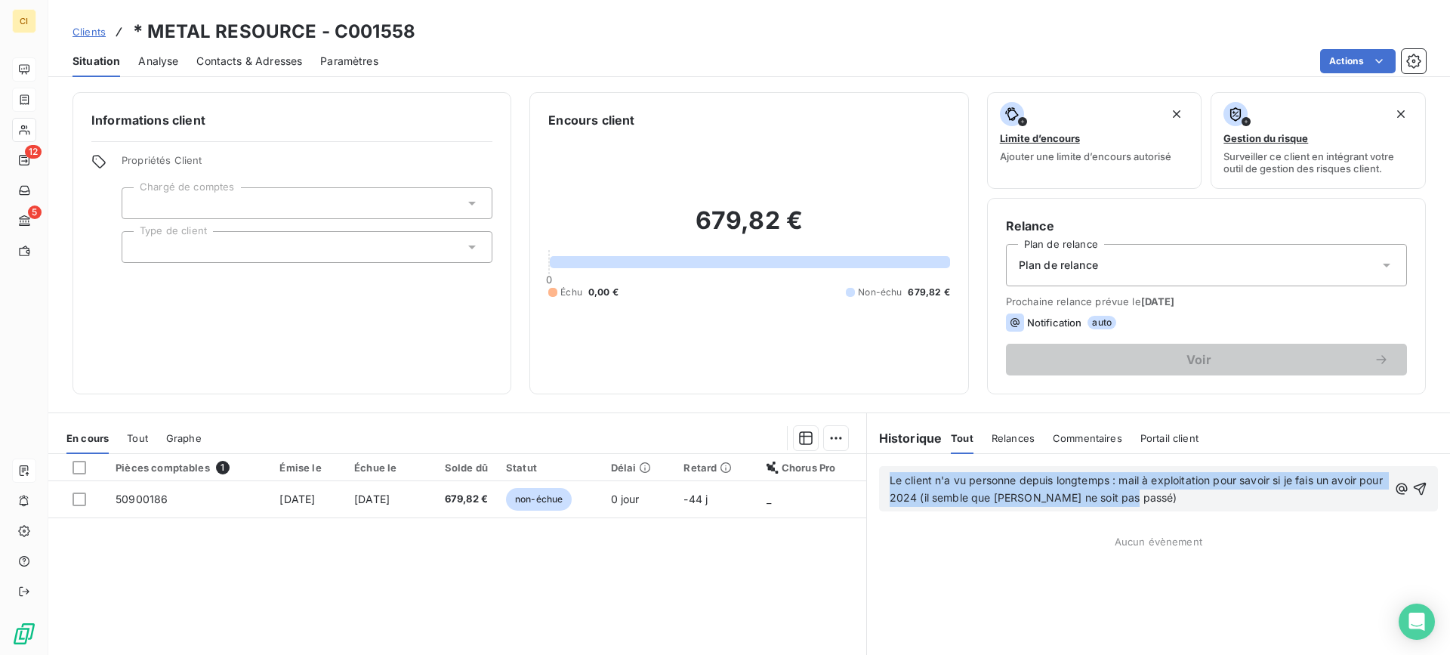
drag, startPoint x: 1160, startPoint y: 498, endPoint x: 840, endPoint y: 471, distance: 320.5
click at [840, 471] on div "En cours Tout Graphe Pièces comptables 1 Émise le Échue le Solde dû Statut Déla…" at bounding box center [748, 601] width 1401 height 378
copy span "Le client n'a vu personne depuis longtemps : mail à exploitation pour savoir si…"
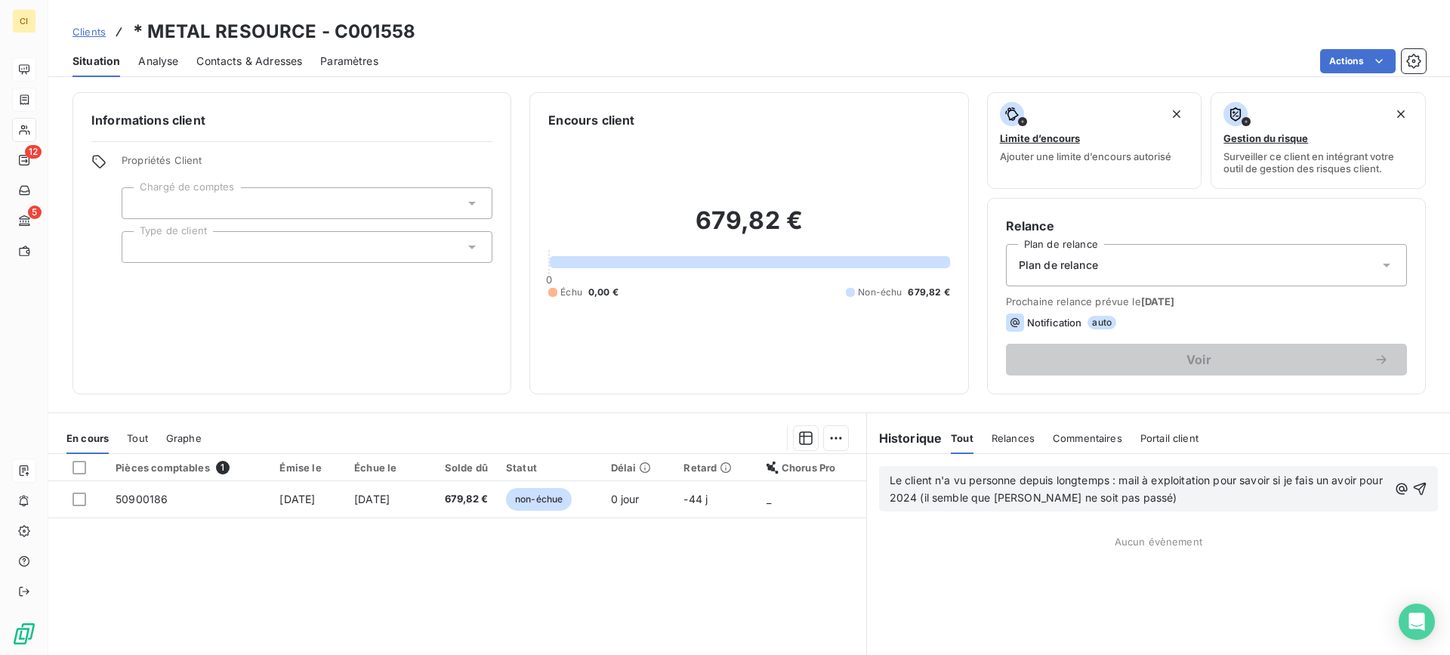
click at [185, 572] on div "Pièces comptables 1 Émise le Échue le Solde dû Statut Délai Retard Chorus Pro 5…" at bounding box center [457, 599] width 818 height 291
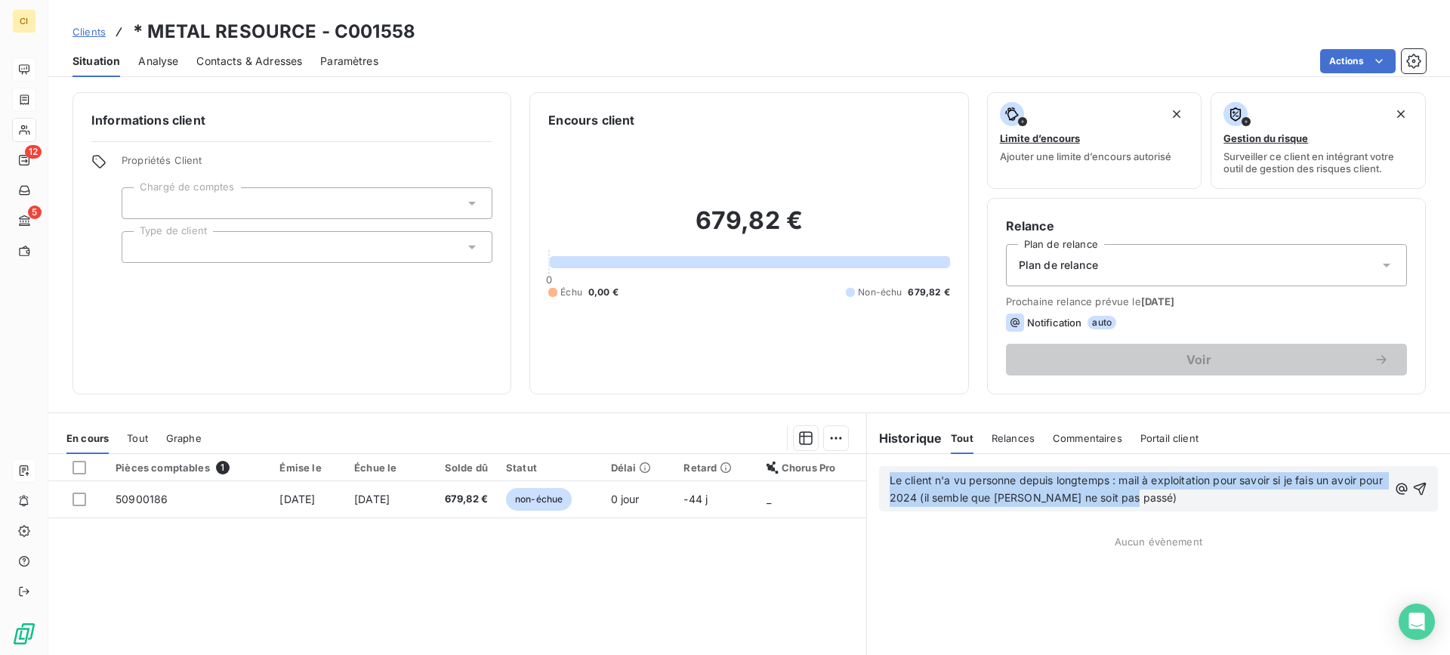
drag, startPoint x: 1147, startPoint y: 496, endPoint x: 798, endPoint y: 464, distance: 350.4
click at [797, 464] on div "En cours Tout Graphe Pièces comptables 1 Émise le Échue le Solde dû Statut Déla…" at bounding box center [748, 601] width 1401 height 378
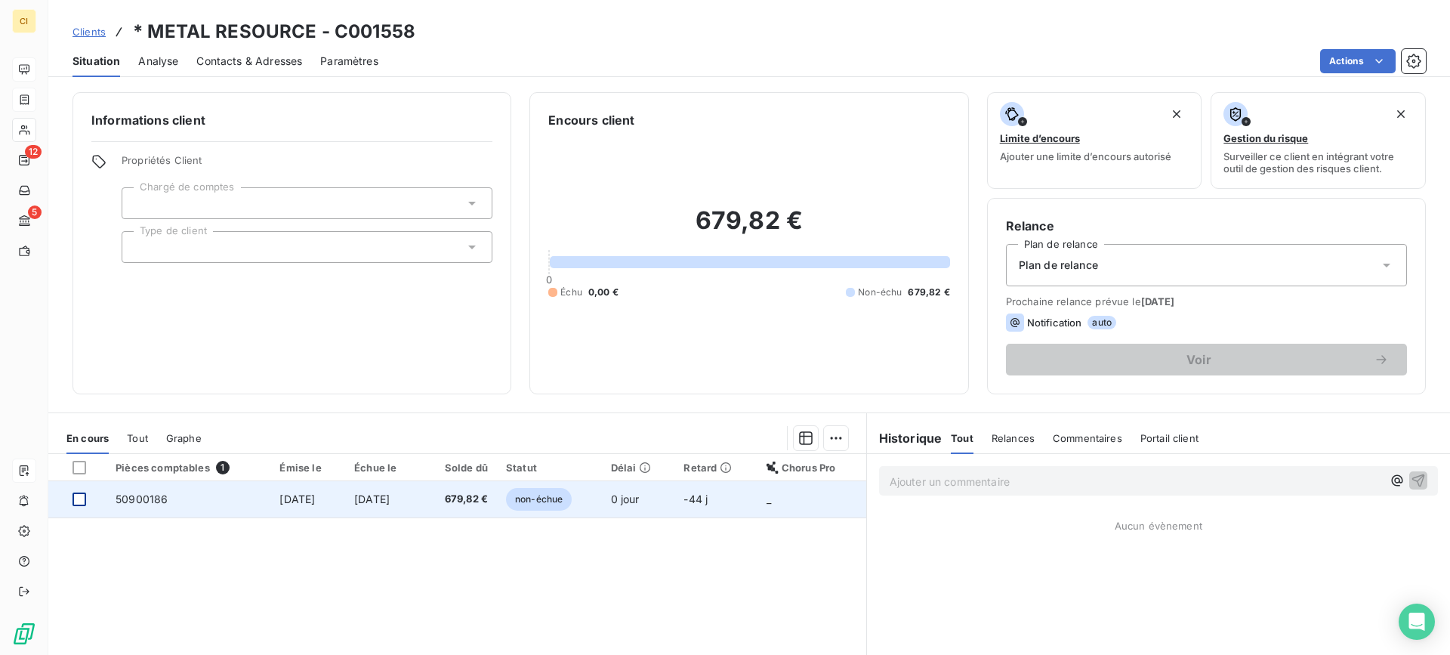
click at [83, 501] on div at bounding box center [79, 499] width 14 height 14
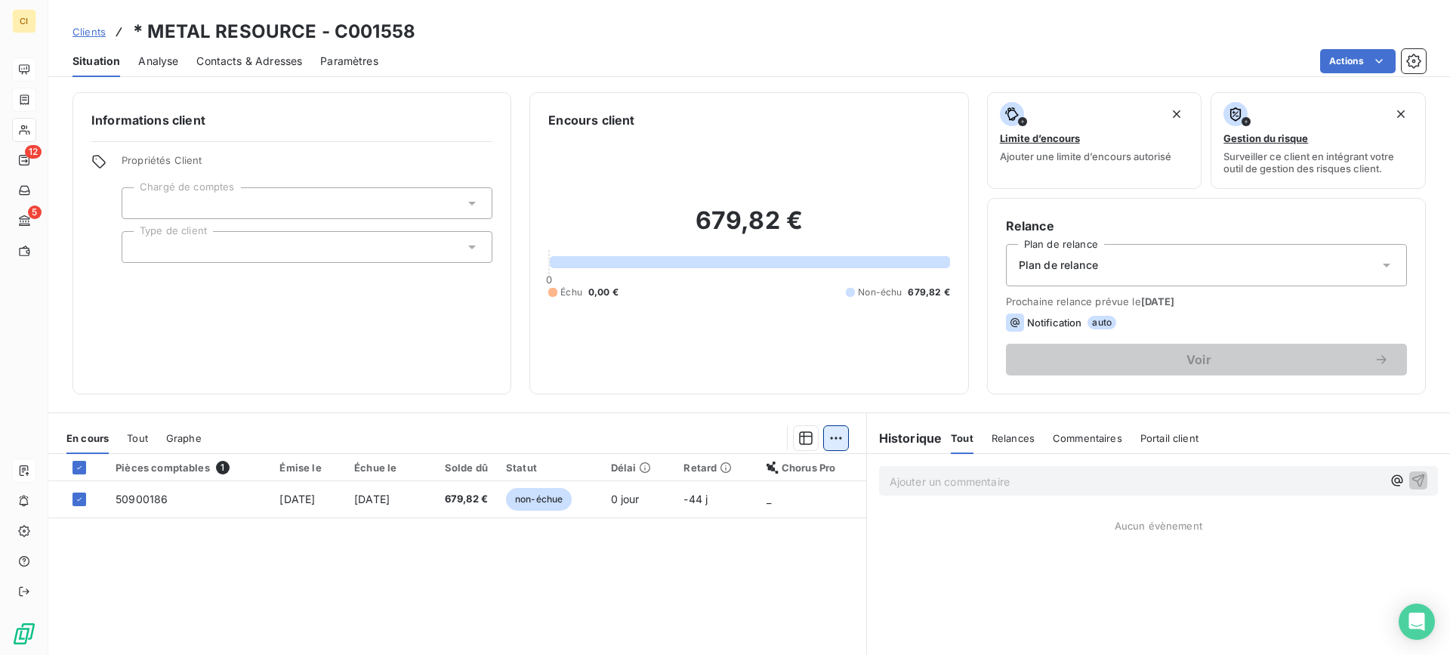
click at [824, 435] on html "CI 12 5 Clients * METAL RESOURCE - C001558 Situation Analyse Contacts & Adresse…" at bounding box center [725, 327] width 1450 height 655
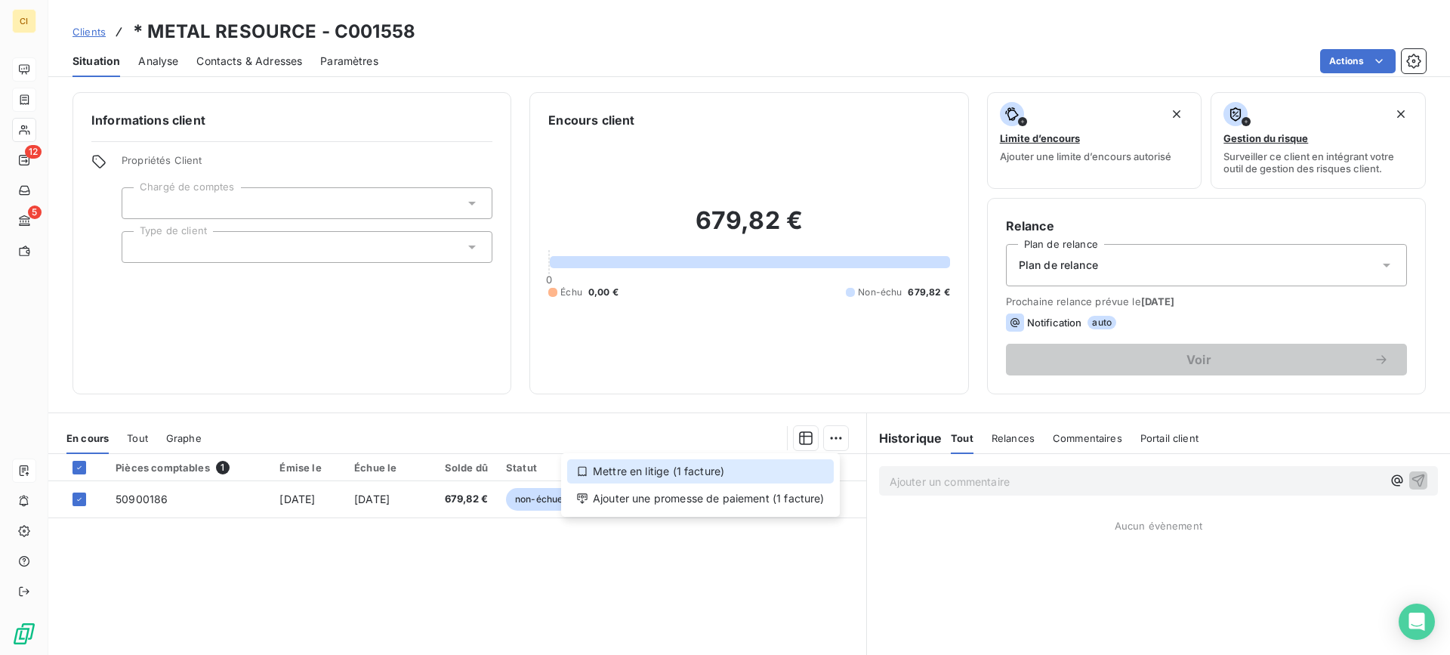
click at [703, 469] on div "Mettre en litige (1 facture)" at bounding box center [700, 471] width 267 height 24
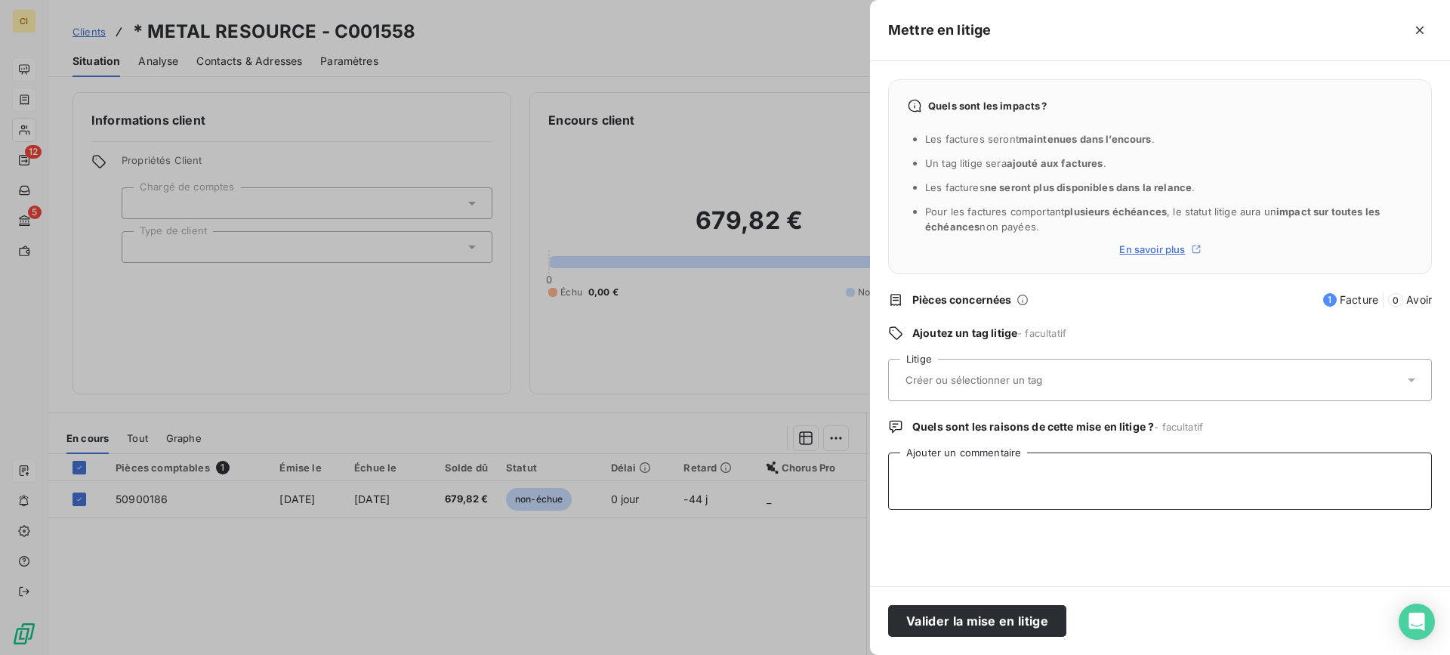
click at [924, 470] on textarea "Ajouter un commentaire" at bounding box center [1160, 480] width 544 height 57
paste textarea "Le client n'a vu personne depuis longtemps : mail à exploitation pour savoir si…"
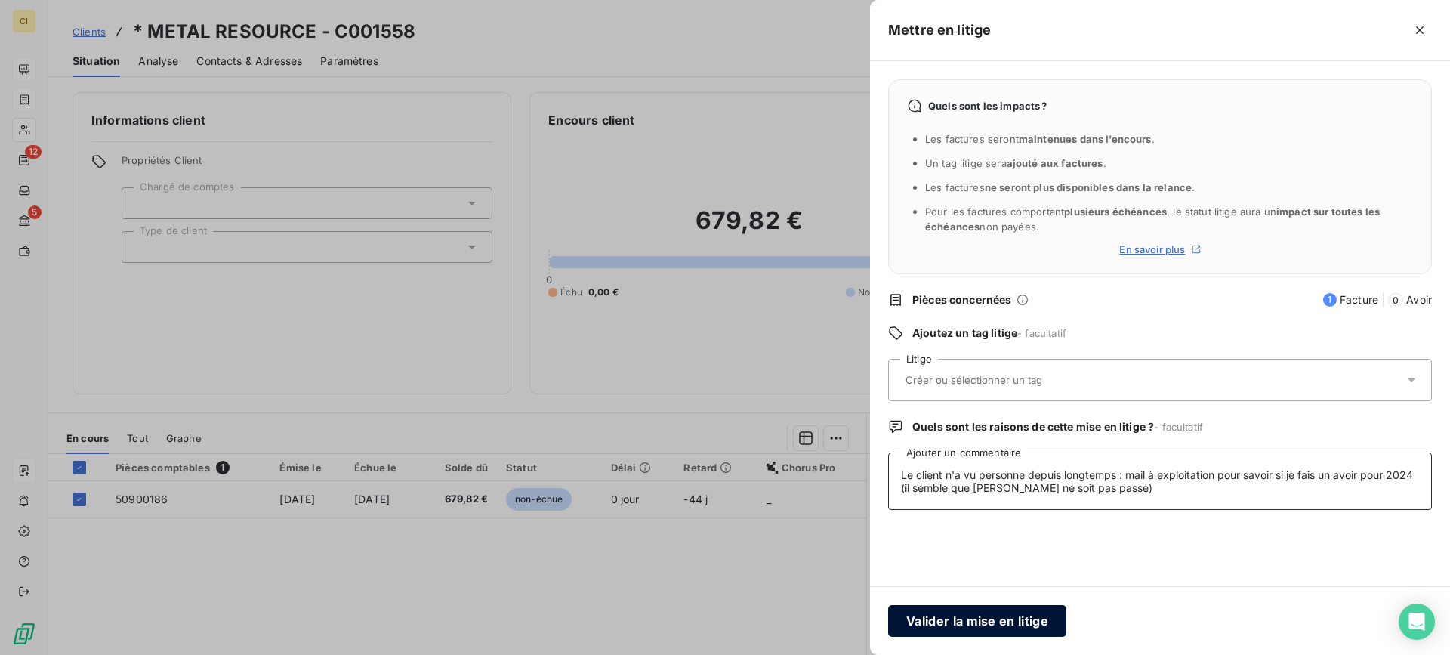
type textarea "Le client n'a vu personne depuis longtemps : mail à exploitation pour savoir si…"
click at [943, 621] on button "Valider la mise en litige" at bounding box center [977, 621] width 178 height 32
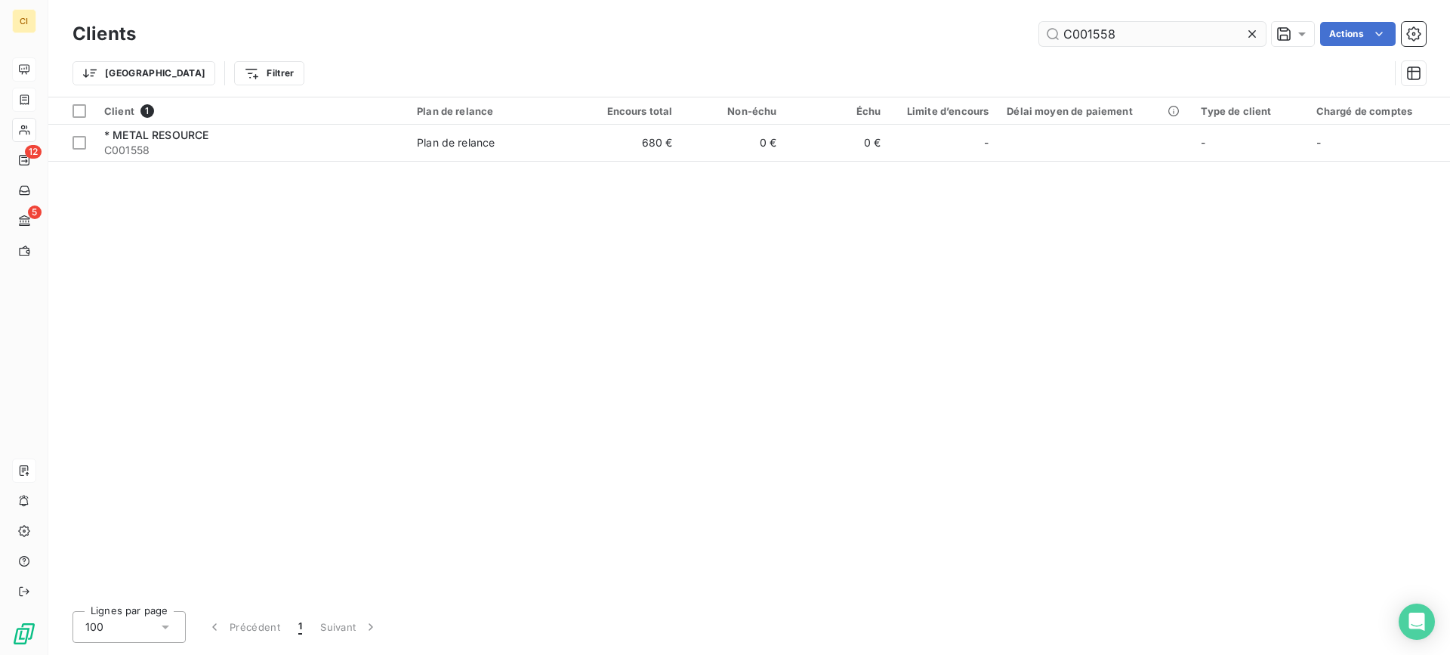
drag, startPoint x: 1094, startPoint y: 30, endPoint x: 1145, endPoint y: 30, distance: 50.6
click at [1145, 30] on input "C001558" at bounding box center [1152, 34] width 227 height 24
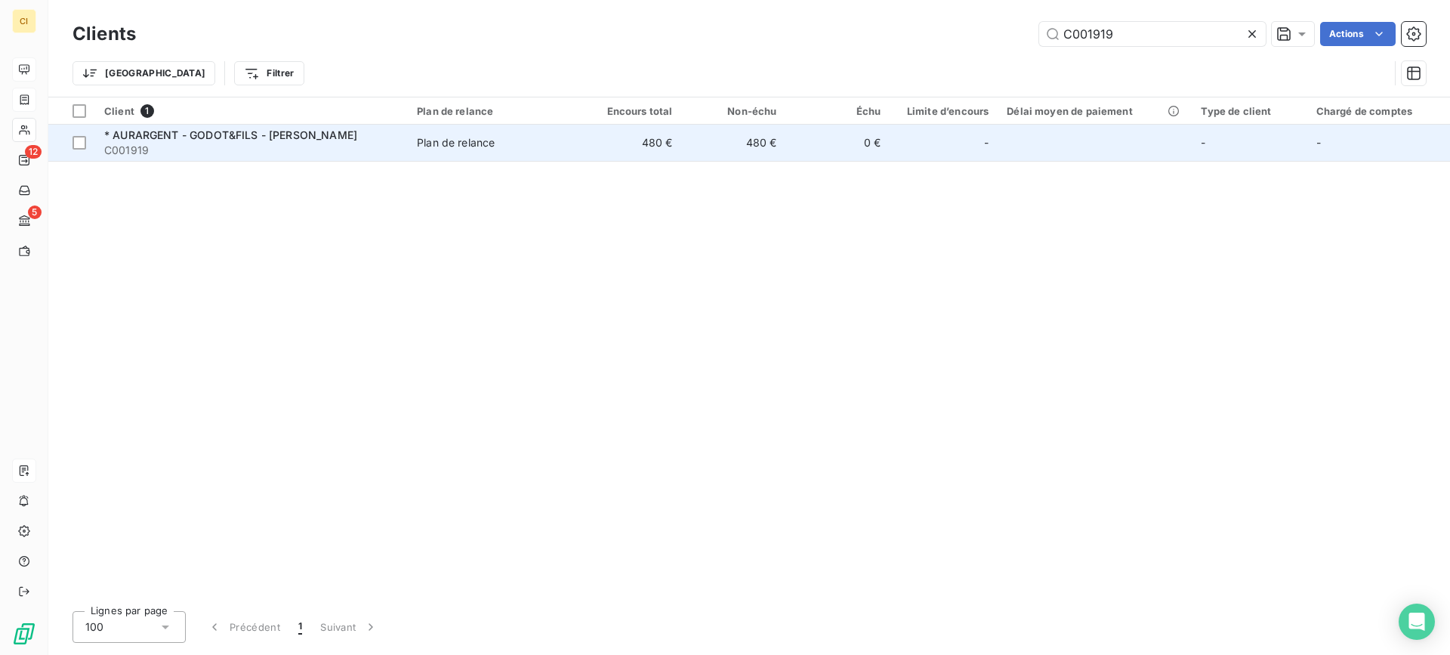
type input "C001919"
click at [204, 139] on span "* AURARGENT - GODOT&FILS - [PERSON_NAME]" at bounding box center [230, 134] width 253 height 13
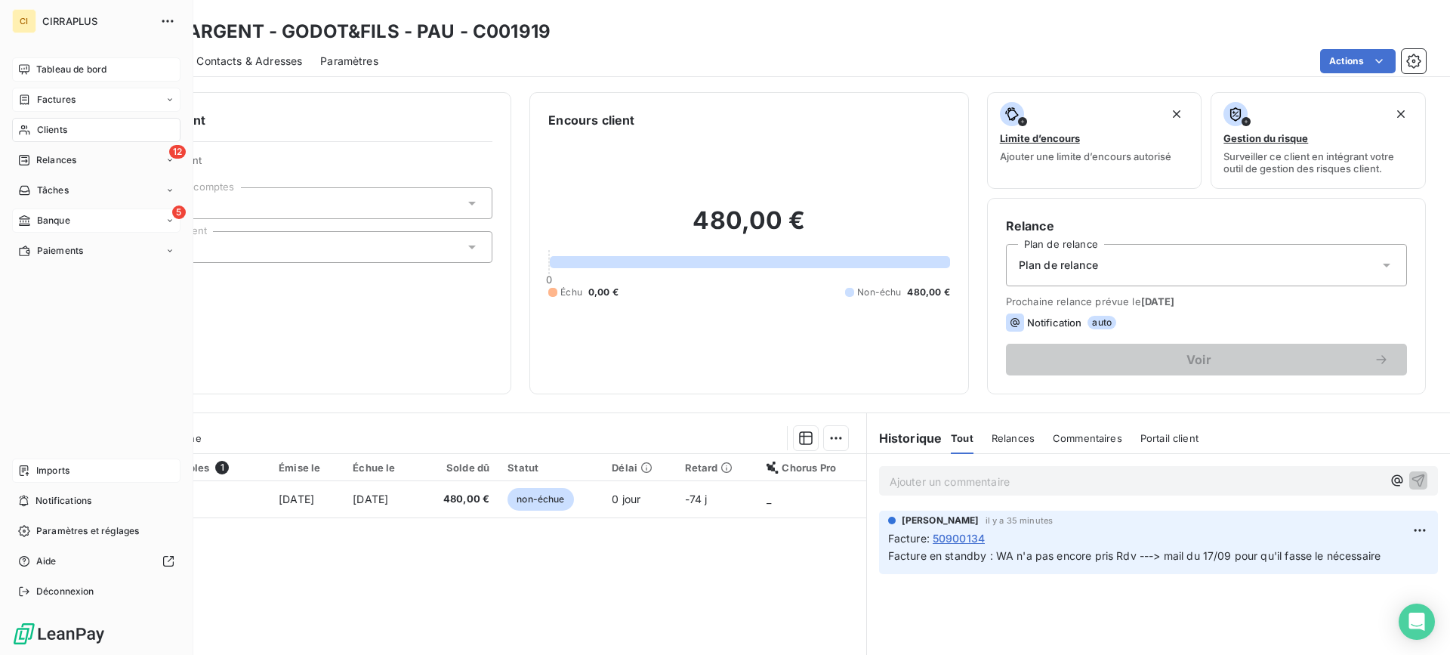
click at [50, 219] on span "Banque" at bounding box center [53, 221] width 33 height 14
